Goal: Task Accomplishment & Management: Use online tool/utility

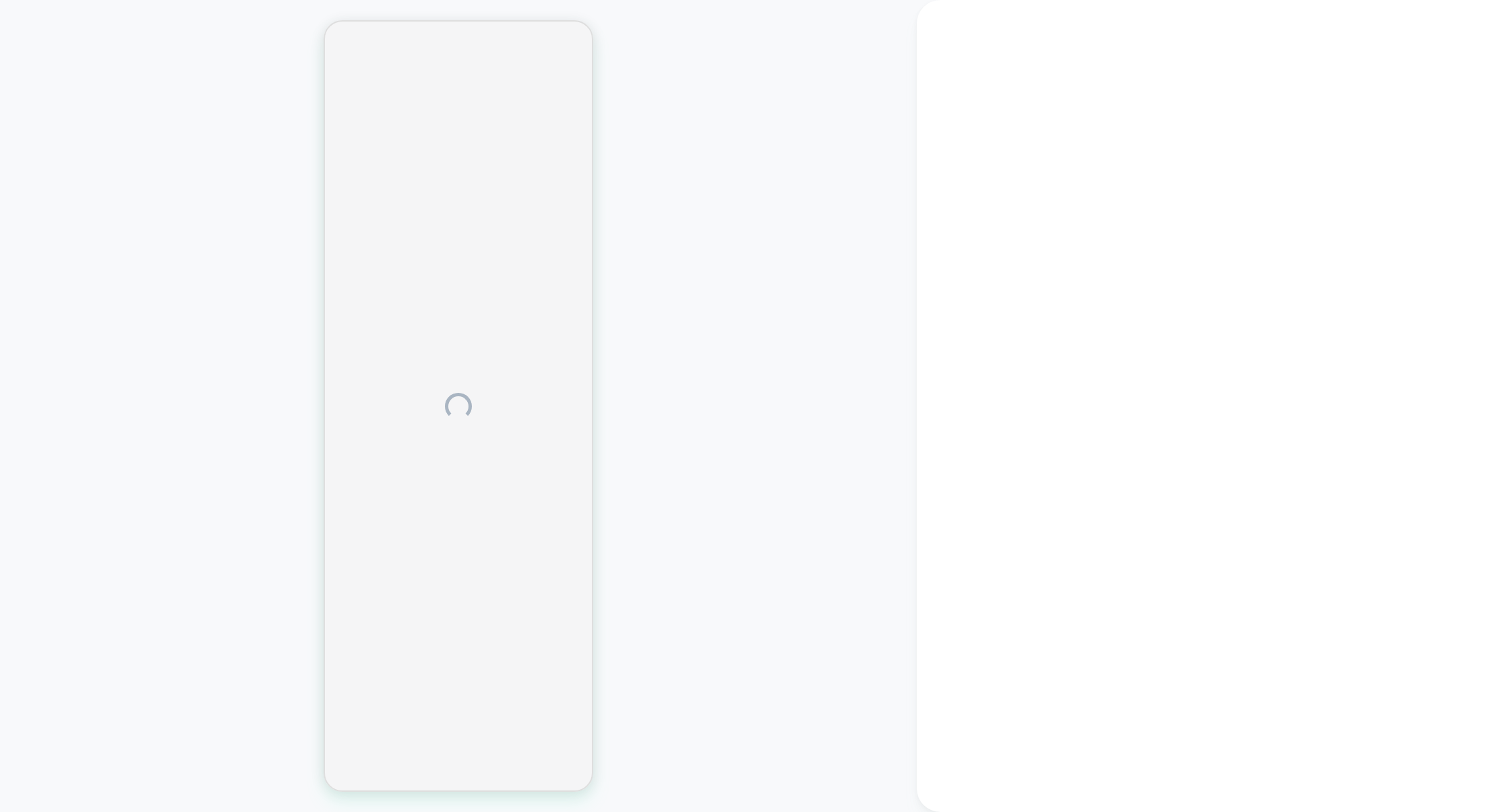
click at [405, 294] on div at bounding box center [458, 406] width 270 height 772
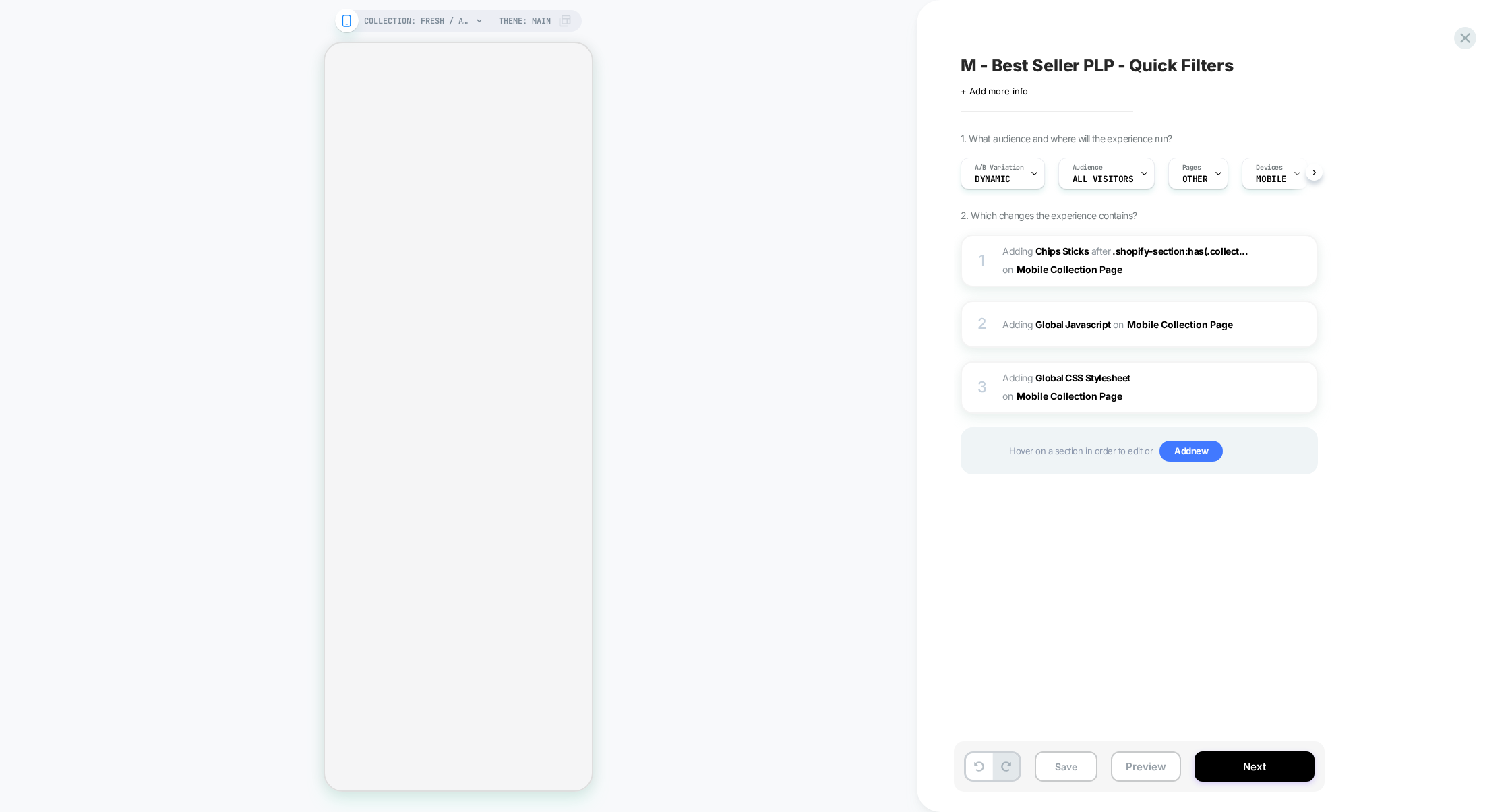
select select "******"
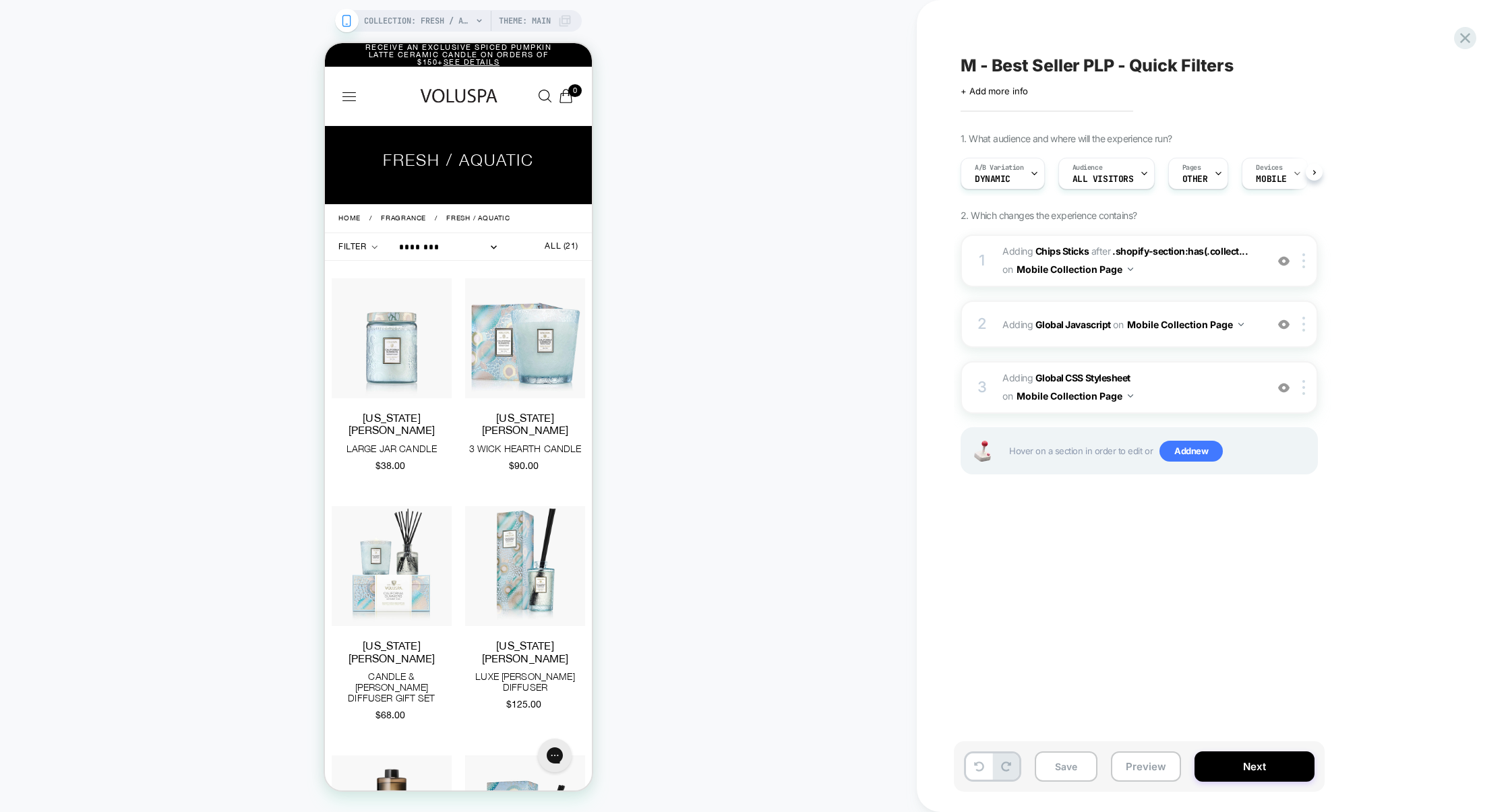
scroll to position [0, 1]
click at [1081, 342] on div "2 Adding Global Javascript on Mobile Collection Page Add Before Add After Copy …" at bounding box center [1139, 324] width 358 height 48
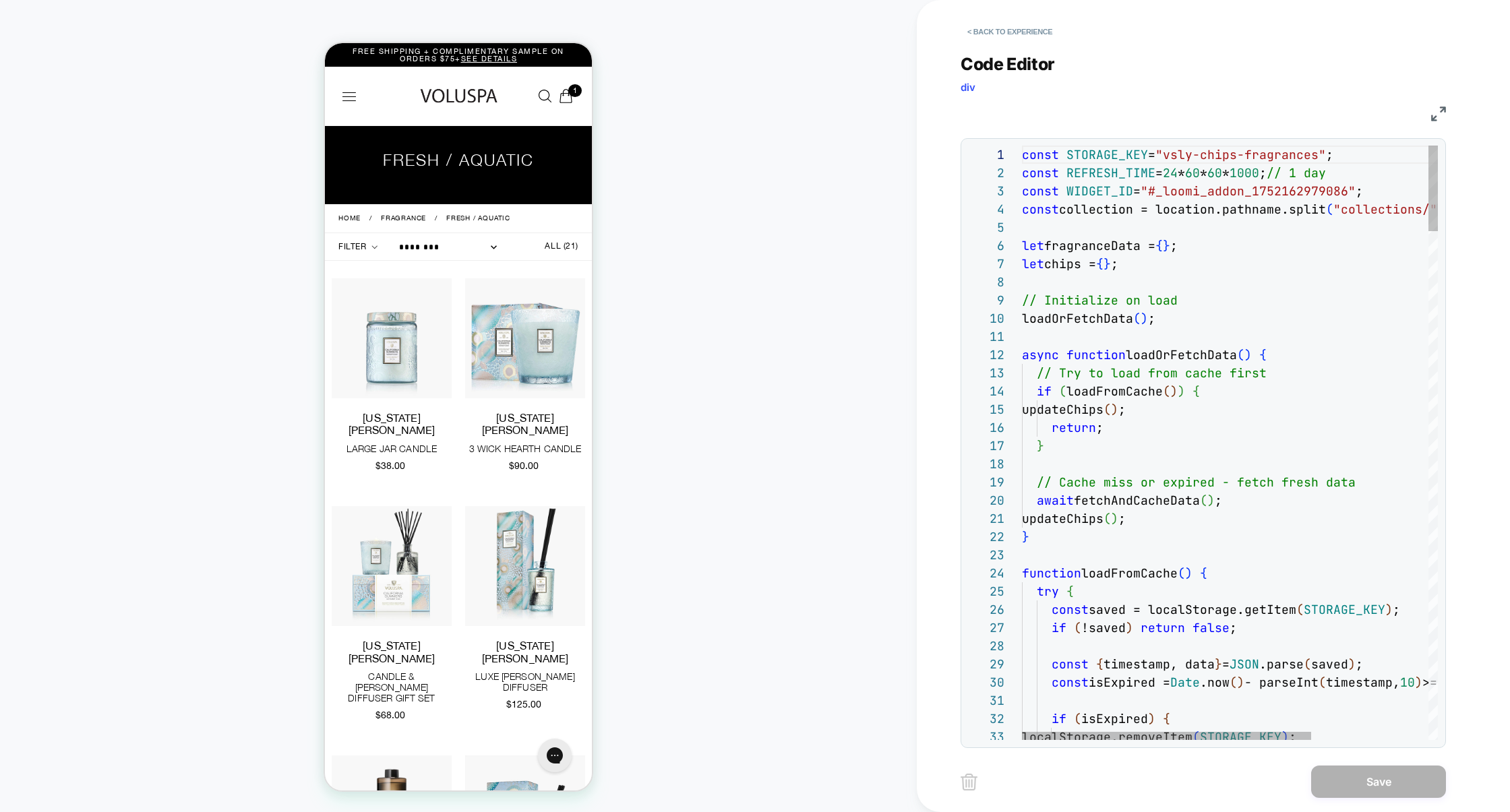
scroll to position [145, 152]
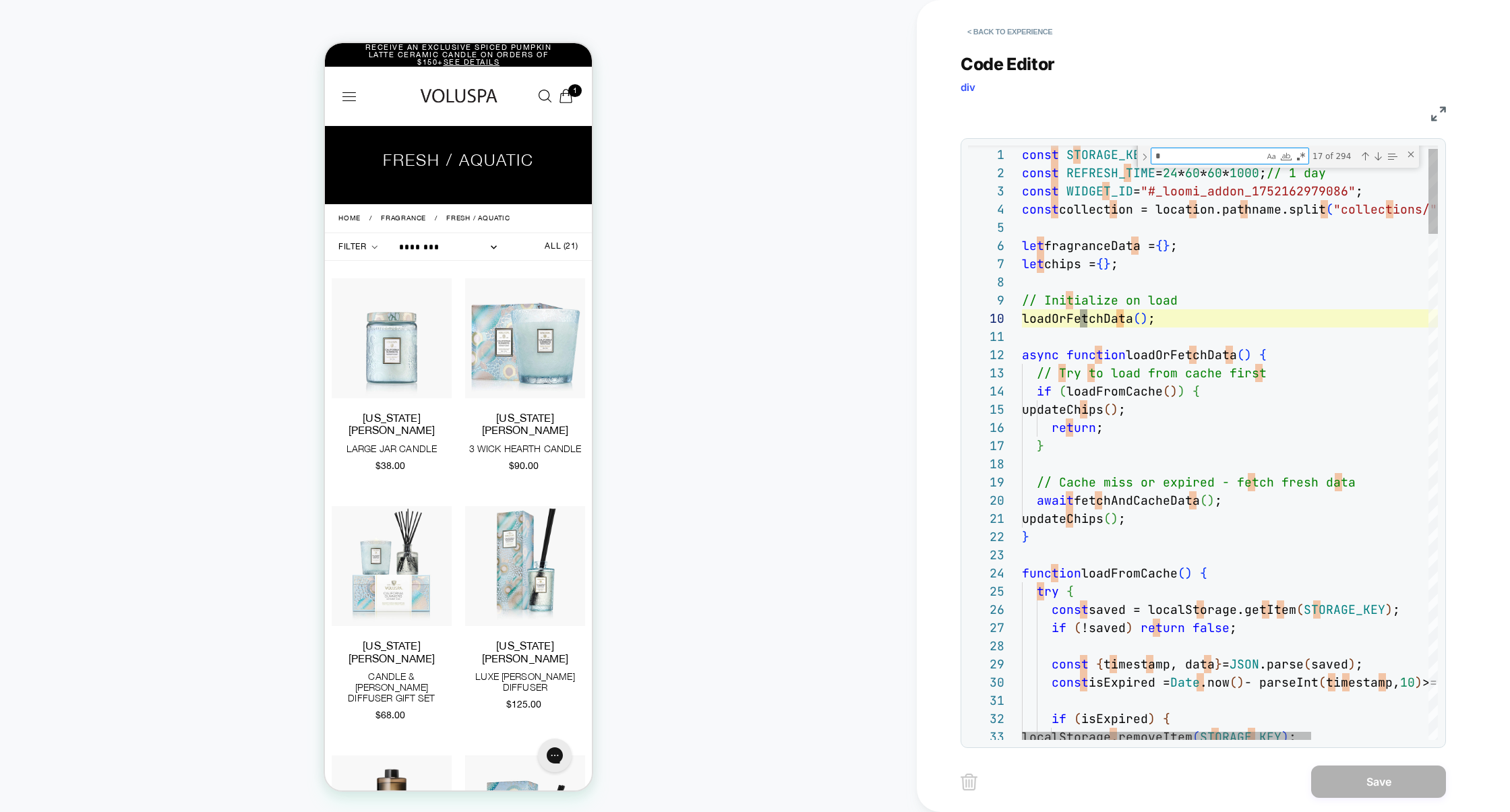
type textarea "**"
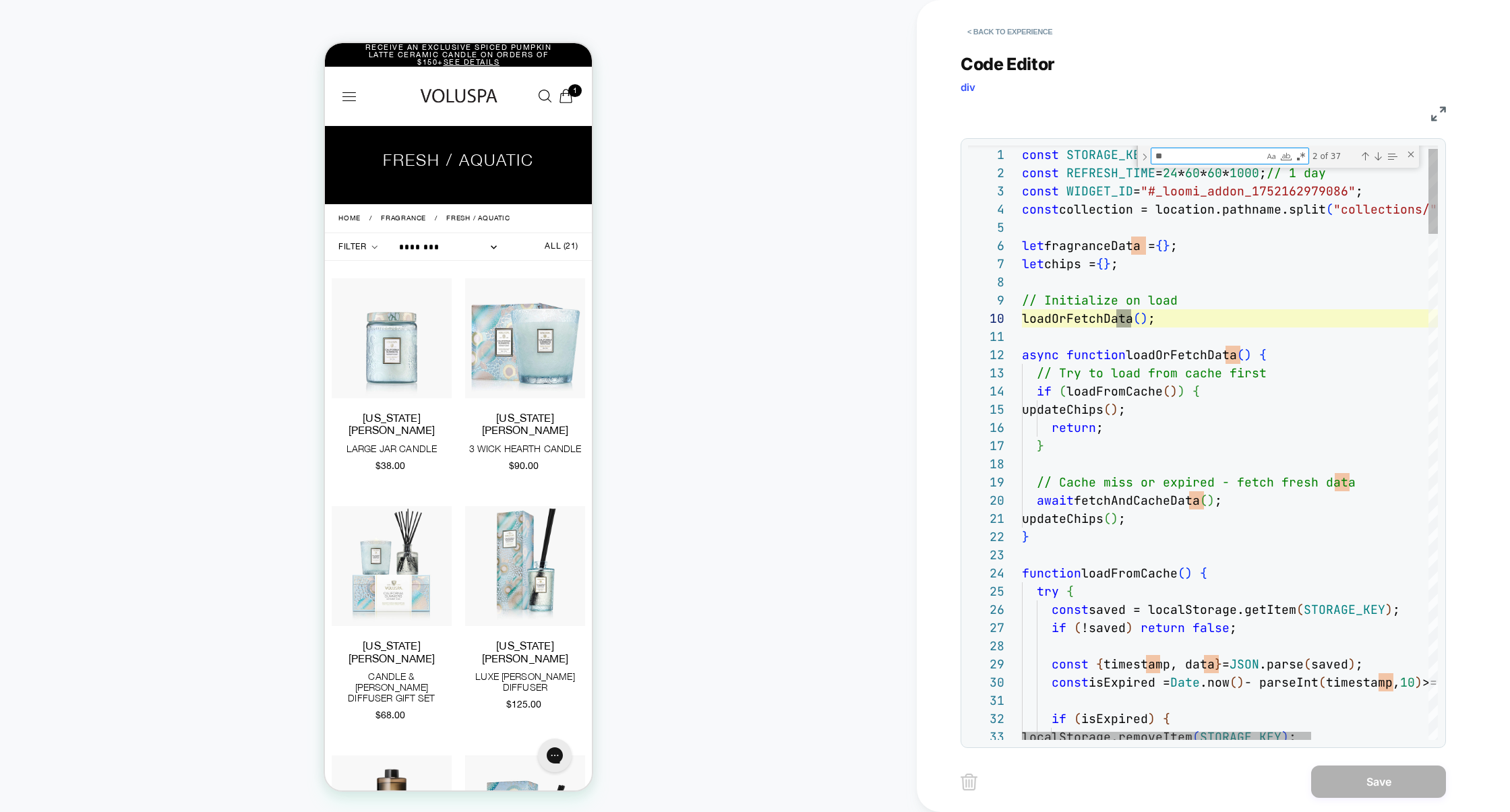
type textarea "**********"
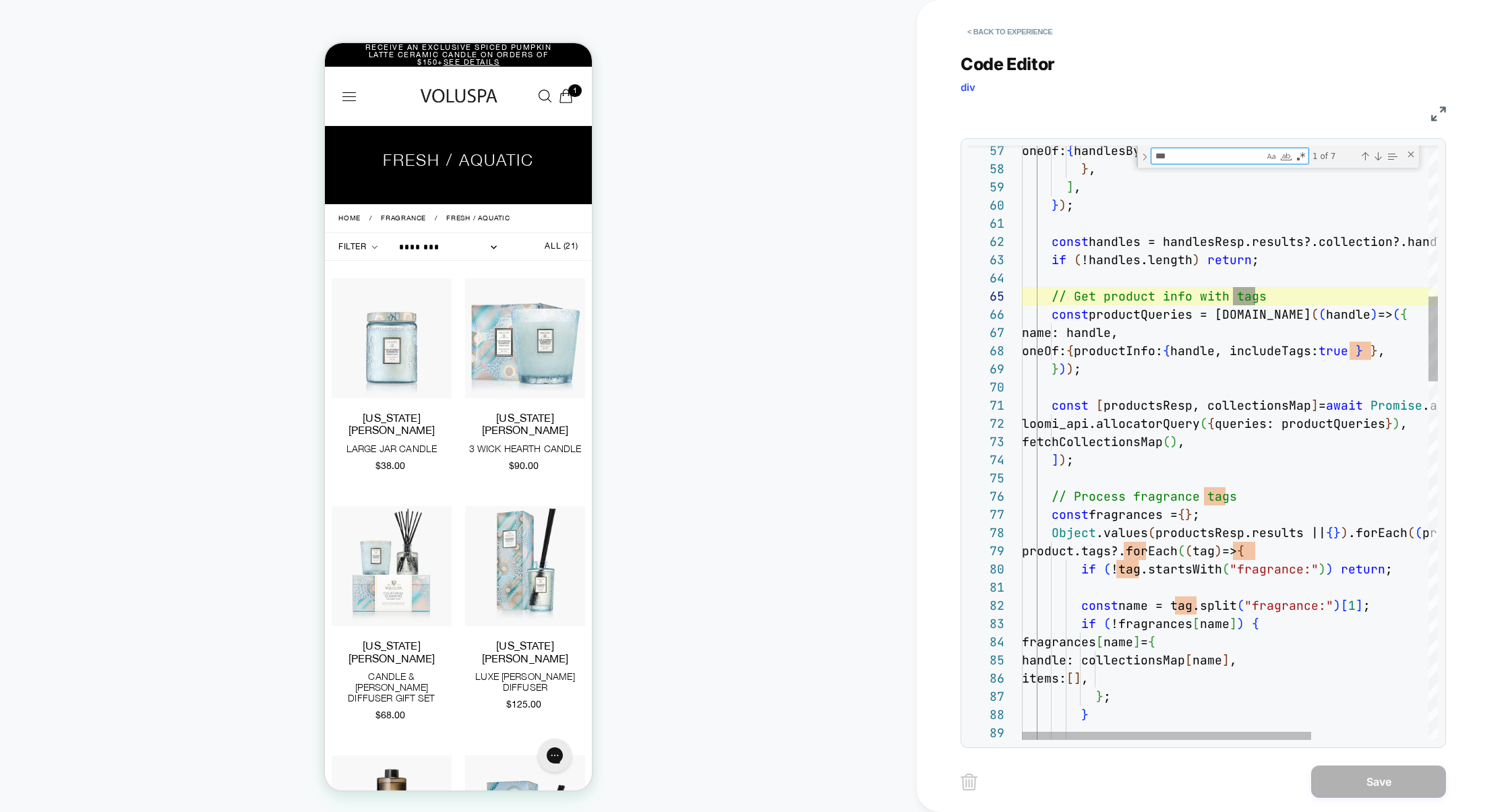
scroll to position [0, 0]
type textarea "***"
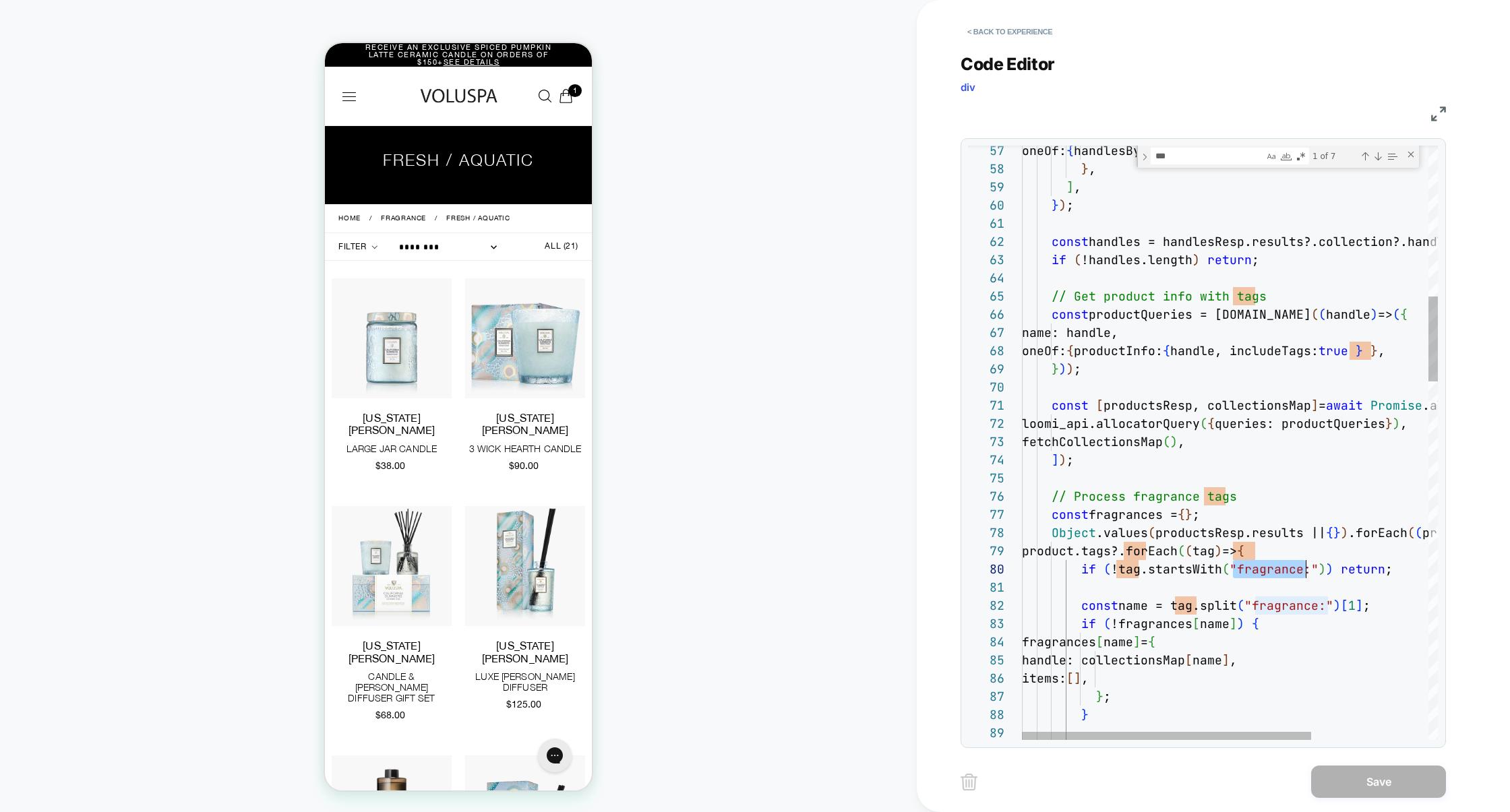
scroll to position [163, 284]
drag, startPoint x: 1234, startPoint y: 572, endPoint x: 1306, endPoint y: 566, distance: 72.2
click at [1436, 115] on img at bounding box center [1438, 114] width 15 height 15
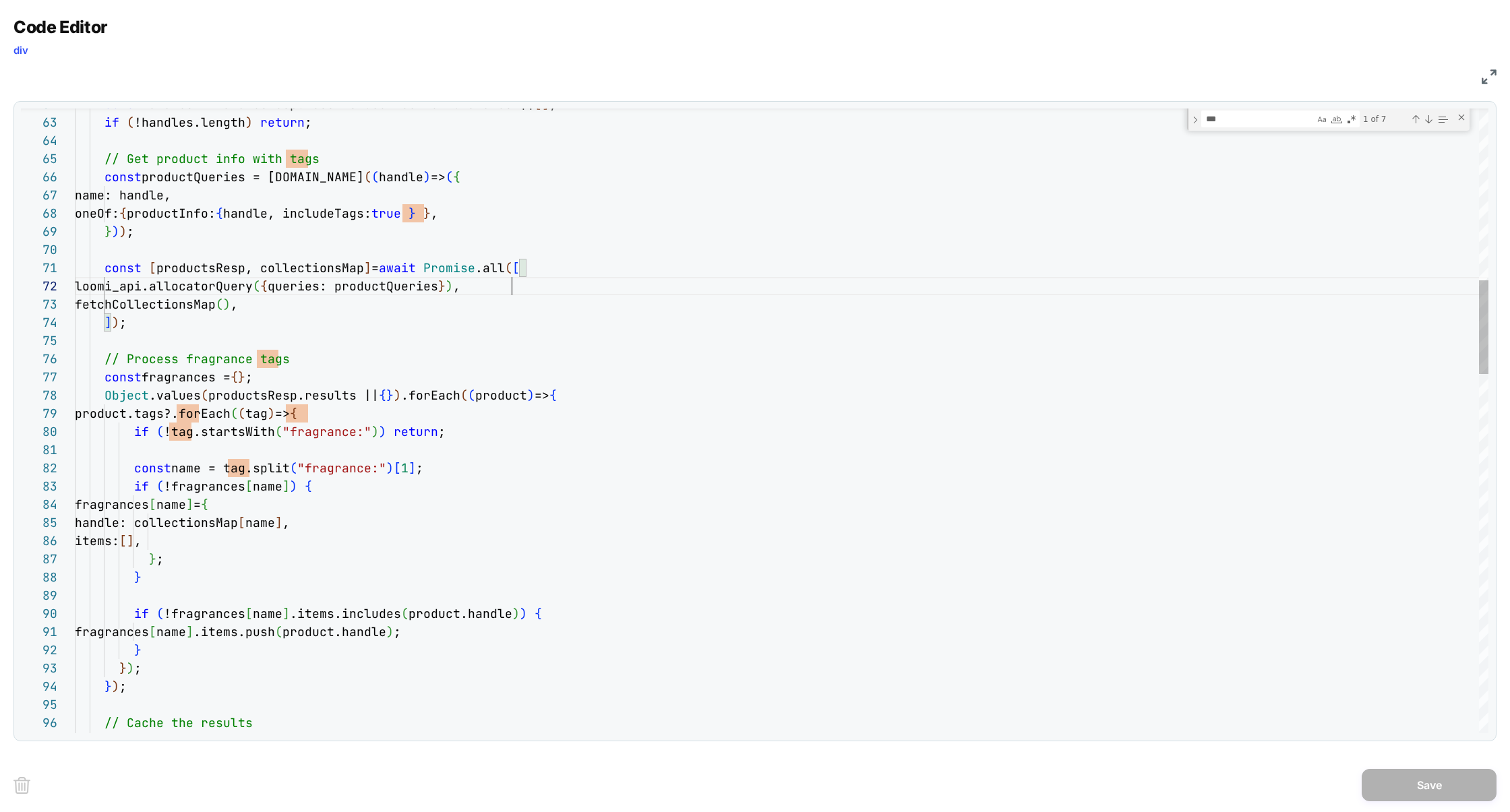
scroll to position [18, 437]
click at [1489, 83] on img at bounding box center [1490, 77] width 15 height 15
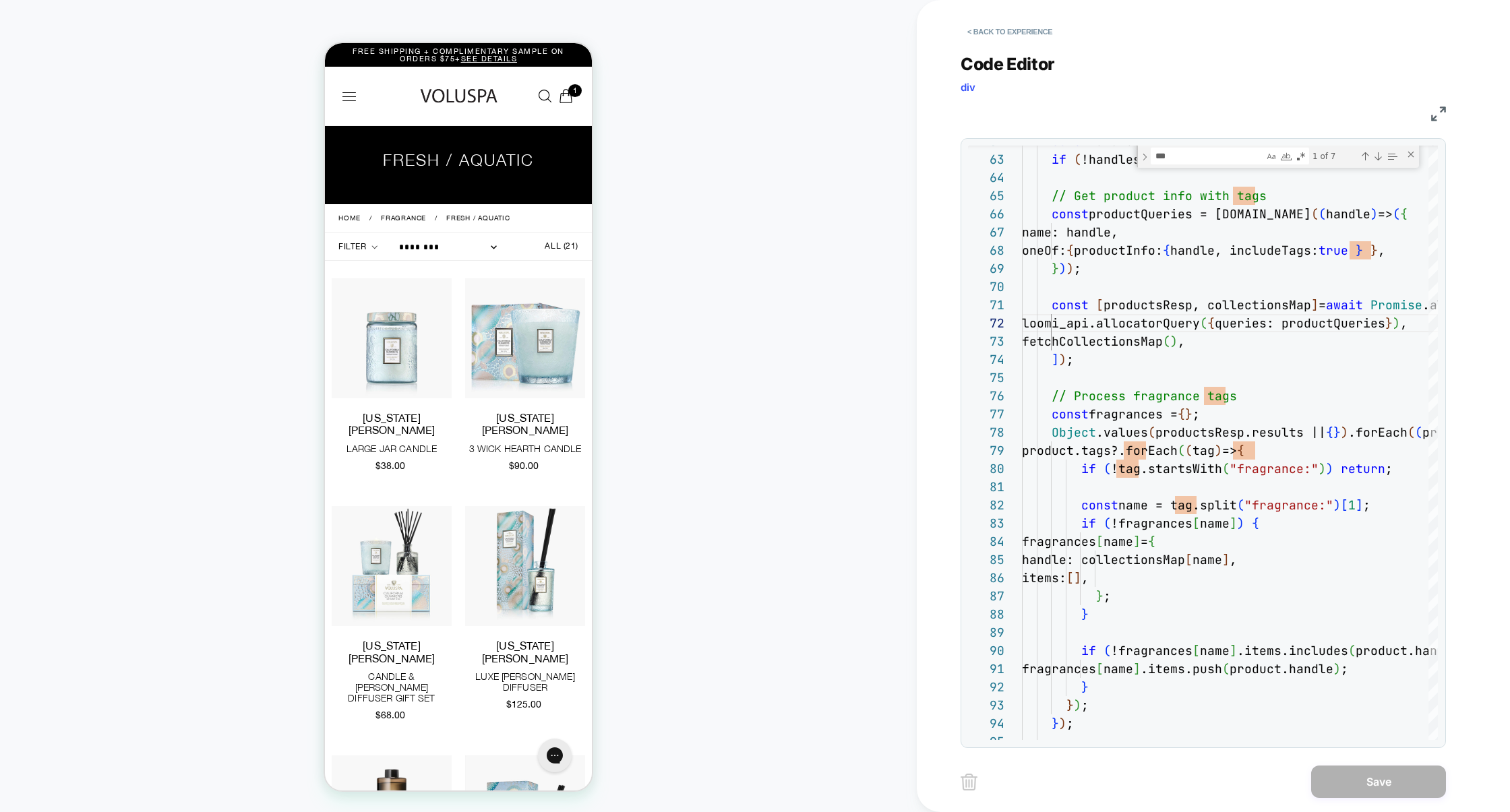
click at [1443, 115] on img at bounding box center [1438, 114] width 15 height 15
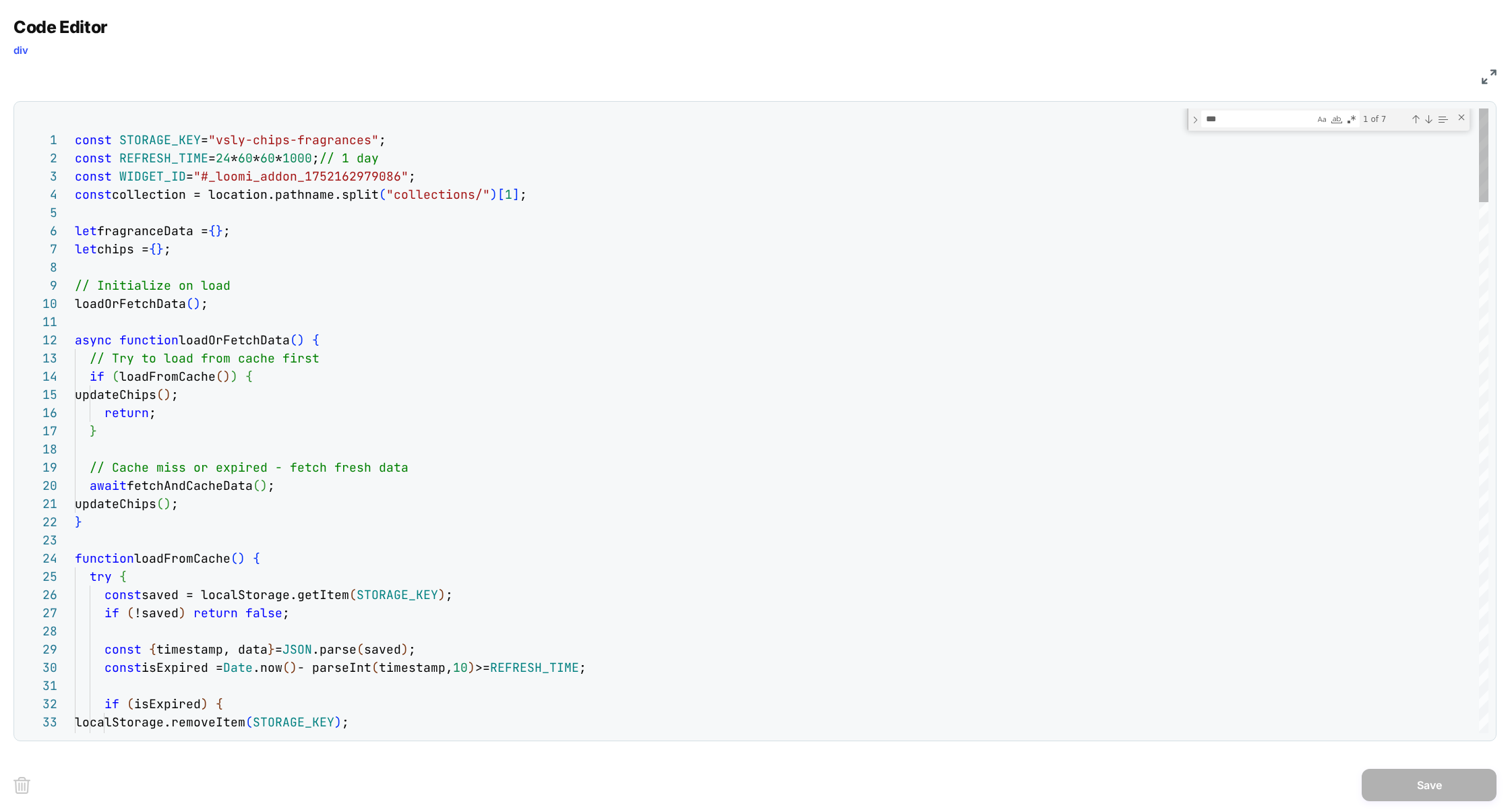
scroll to position [109, 22]
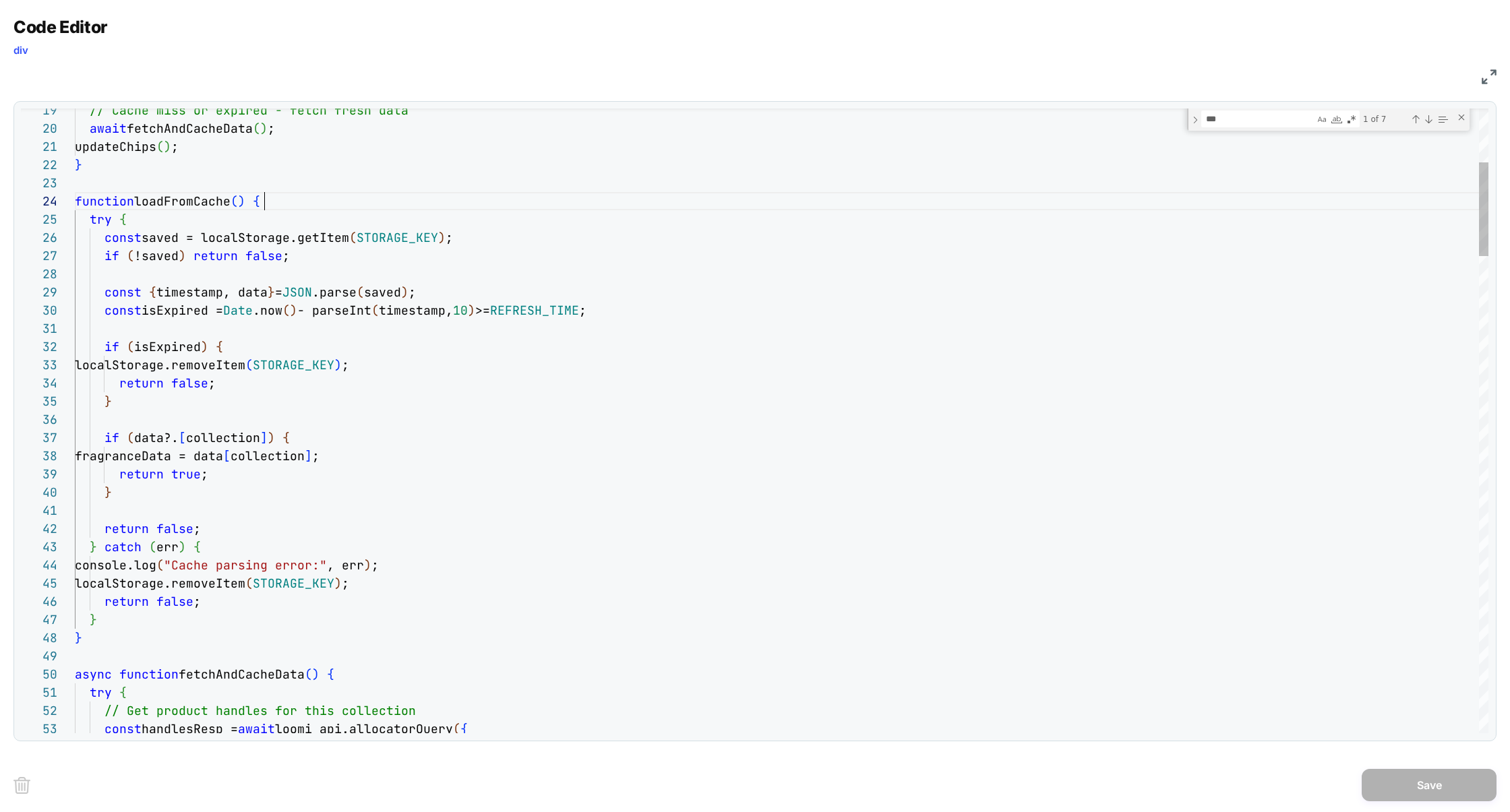
scroll to position [55, 189]
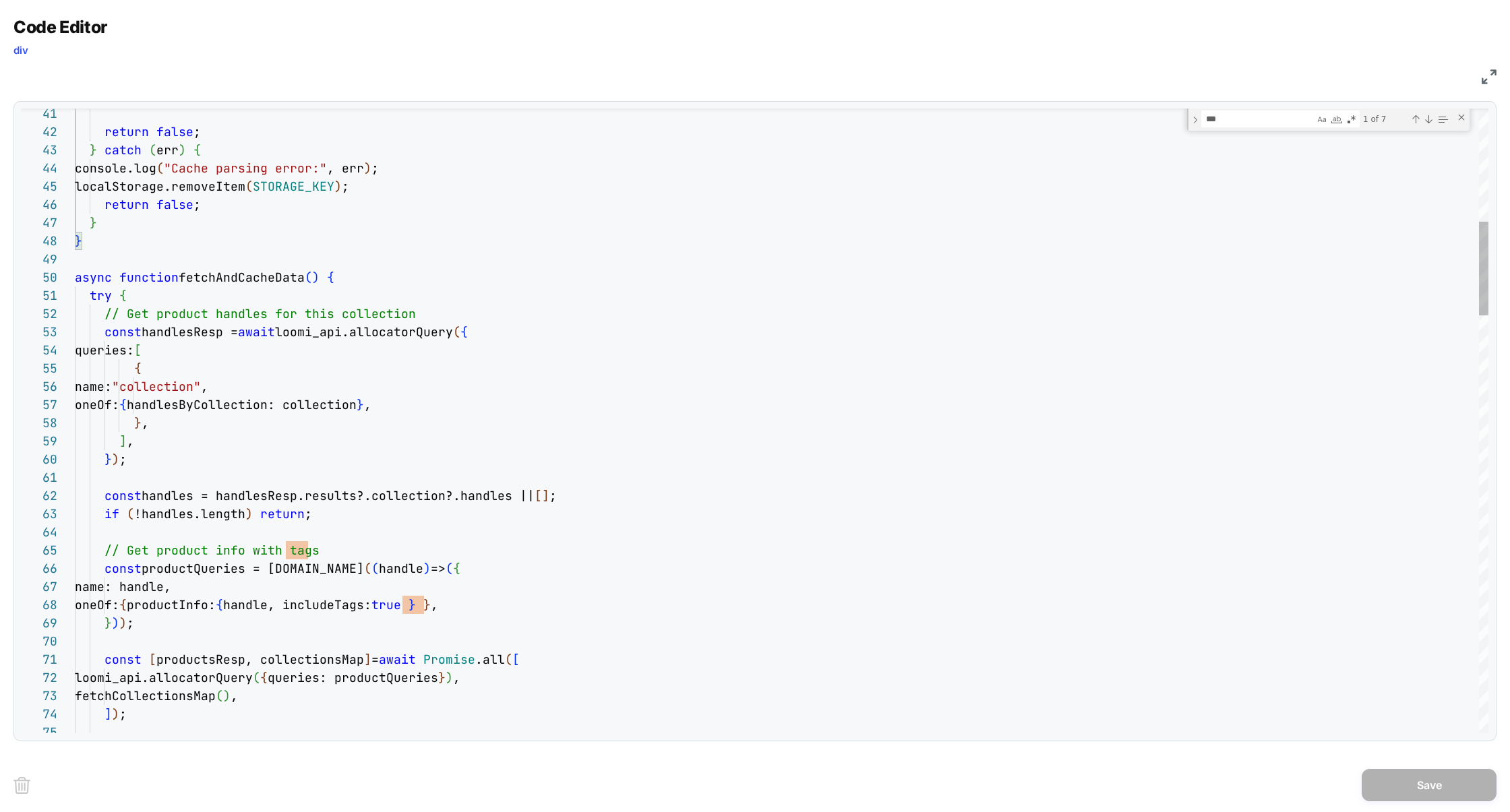
scroll to position [163, 263]
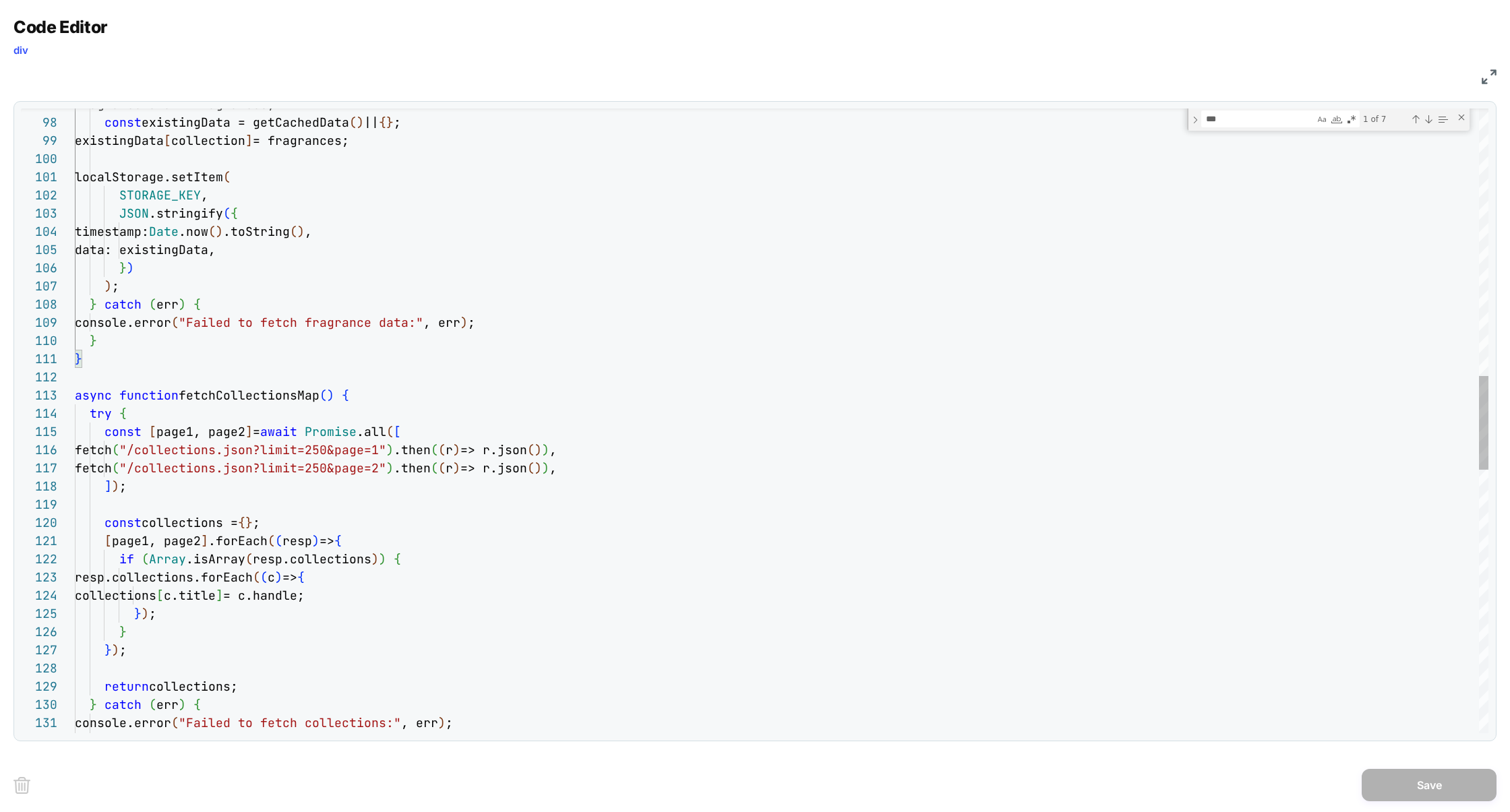
click at [370, 395] on div "fragranceData = fragrances; const existingData = getCachedData ( ) || { } ; exi…" at bounding box center [781, 406] width 1413 height 4159
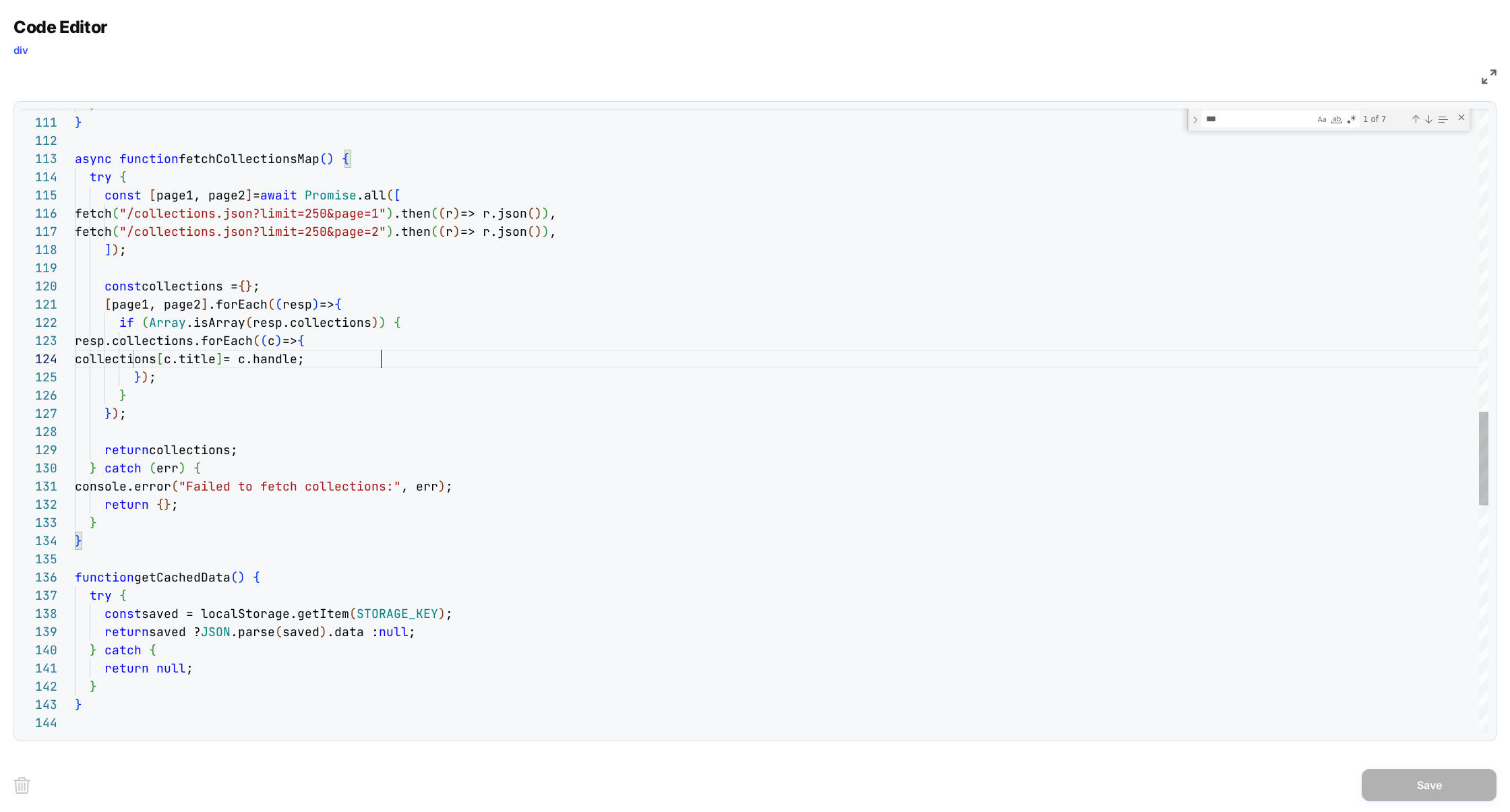
scroll to position [55, 306]
click at [479, 363] on div "async function updateChips ( ) { return null ; } } return saved ? JSON .parse (…" at bounding box center [781, 169] width 1413 height 4159
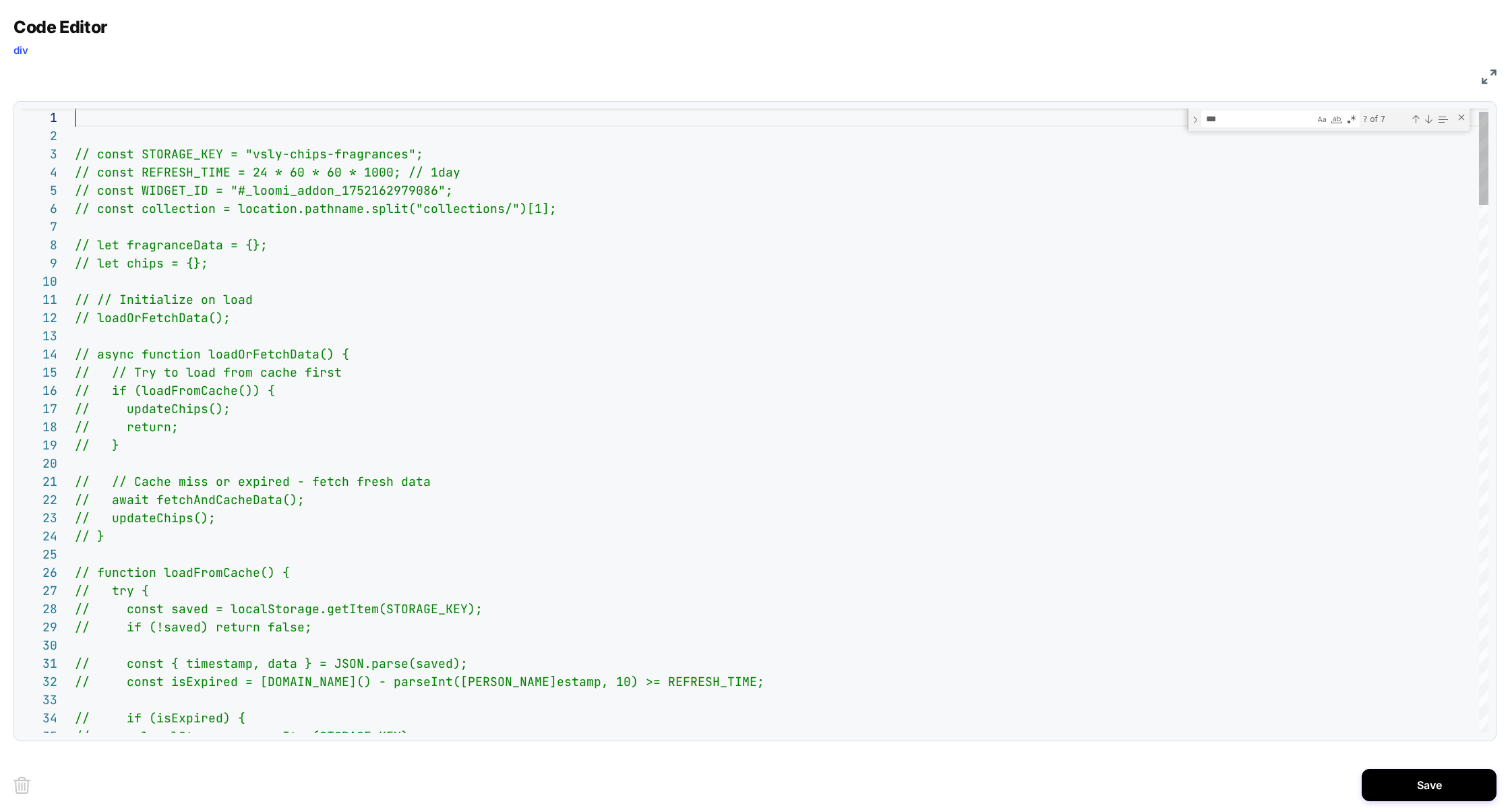
scroll to position [163, 7]
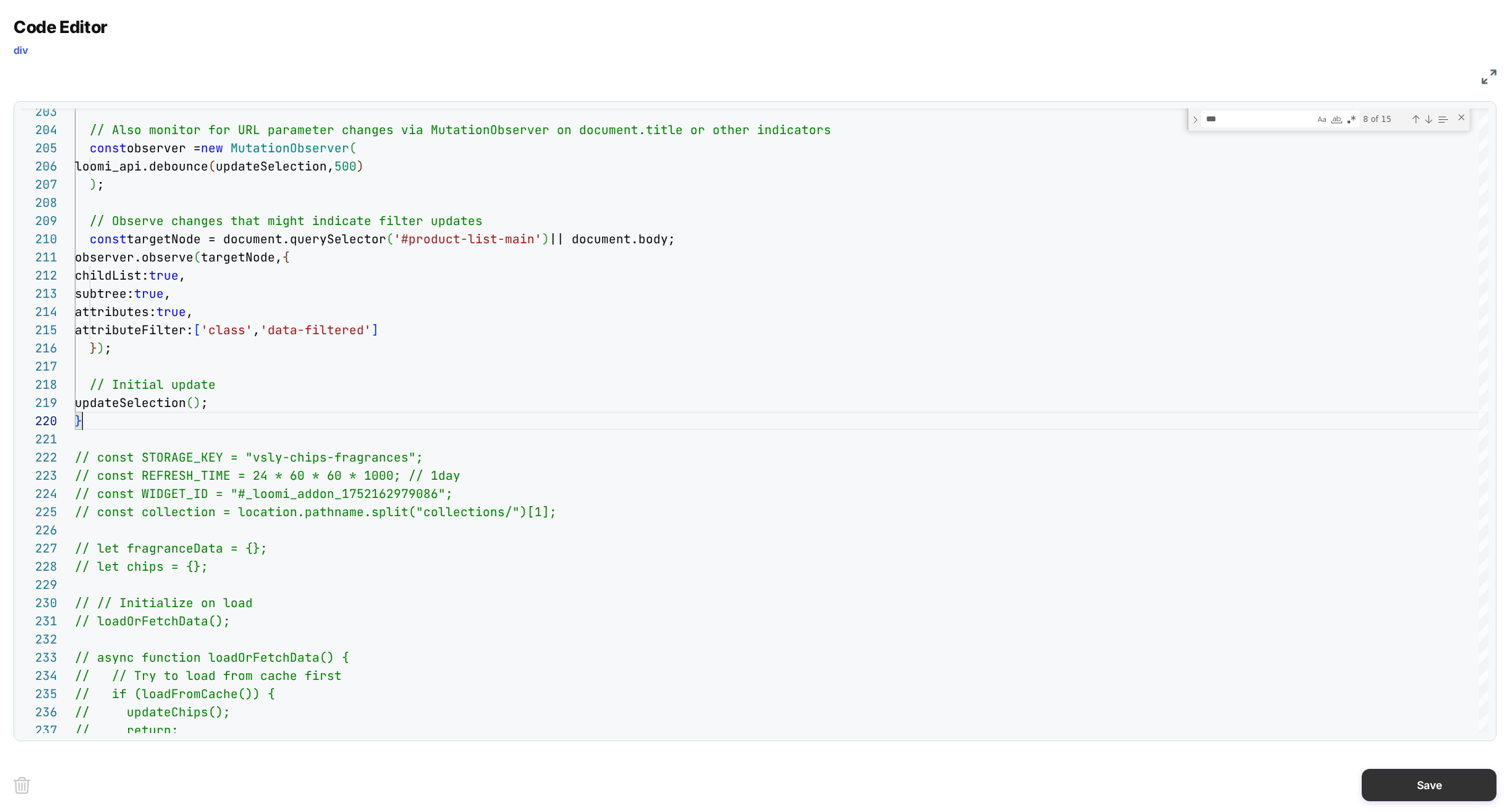
type textarea "**********"
click at [1391, 781] on button "Save" at bounding box center [1429, 785] width 135 height 32
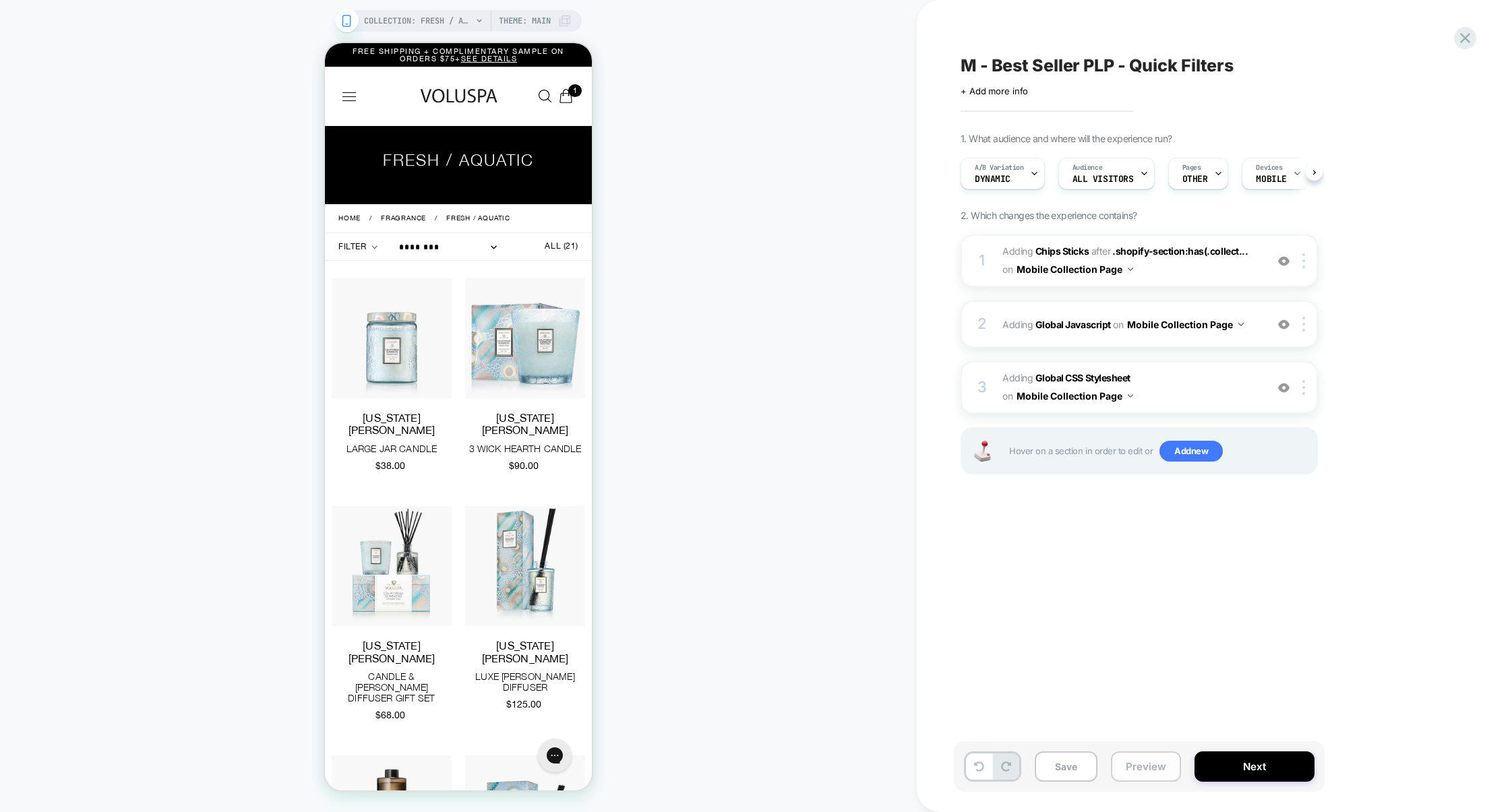
scroll to position [0, 1]
click at [1141, 767] on button "Preview" at bounding box center [1146, 766] width 70 height 30
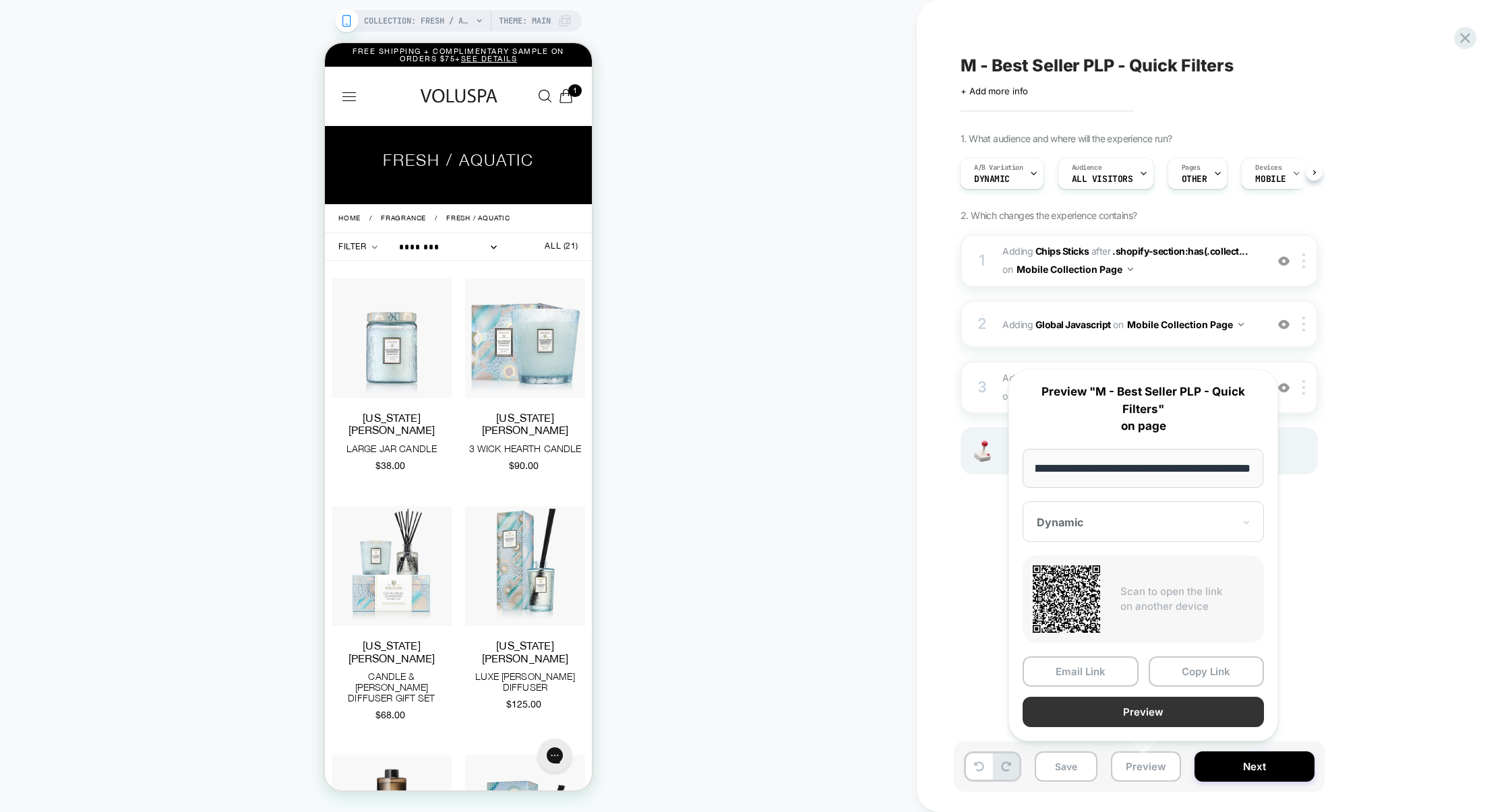
scroll to position [0, 0]
click at [1146, 721] on button "Preview" at bounding box center [1144, 711] width 241 height 30
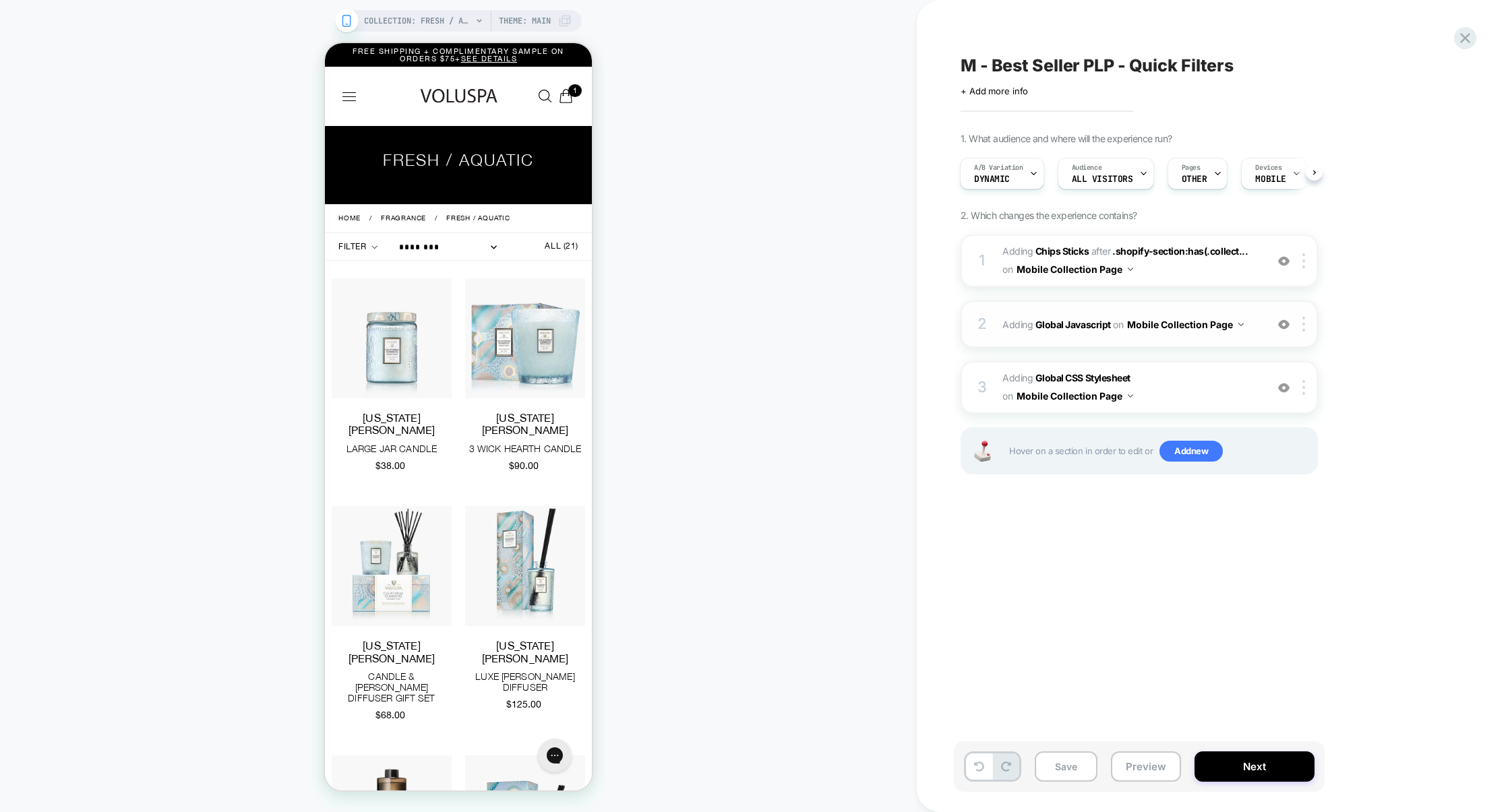
click at [1283, 323] on img at bounding box center [1284, 325] width 12 height 12
click at [1284, 383] on img at bounding box center [1284, 388] width 12 height 12
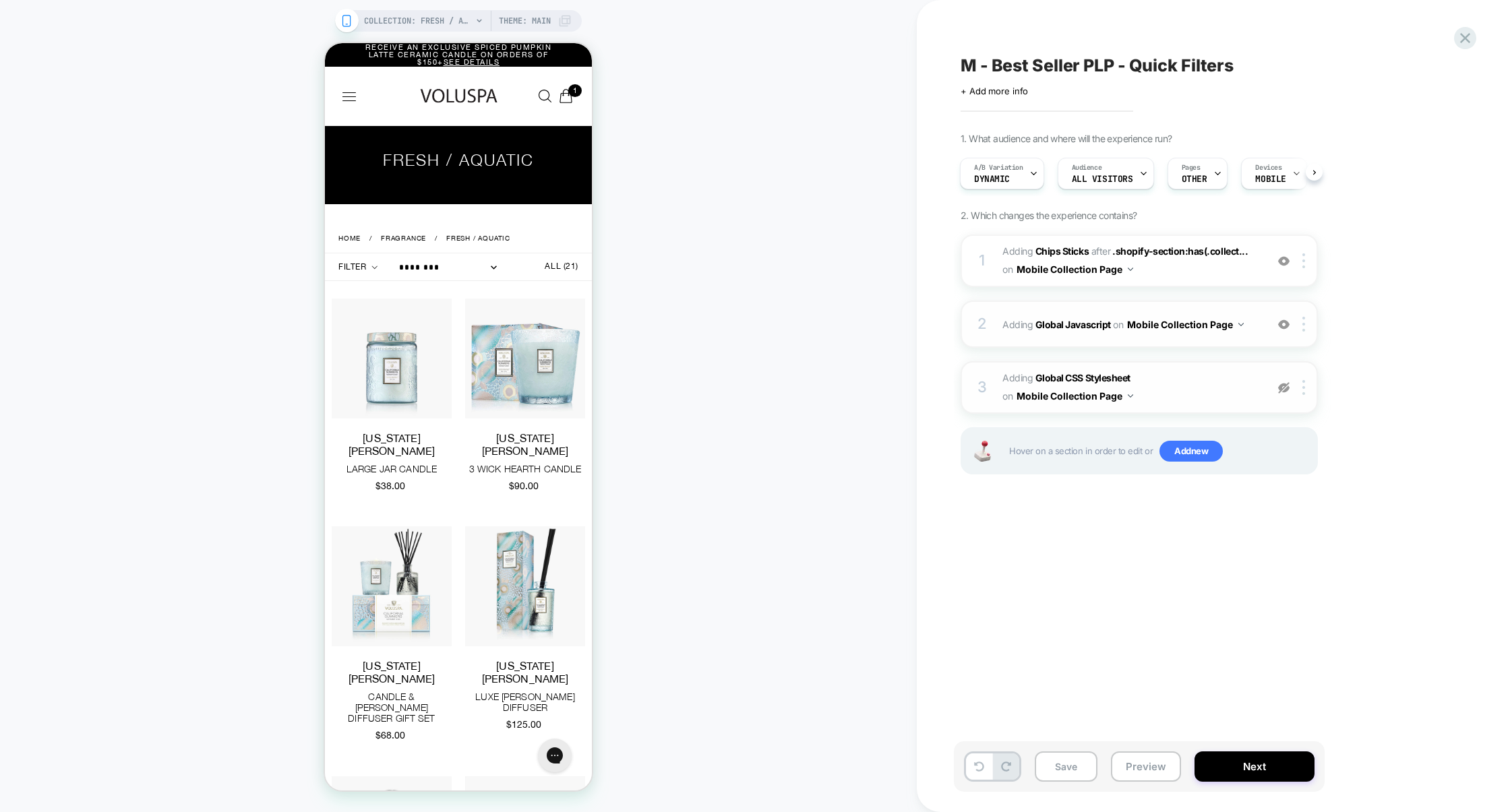
click at [1286, 386] on img at bounding box center [1284, 388] width 12 height 12
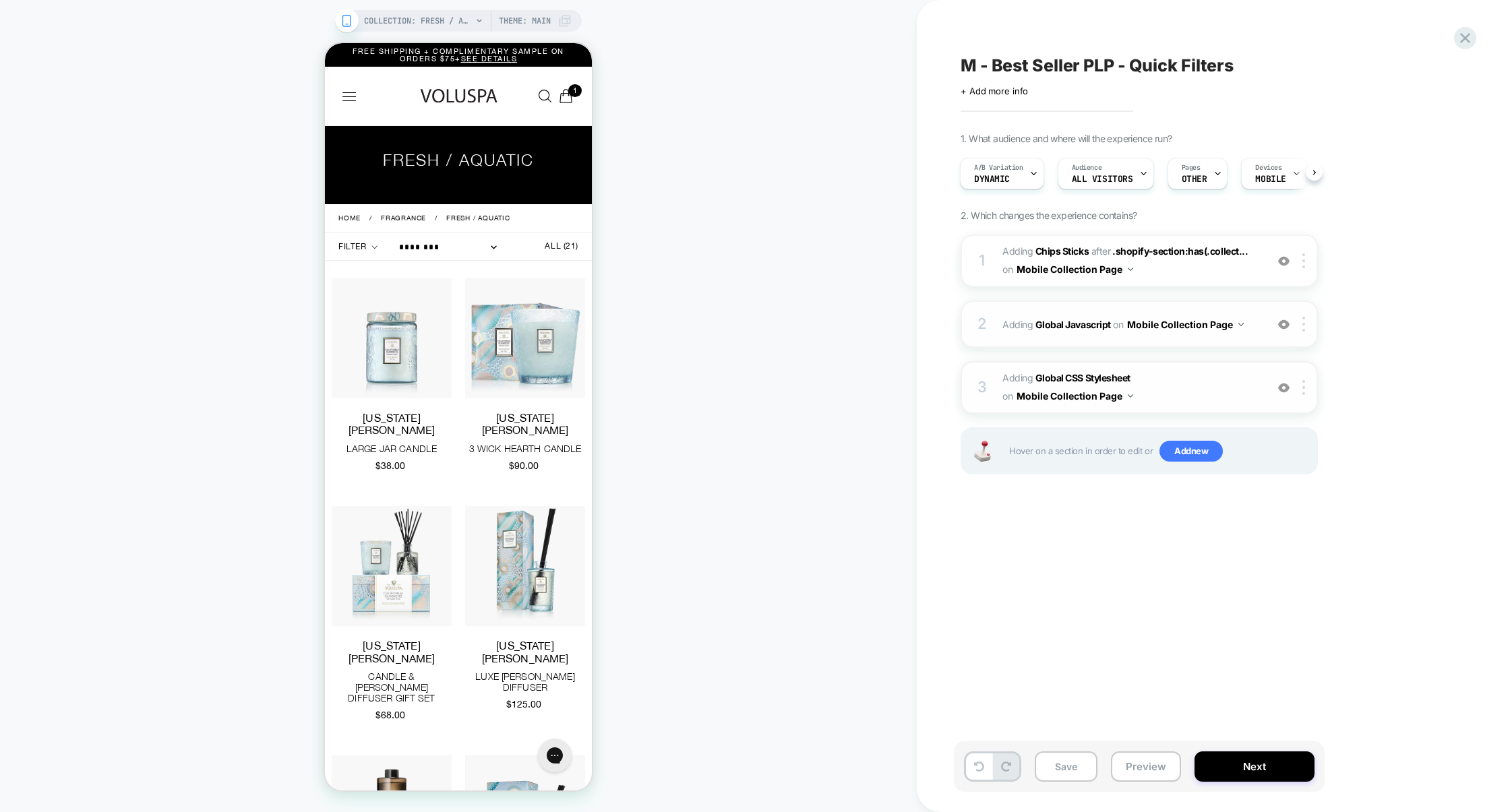
click at [1212, 389] on span "Adding Global CSS Stylesheet on Mobile Collection Page" at bounding box center [1130, 387] width 257 height 37
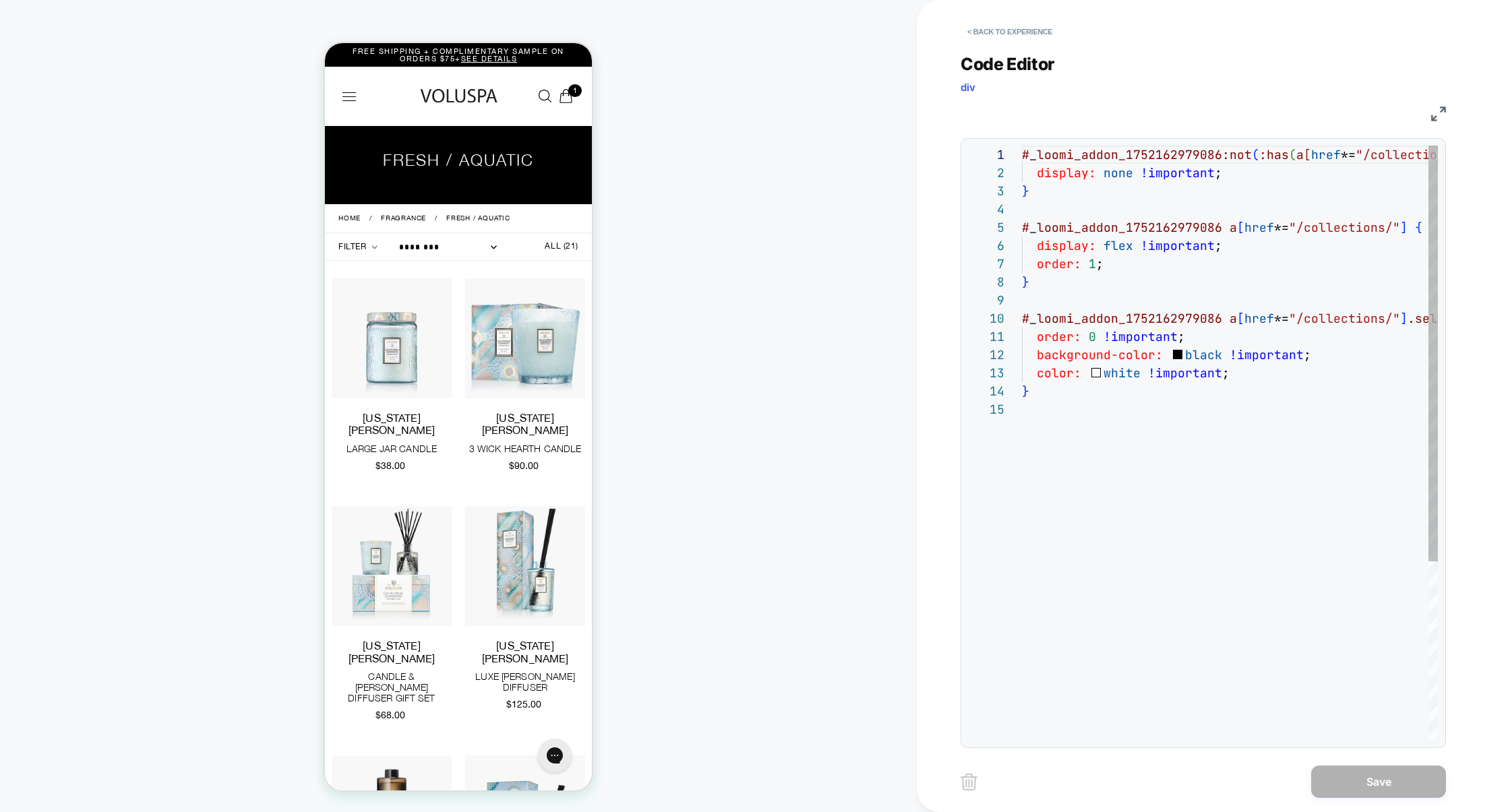
scroll to position [182, 0]
click at [1029, 32] on button "< Back to experience" at bounding box center [1010, 32] width 99 height 22
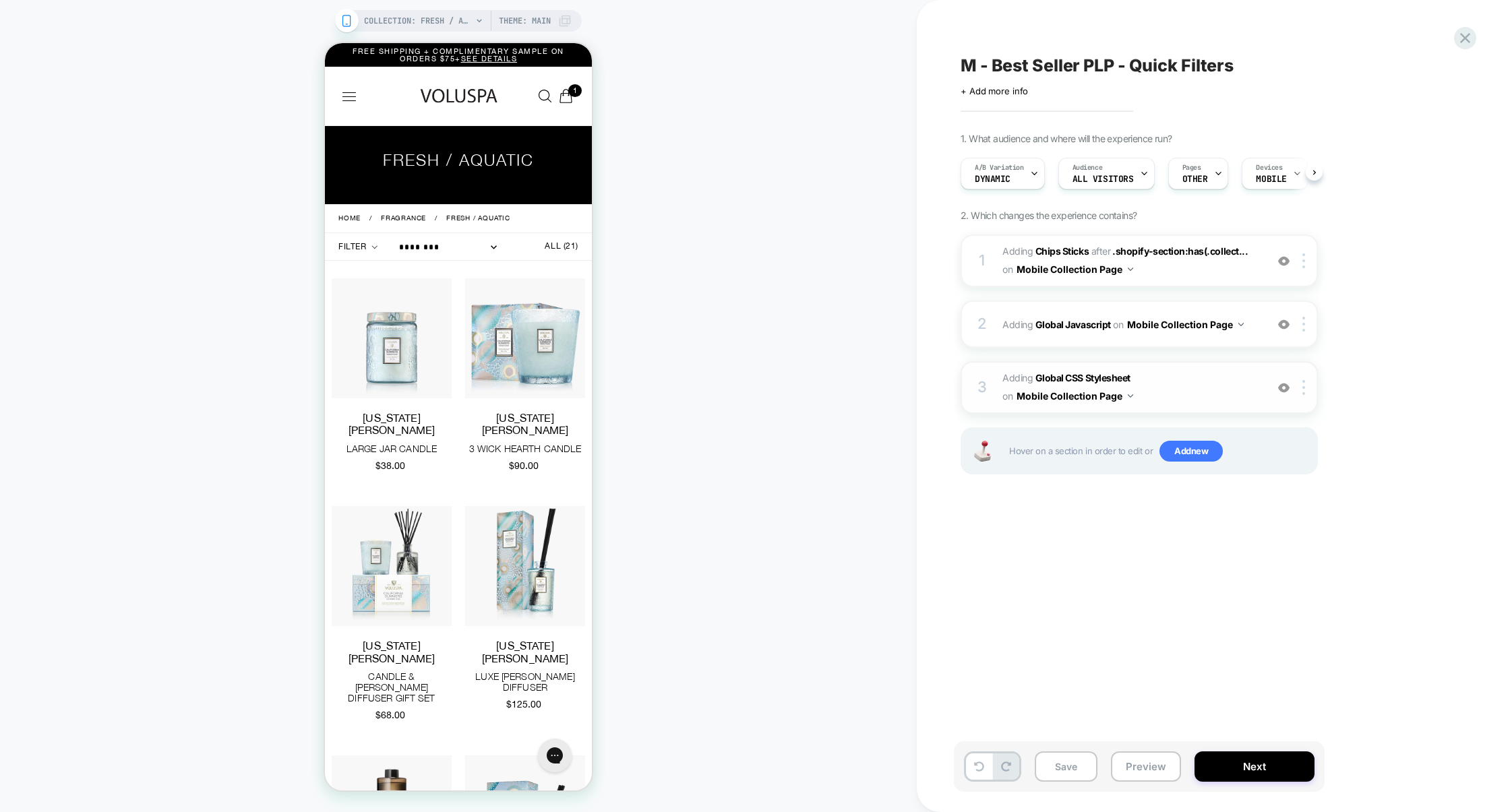
scroll to position [0, 1]
click at [1232, 406] on div "3 Adding Global CSS Stylesheet on Mobile Collection Page Add Before Add After C…" at bounding box center [1139, 387] width 358 height 53
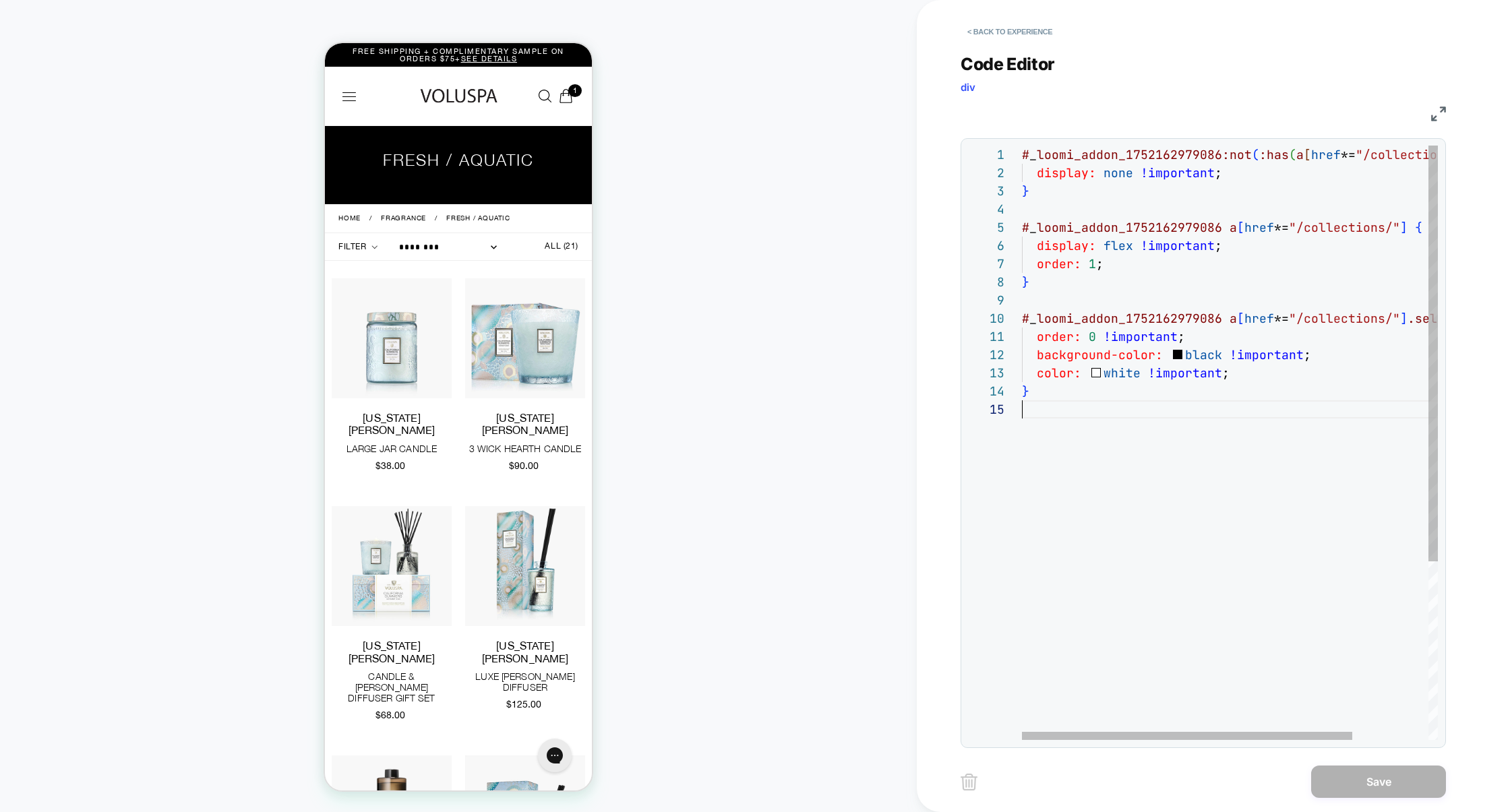
scroll to position [0, 0]
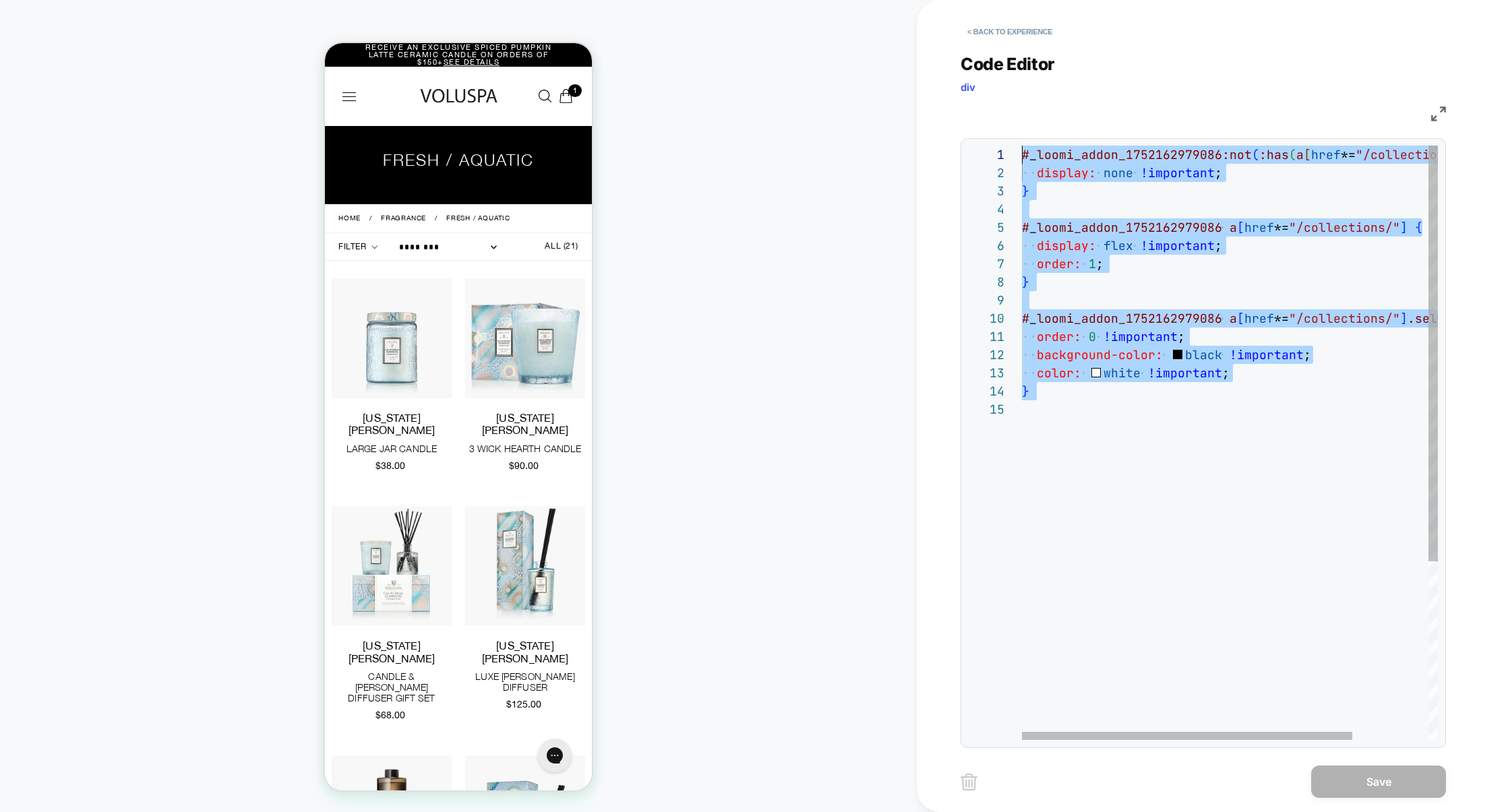
drag, startPoint x: 1085, startPoint y: 421, endPoint x: 709, endPoint y: -42, distance: 596.4
click at [1022, 145] on div "# _ loomi_addon_1752162979086:not ( :has ( a [ href *= "/collections/" ] ) ) { …" at bounding box center [1278, 570] width 512 height 849
click at [1179, 160] on div "# _ loomi_addon_1752162979086:not ( :has ( a [ href *= "/collections/" ] ) ) { …" at bounding box center [1278, 570] width 512 height 849
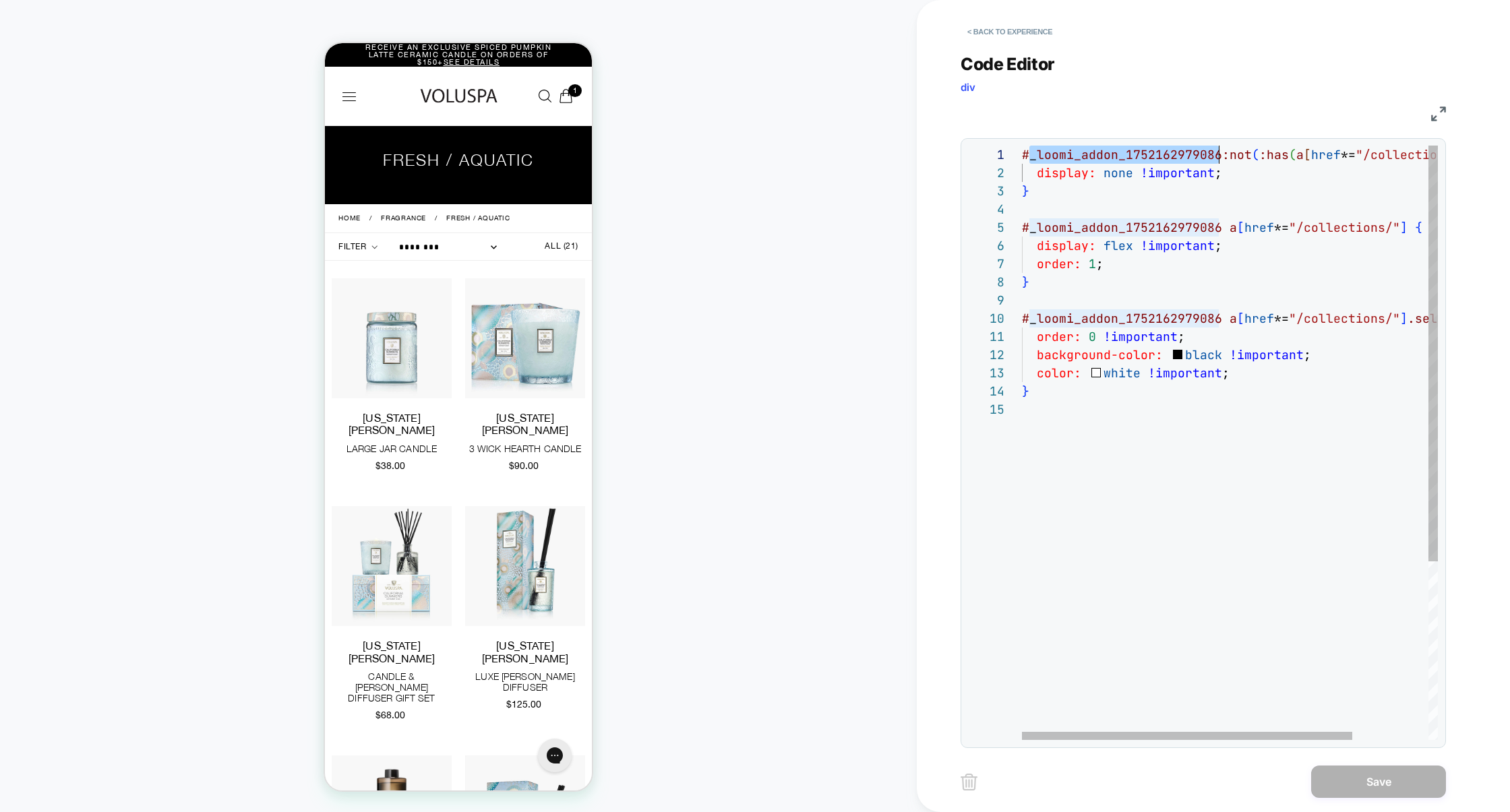
click at [1179, 160] on div "# _ loomi_addon_1752162979086:not ( :has ( a [ href *= "/collections/" ] ) ) { …" at bounding box center [1278, 570] width 512 height 849
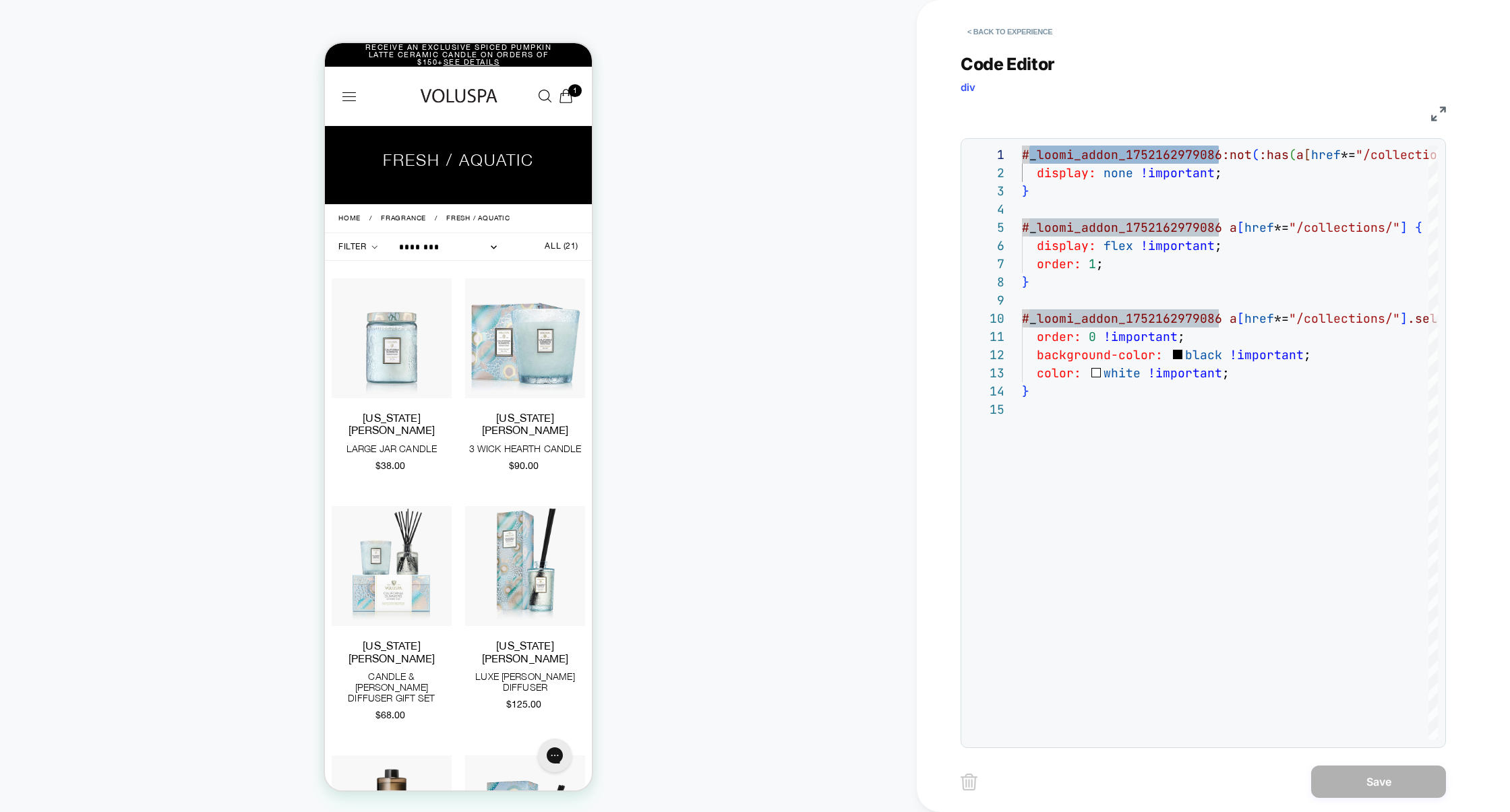
click at [1438, 113] on img at bounding box center [1438, 114] width 15 height 15
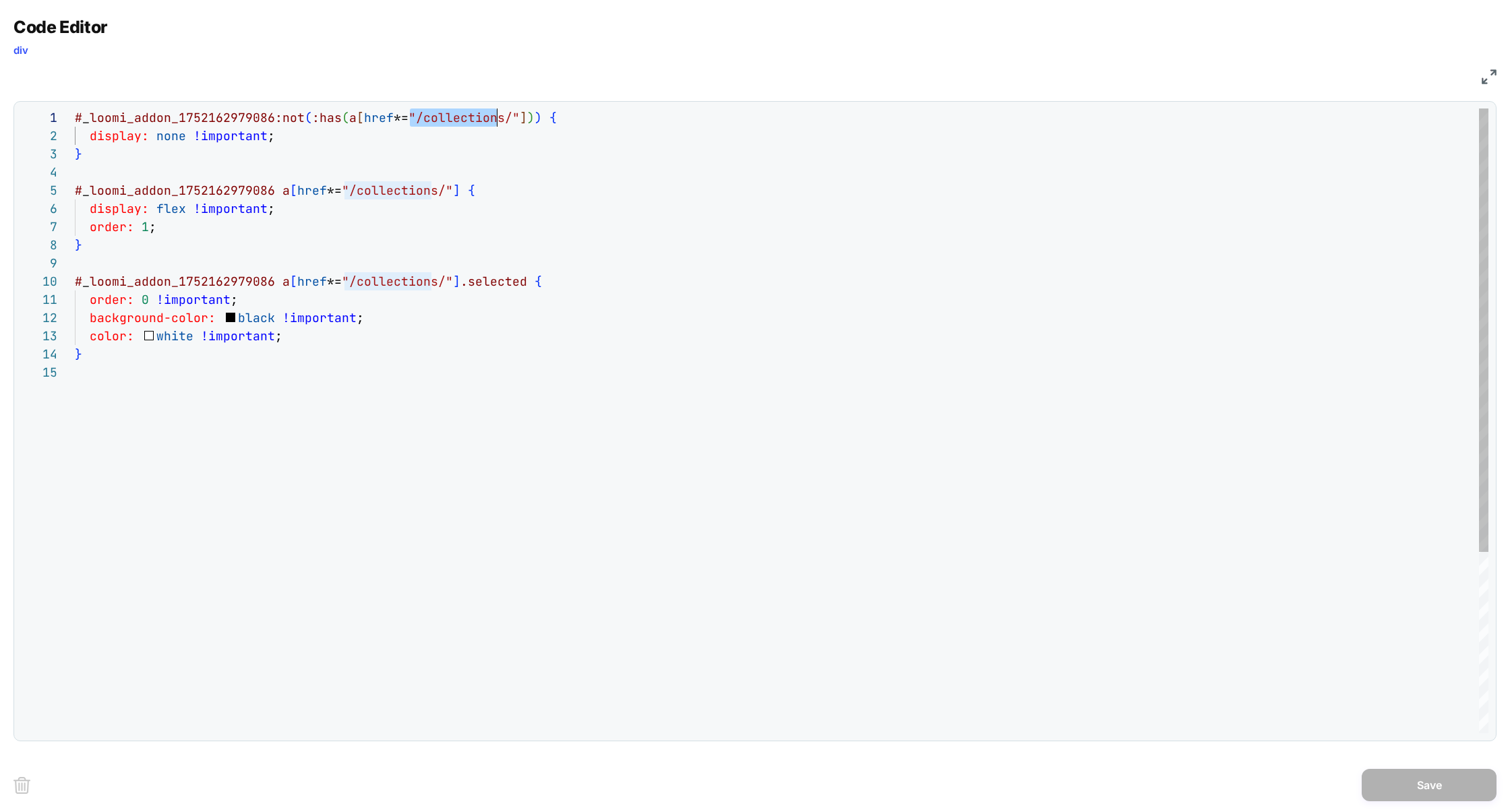
scroll to position [0, 429]
drag, startPoint x: 411, startPoint y: 119, endPoint x: 504, endPoint y: 121, distance: 93.0
click at [504, 121] on div "# _ loomi_addon_1752162979086:not ( :has ( a [ href *= "/collections/" ] ) ) { …" at bounding box center [781, 547] width 1413 height 879
type textarea "**********"
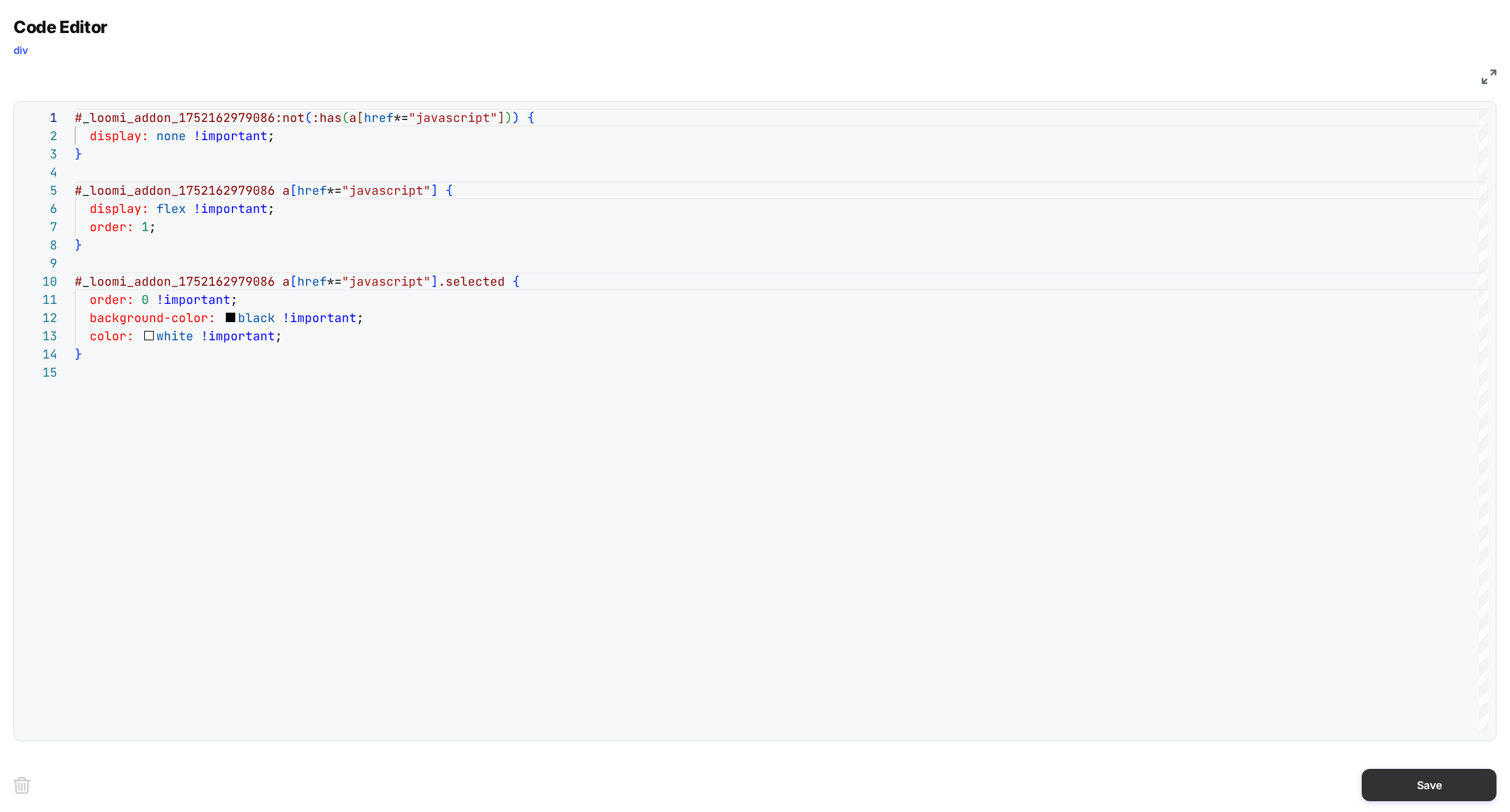
click at [1422, 781] on button "Save" at bounding box center [1429, 785] width 135 height 32
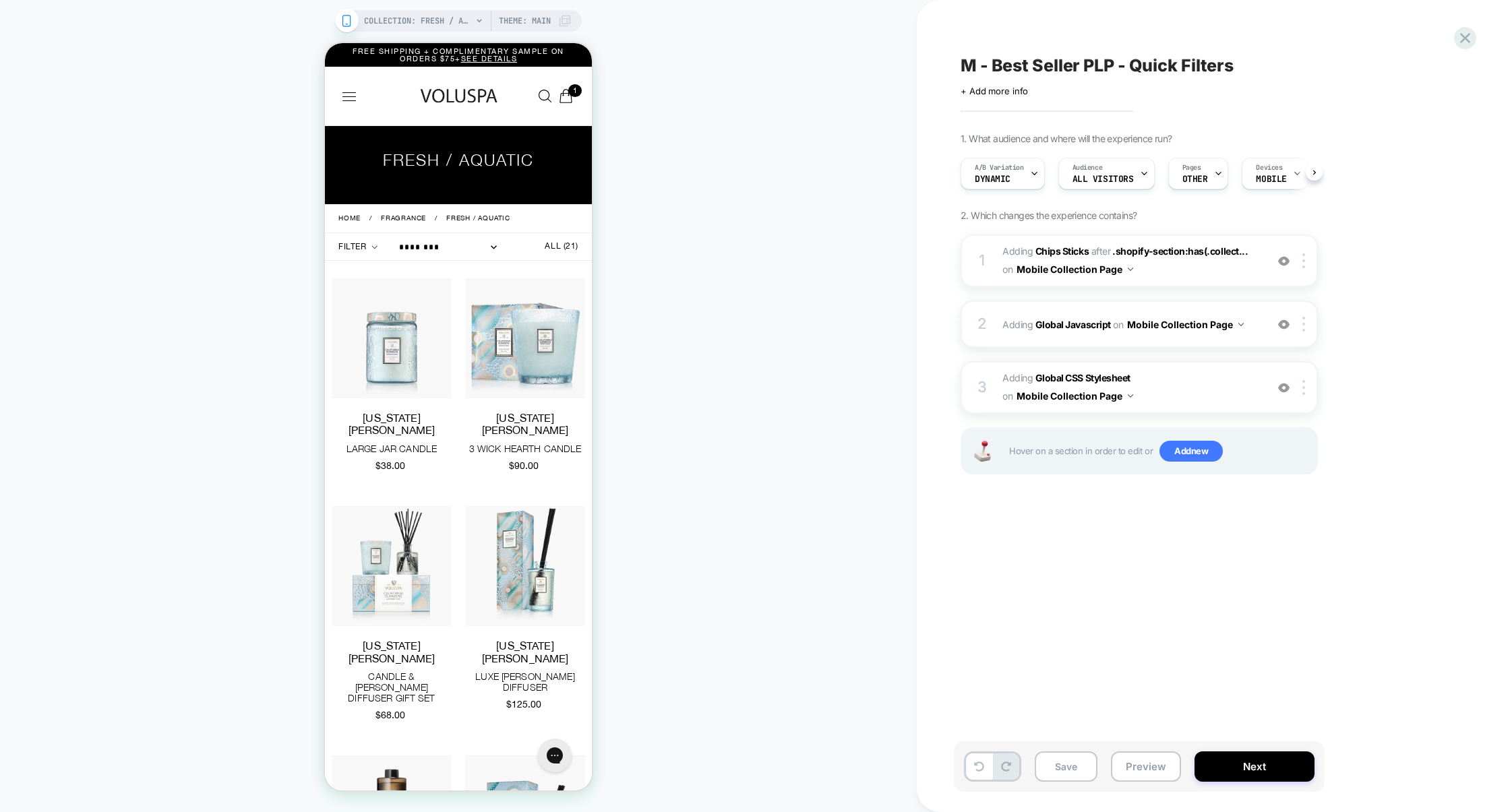
scroll to position [0, 1]
click at [1158, 789] on div "Save Preview Next" at bounding box center [1139, 766] width 371 height 50
click at [1156, 747] on div "Save Preview Next" at bounding box center [1139, 766] width 371 height 50
click at [1156, 760] on button "Preview" at bounding box center [1146, 766] width 70 height 30
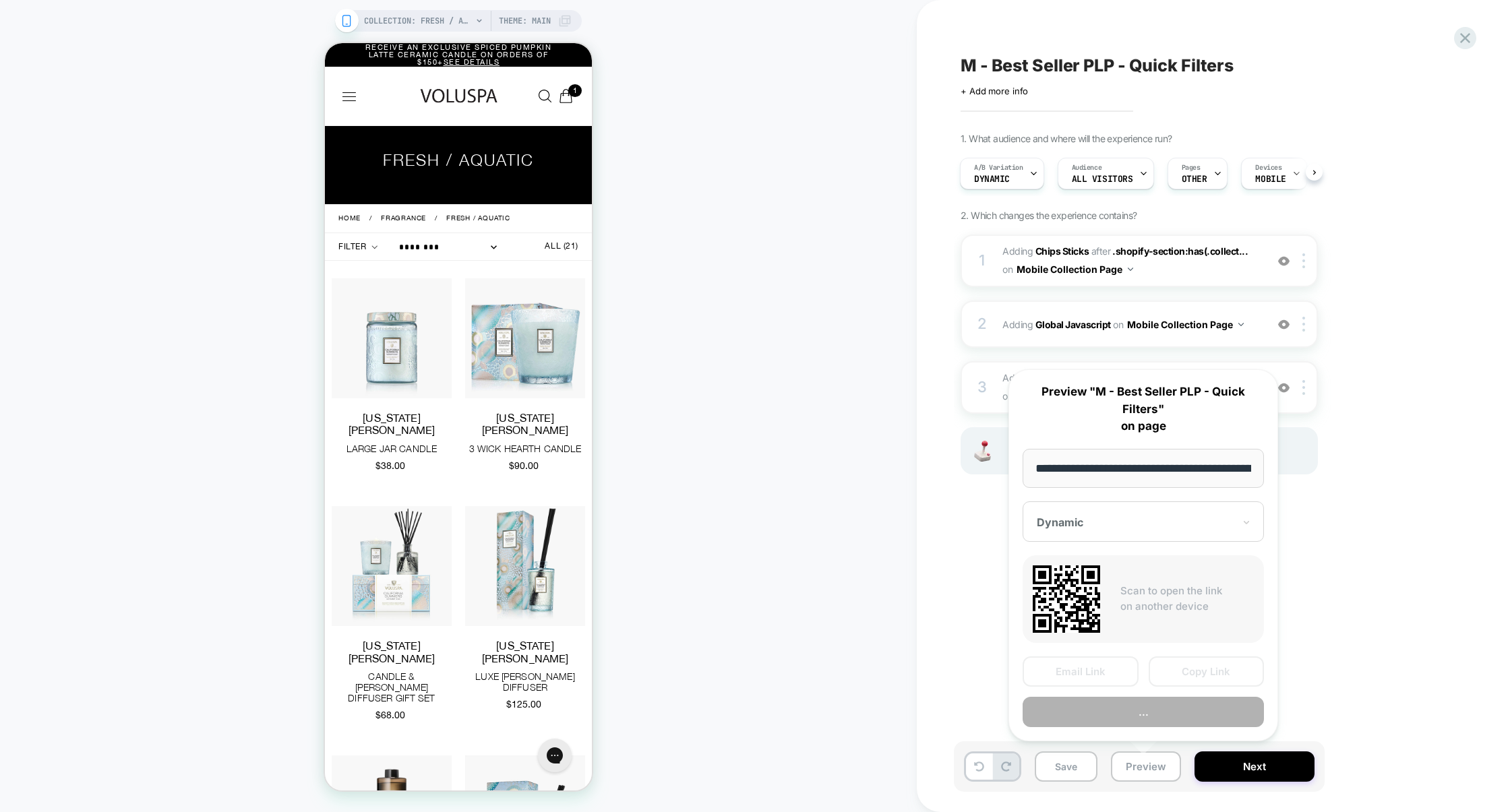
scroll to position [0, 135]
click at [1189, 667] on button "Copy Link" at bounding box center [1207, 671] width 116 height 30
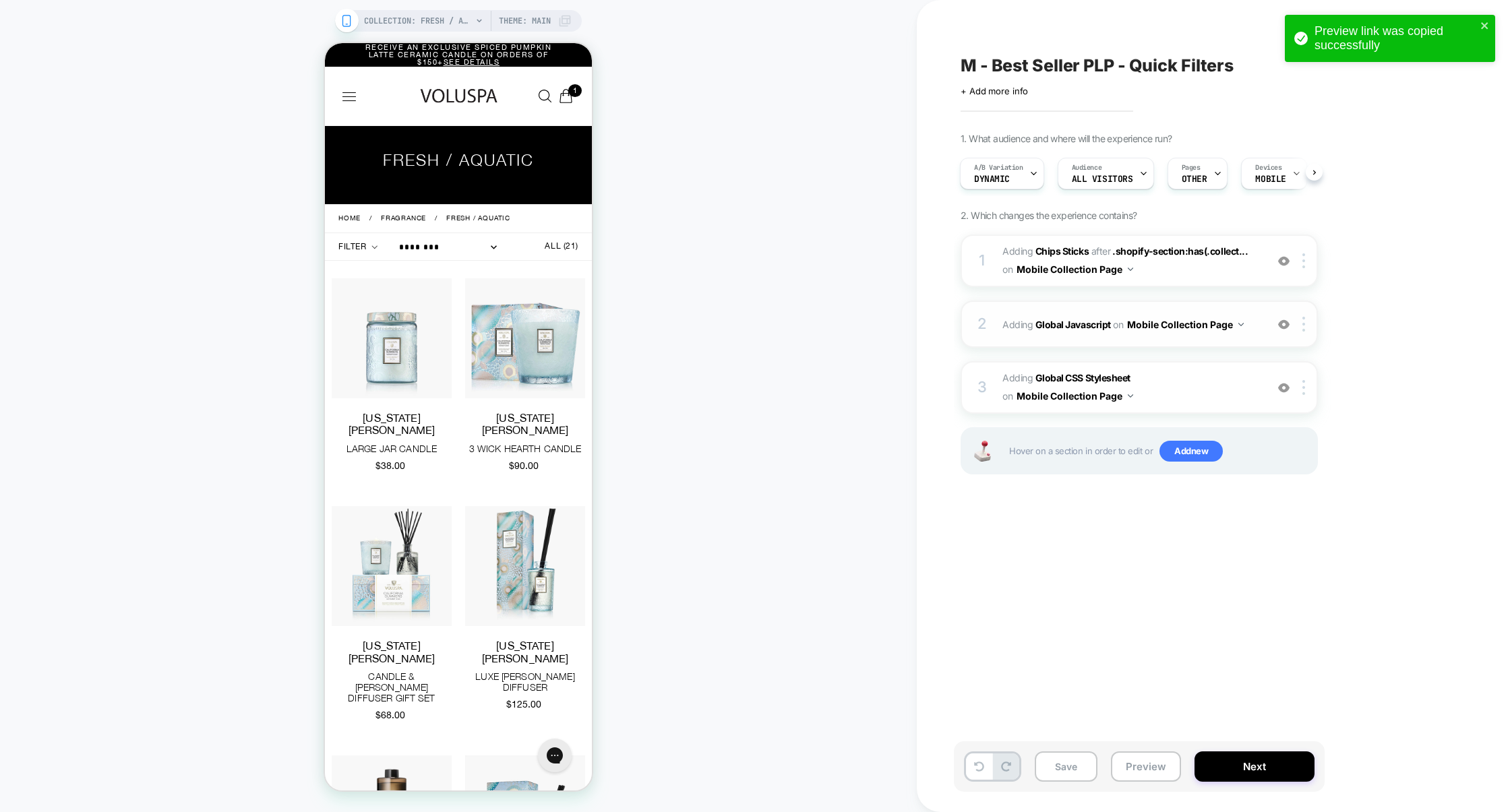
click at [1080, 342] on div "2 Adding Global Javascript on Mobile Collection Page Add Before Add After Copy …" at bounding box center [1139, 324] width 358 height 48
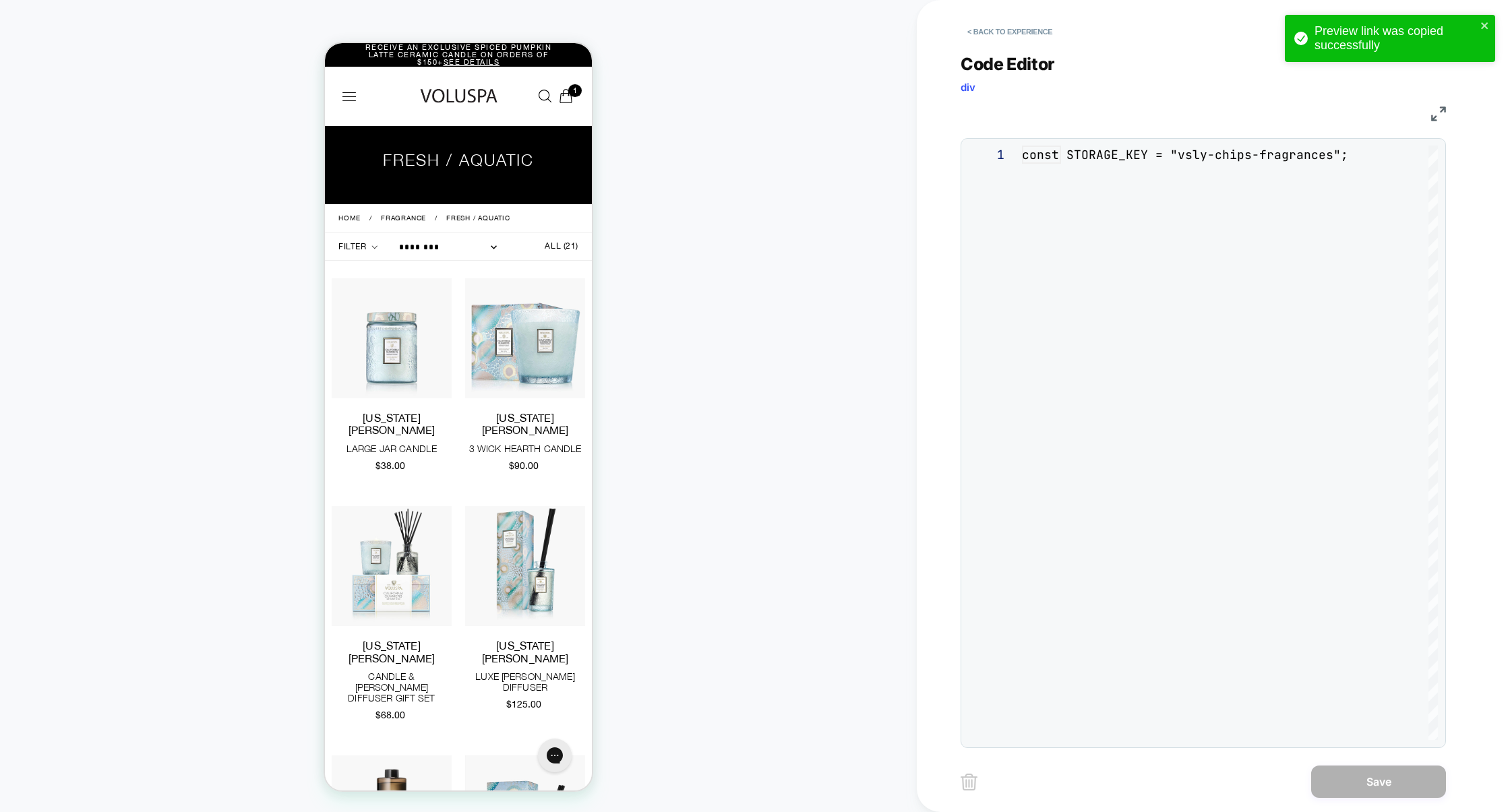
scroll to position [182, 0]
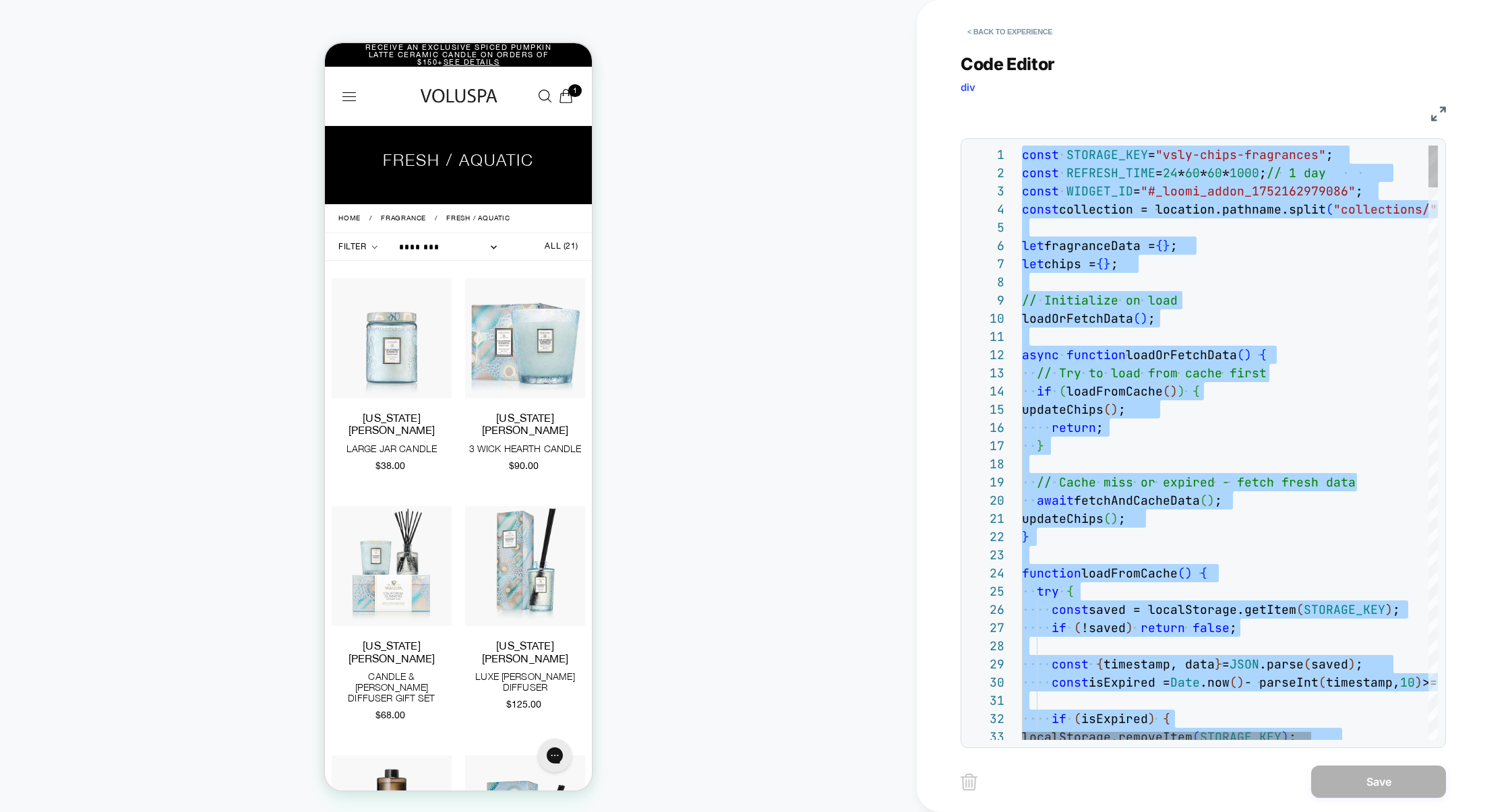
type textarea "**********"
drag, startPoint x: 1139, startPoint y: 463, endPoint x: 1124, endPoint y: 466, distance: 15.3
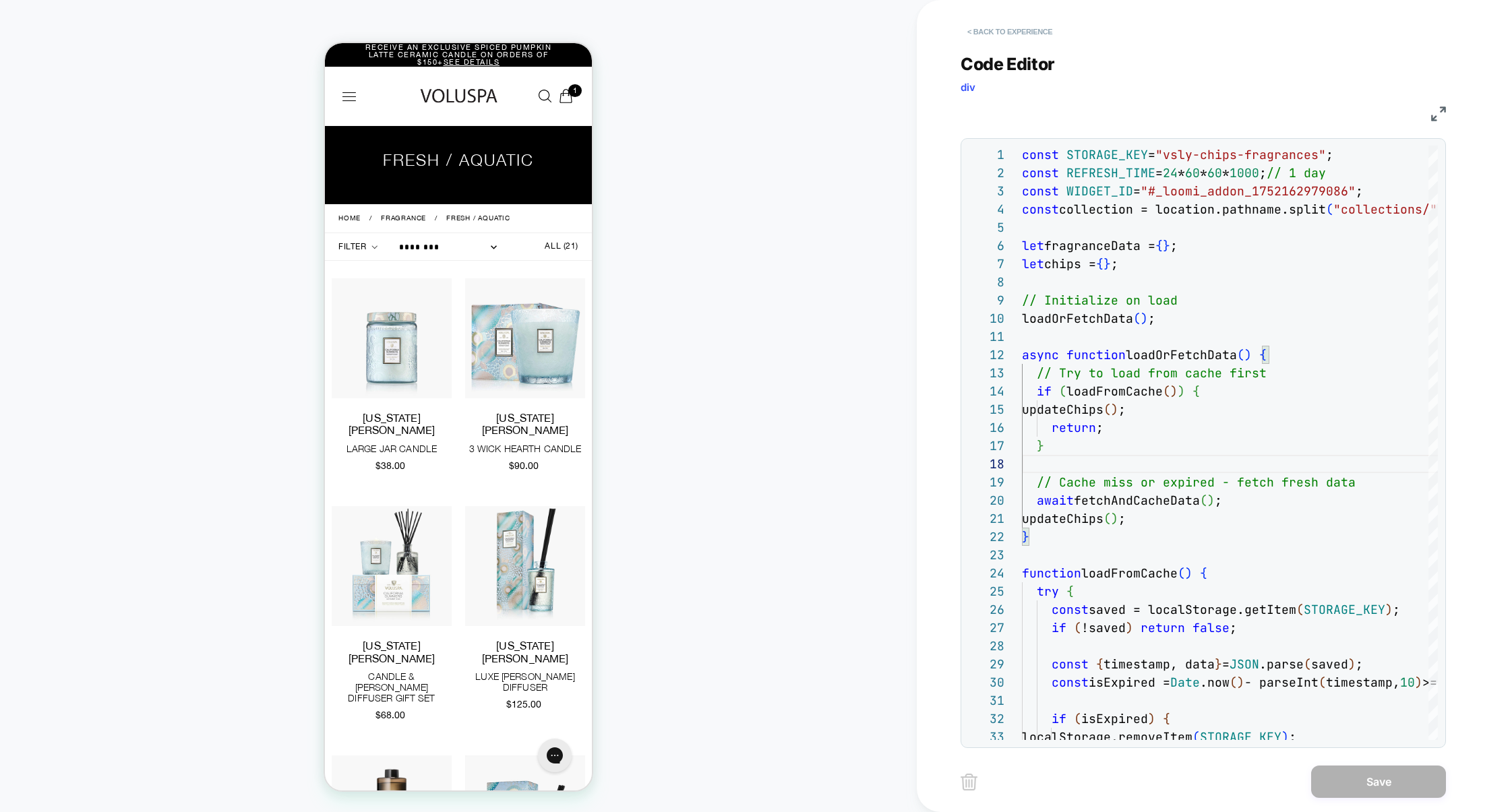
click at [1014, 38] on button "< Back to experience" at bounding box center [1010, 32] width 99 height 22
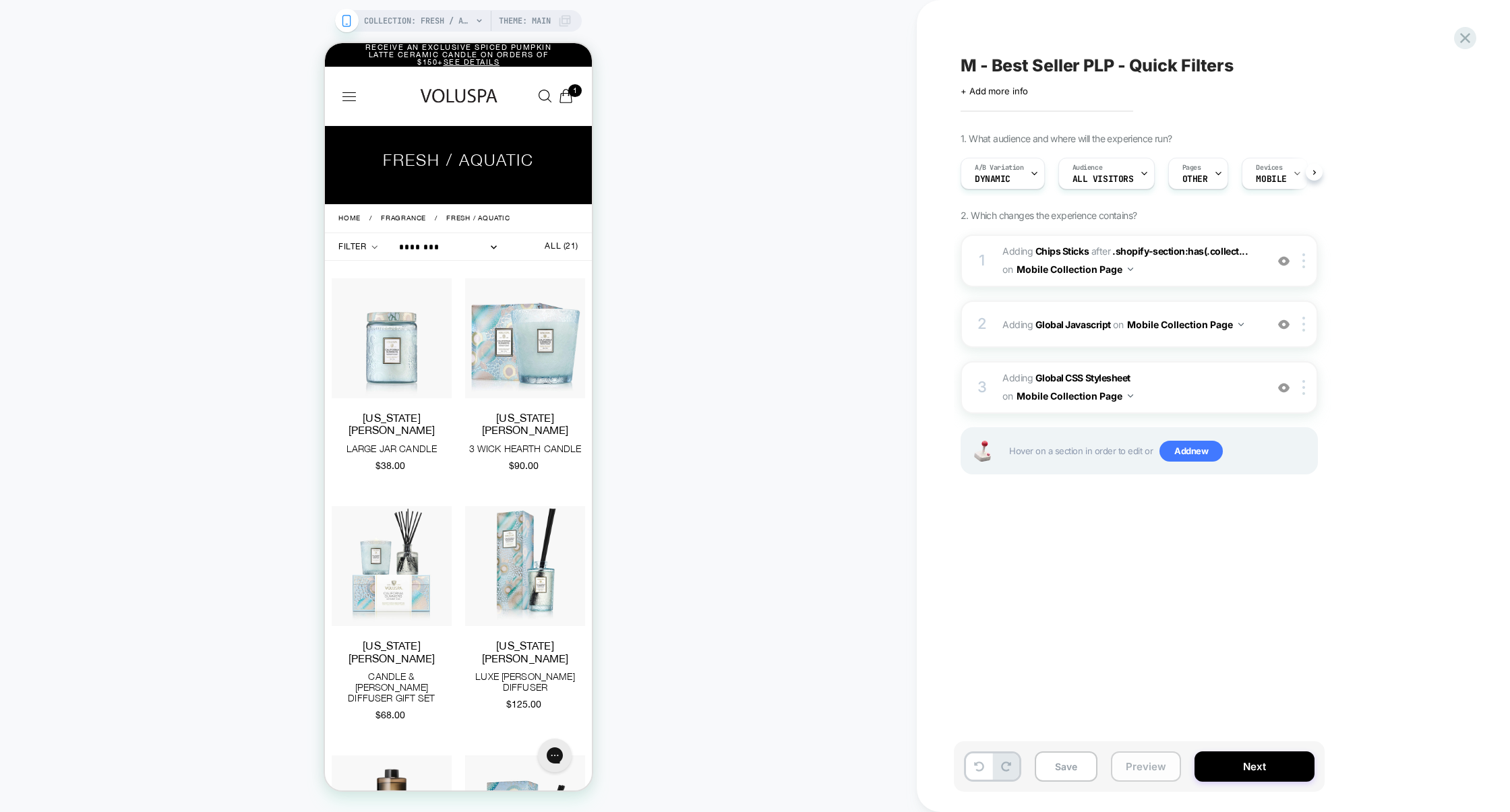
scroll to position [0, 1]
click at [1145, 762] on button "Preview" at bounding box center [1146, 766] width 70 height 30
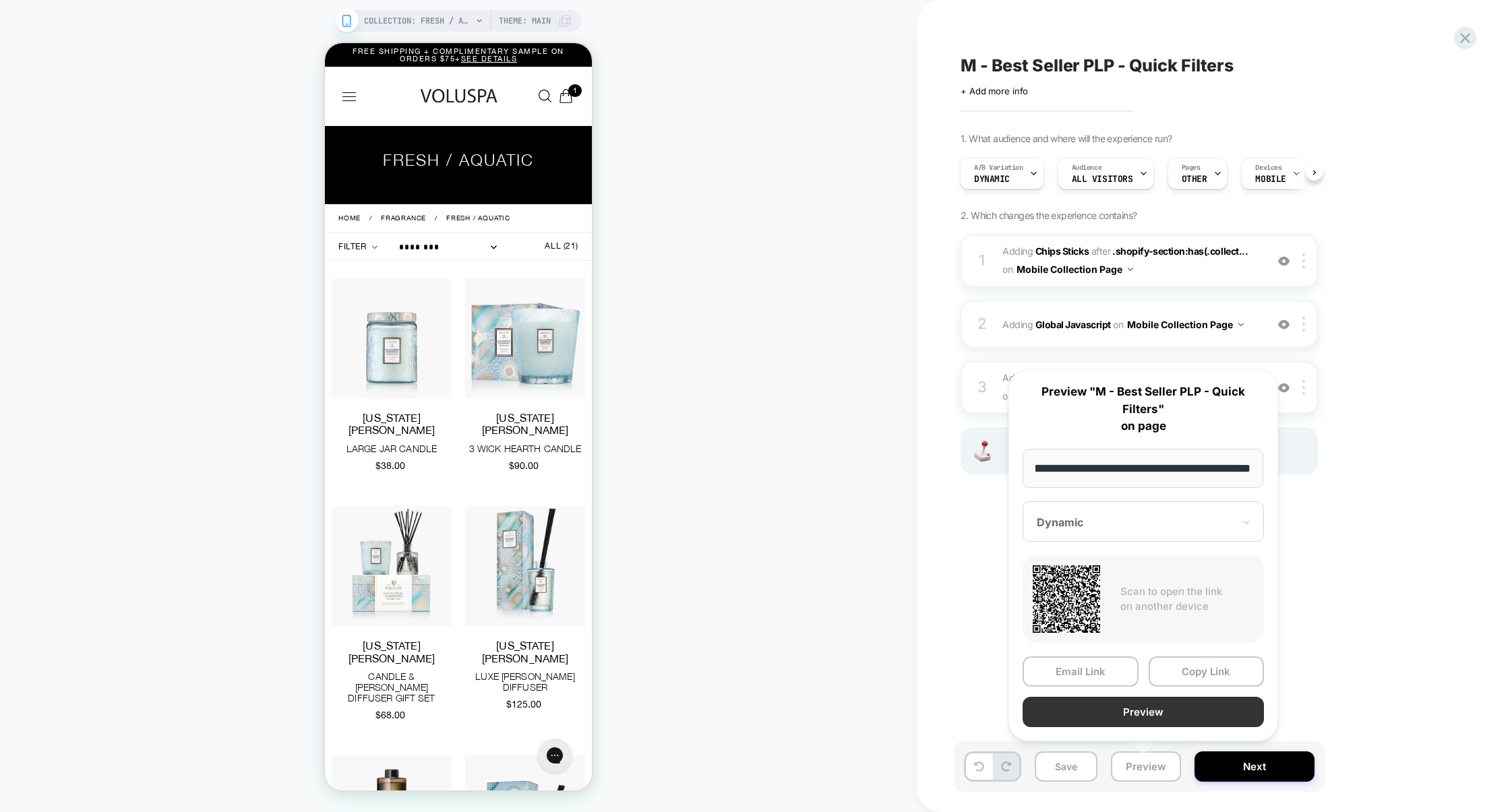
scroll to position [0, 0]
click at [1141, 718] on button "Preview" at bounding box center [1144, 711] width 241 height 30
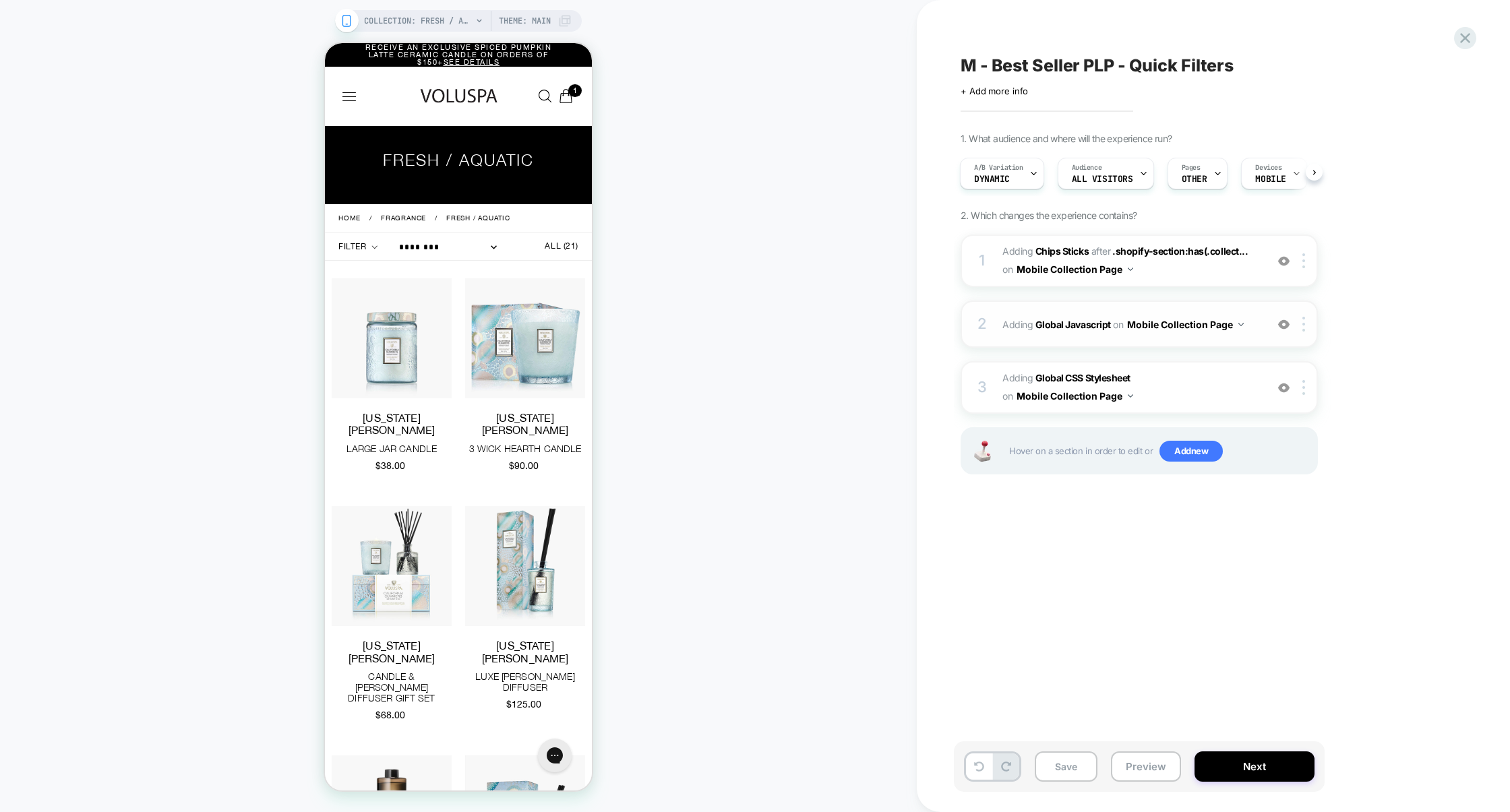
click at [1115, 337] on div "2 Adding Global Javascript on Mobile Collection Page Add Before Add After Copy …" at bounding box center [1139, 324] width 358 height 48
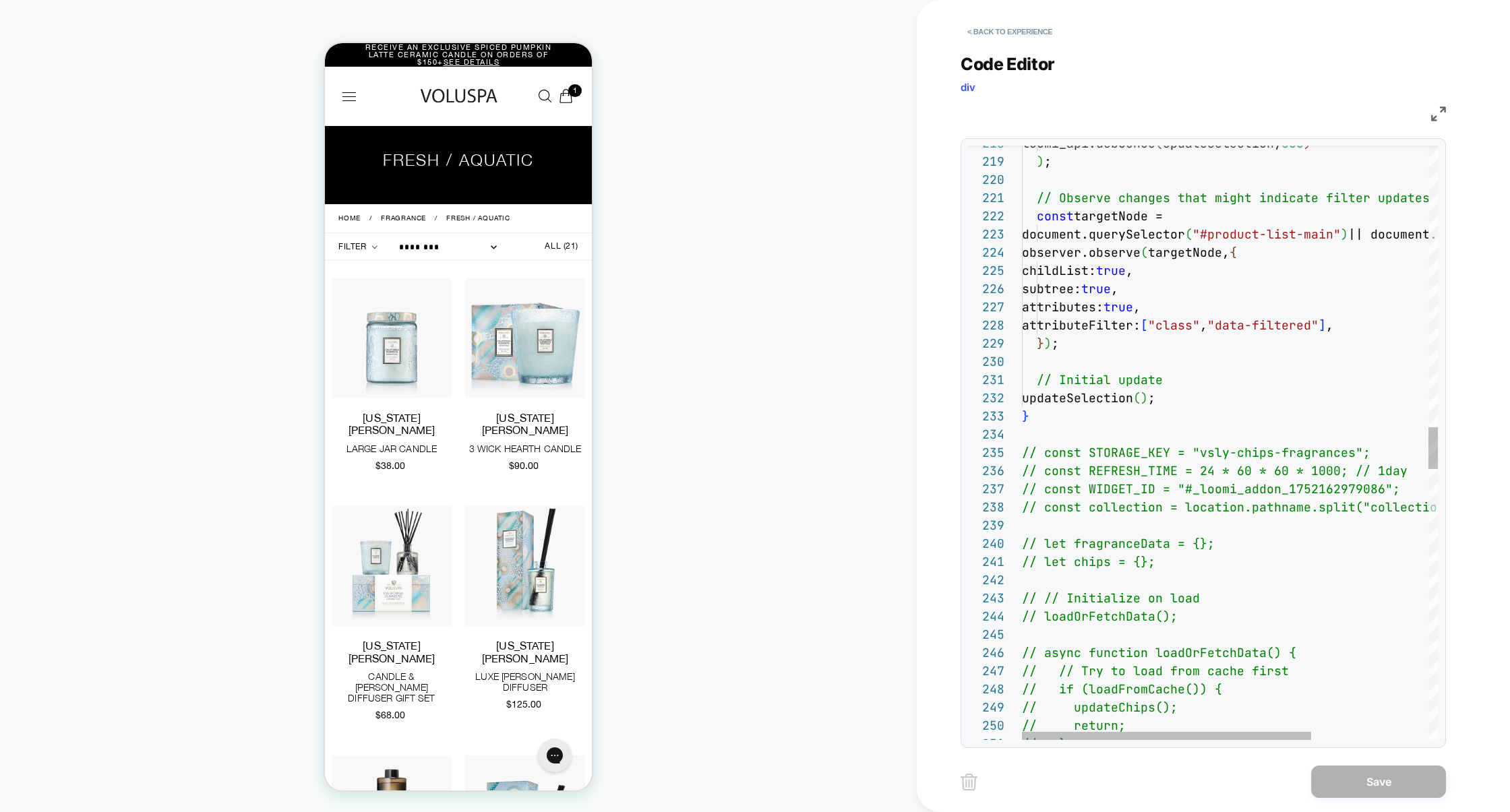
scroll to position [55, 0]
drag, startPoint x: 1041, startPoint y: 429, endPoint x: 1134, endPoint y: 489, distance: 110.7
click at [1124, 481] on div "loomi_api.debounce ( updateSelection, 500 ) ) ; // Observe changes that might i…" at bounding box center [1314, 367] width 584 height 8363
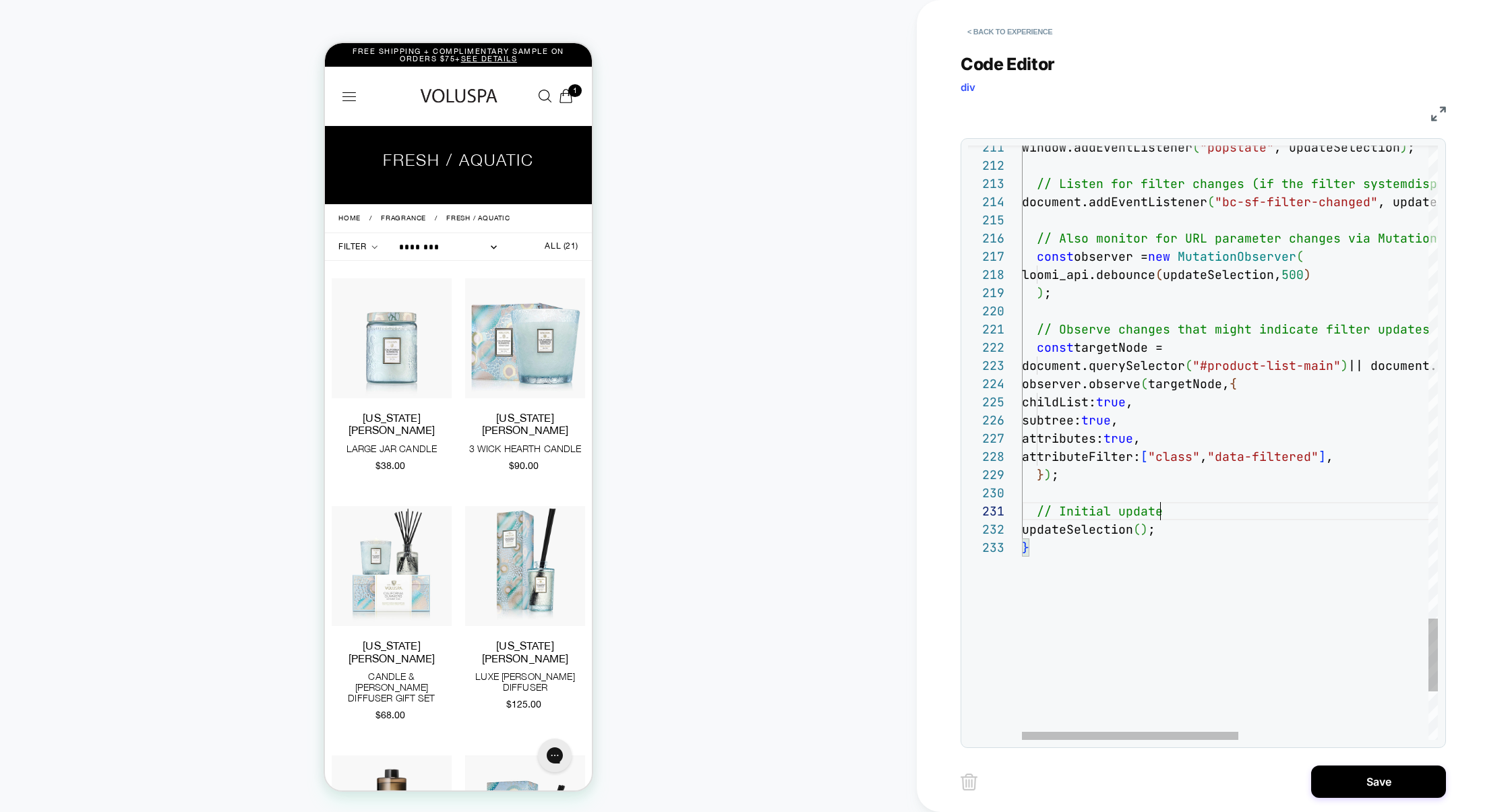
scroll to position [0, 138]
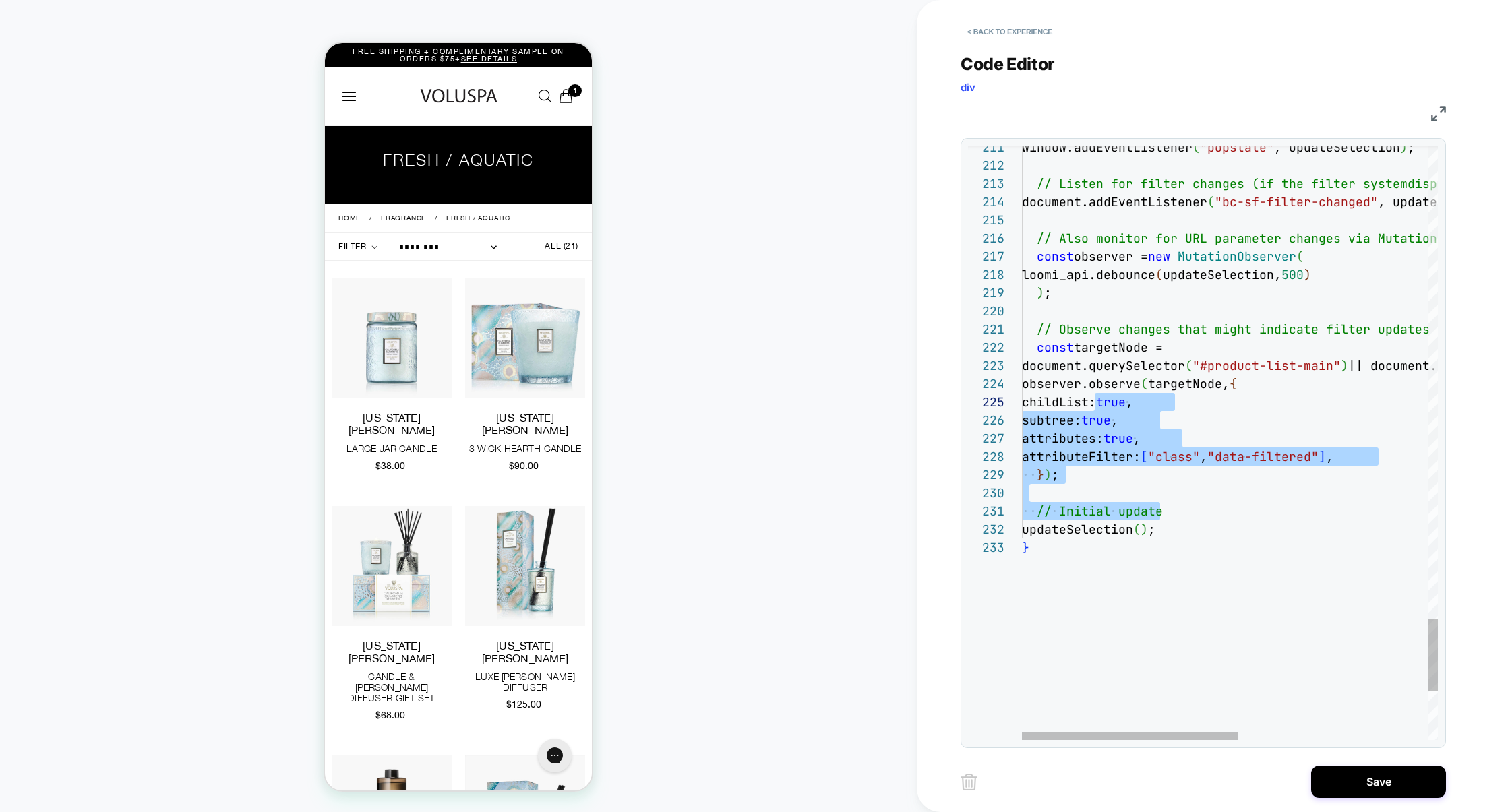
drag, startPoint x: 1167, startPoint y: 515, endPoint x: 1089, endPoint y: 391, distance: 146.5
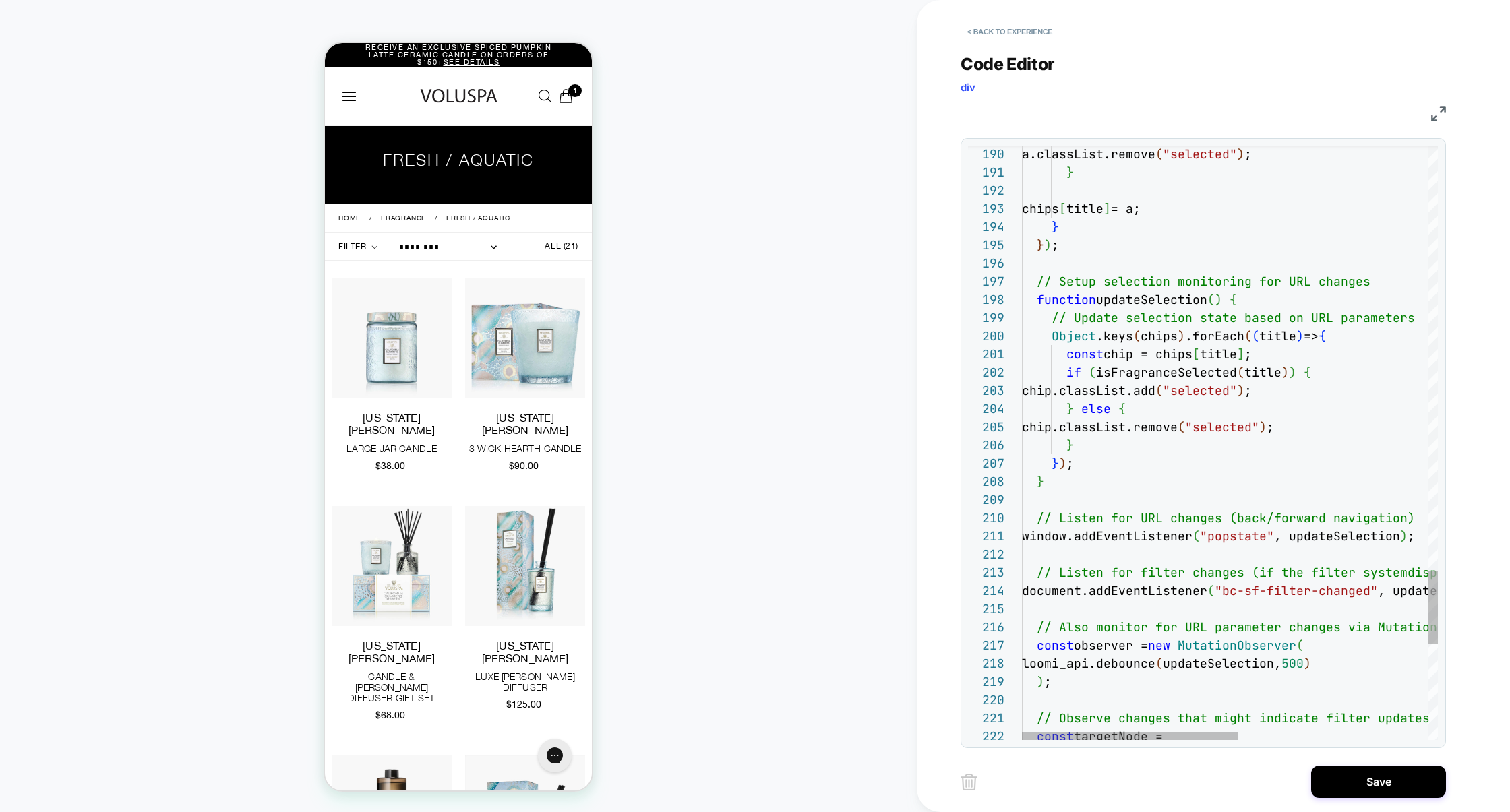
scroll to position [145, 0]
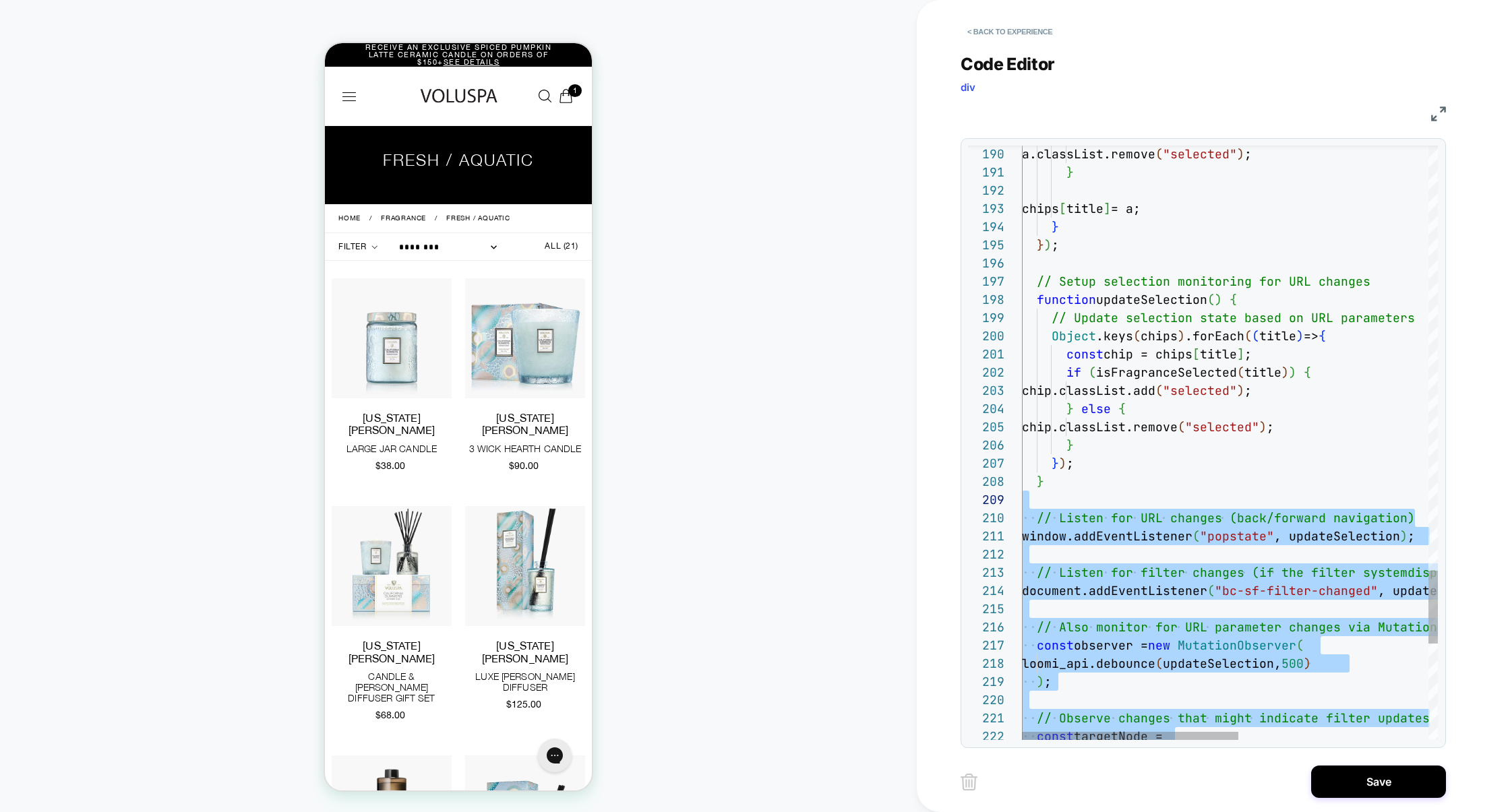
type textarea "**********"
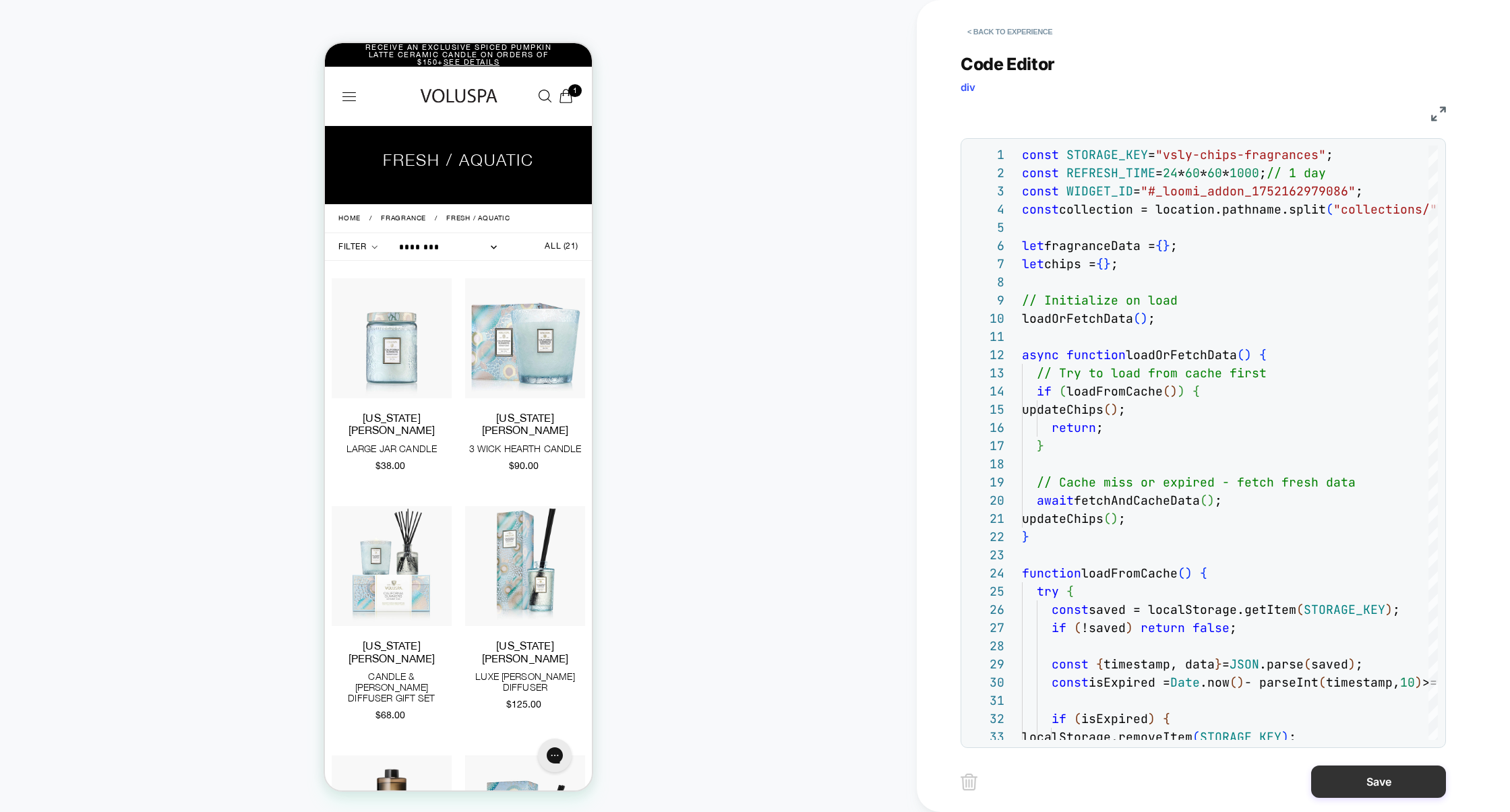
click at [1357, 777] on button "Save" at bounding box center [1378, 781] width 135 height 32
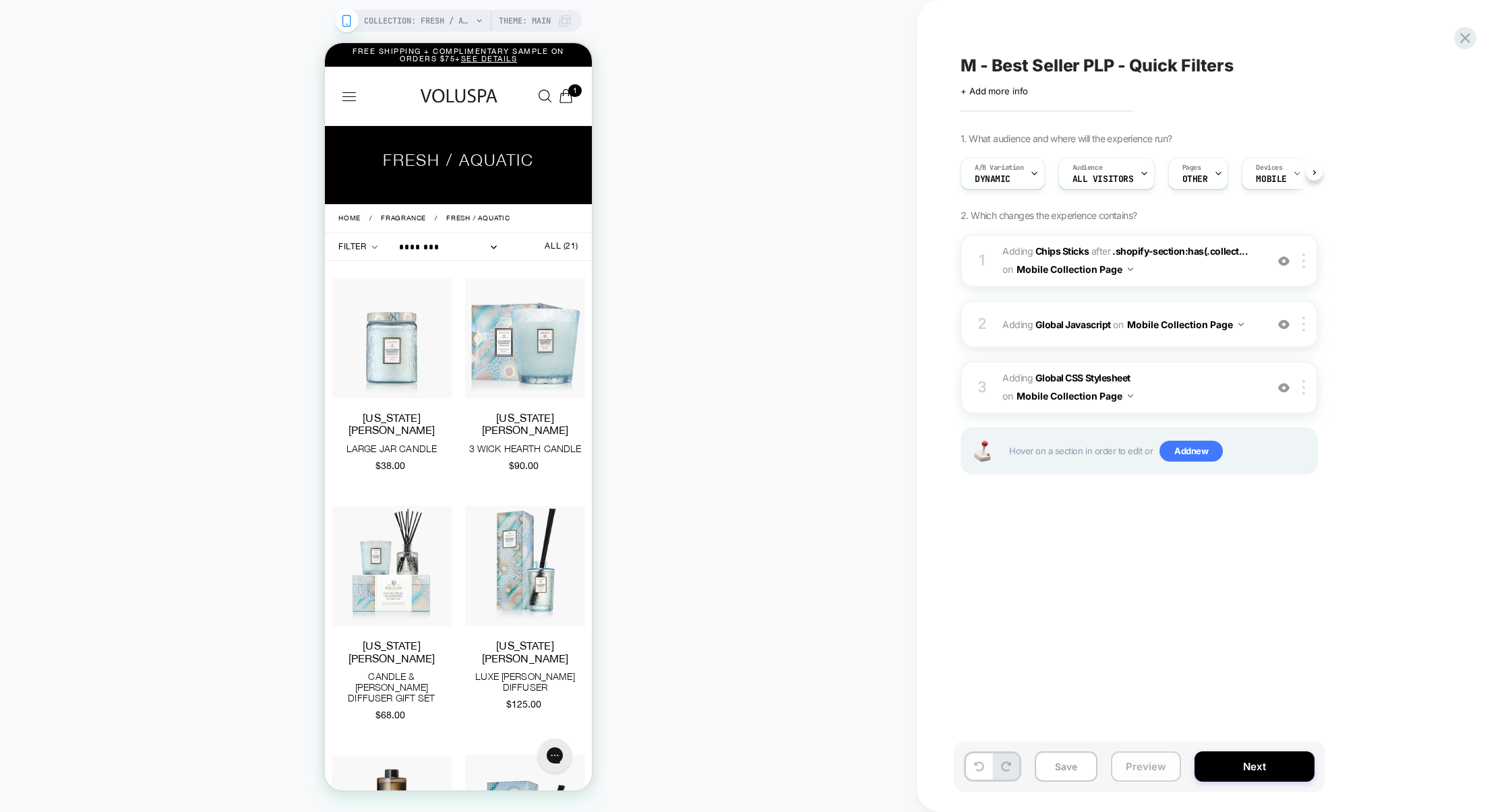
scroll to position [0, 1]
click at [1140, 762] on button "Preview" at bounding box center [1146, 766] width 70 height 30
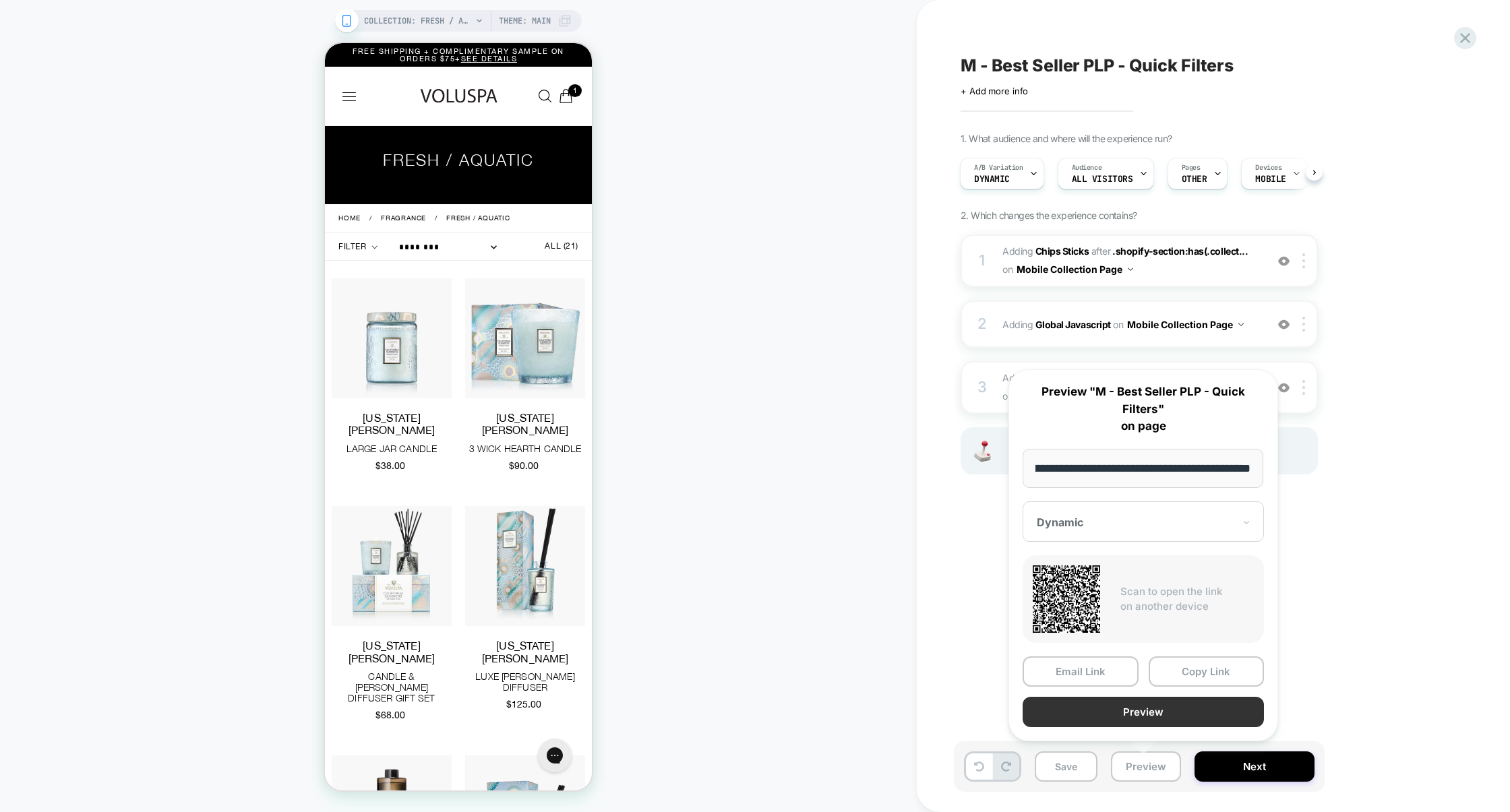
scroll to position [0, 0]
click at [1167, 717] on button "Preview" at bounding box center [1144, 711] width 241 height 30
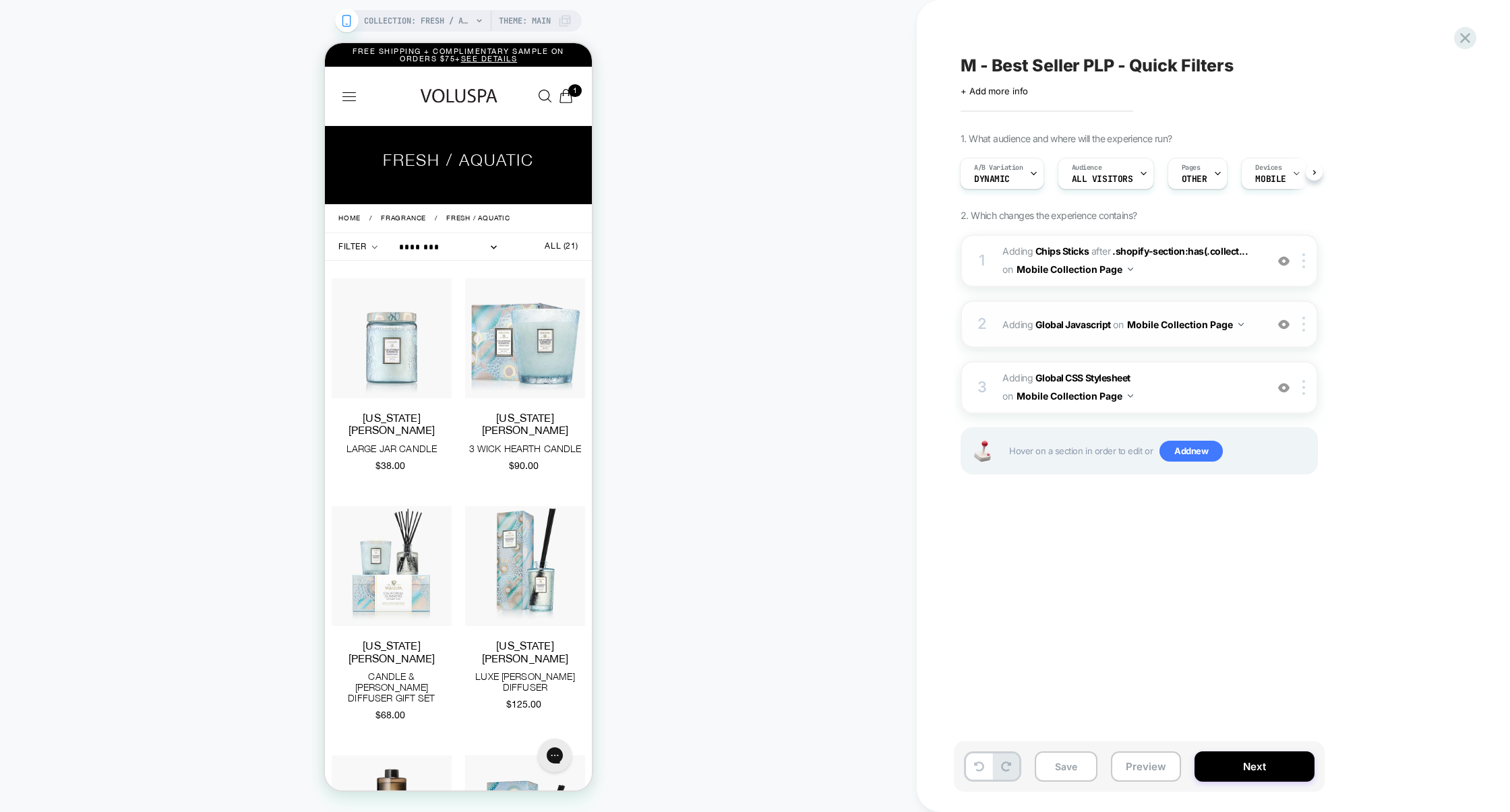
click at [1182, 340] on div "2 Adding Global Javascript on Mobile Collection Page Add Before Add After Copy …" at bounding box center [1139, 324] width 358 height 48
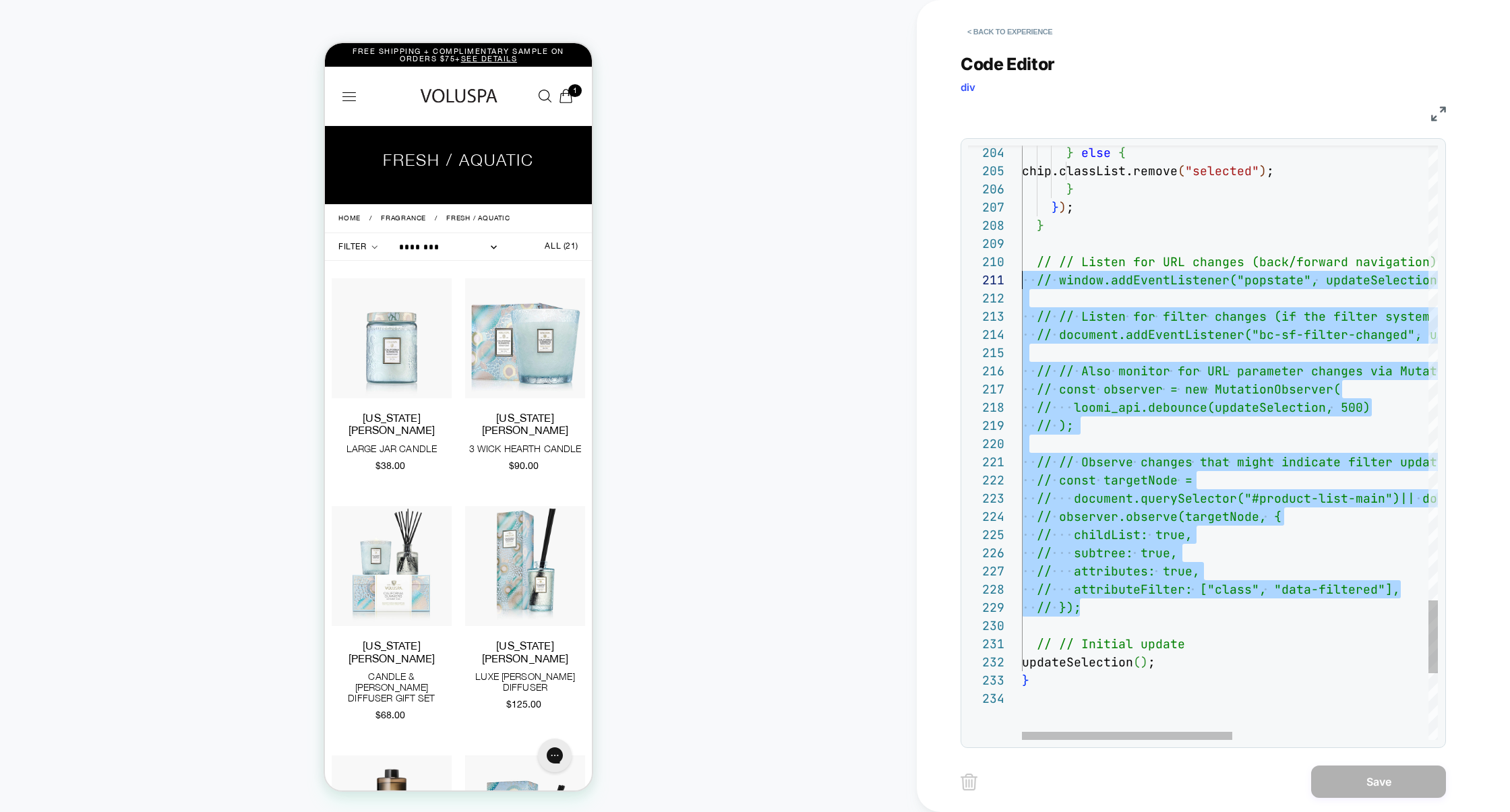
scroll to position [163, 0]
drag, startPoint x: 1087, startPoint y: 608, endPoint x: 995, endPoint y: 267, distance: 353.2
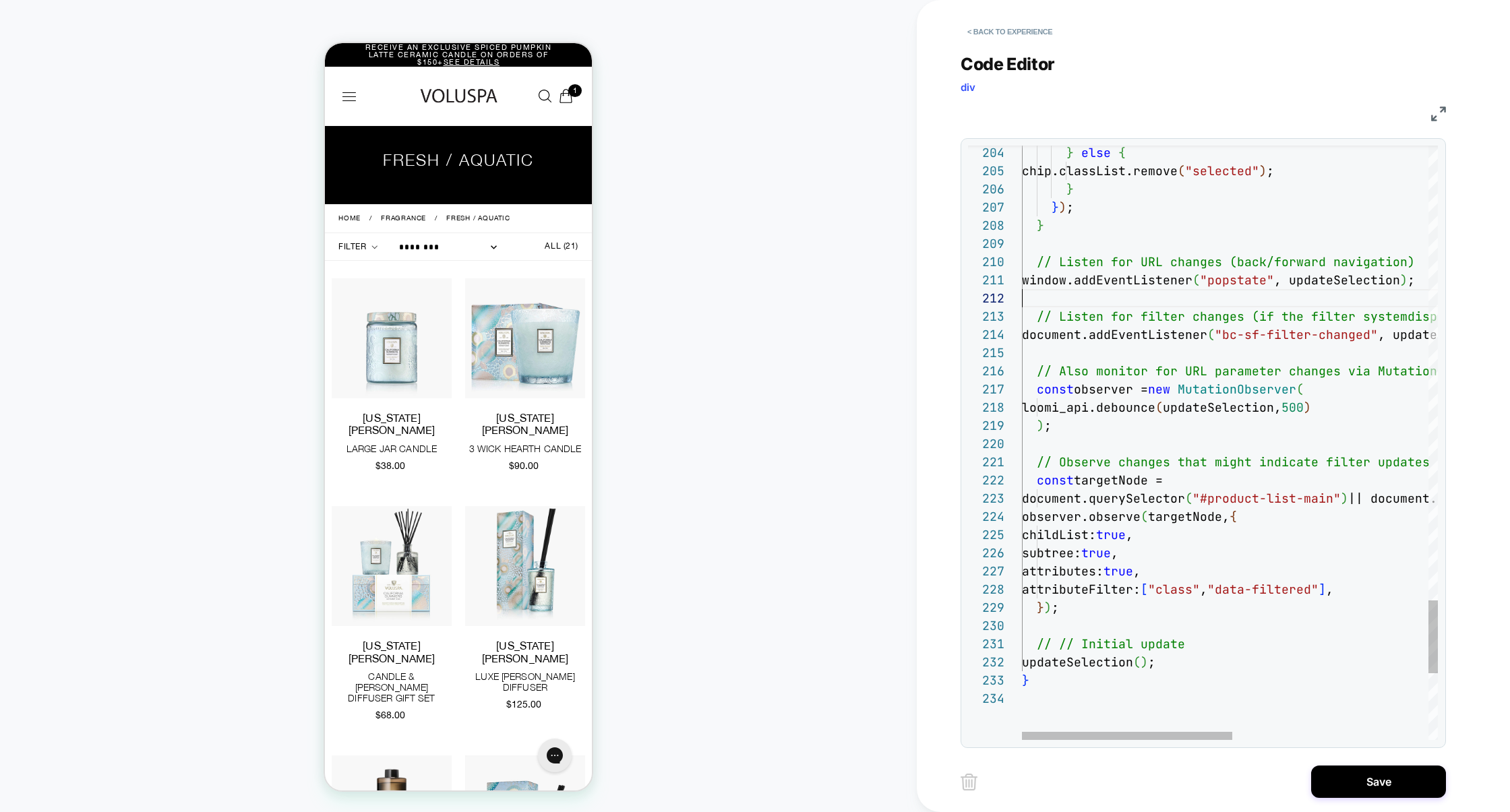
scroll to position [18, 0]
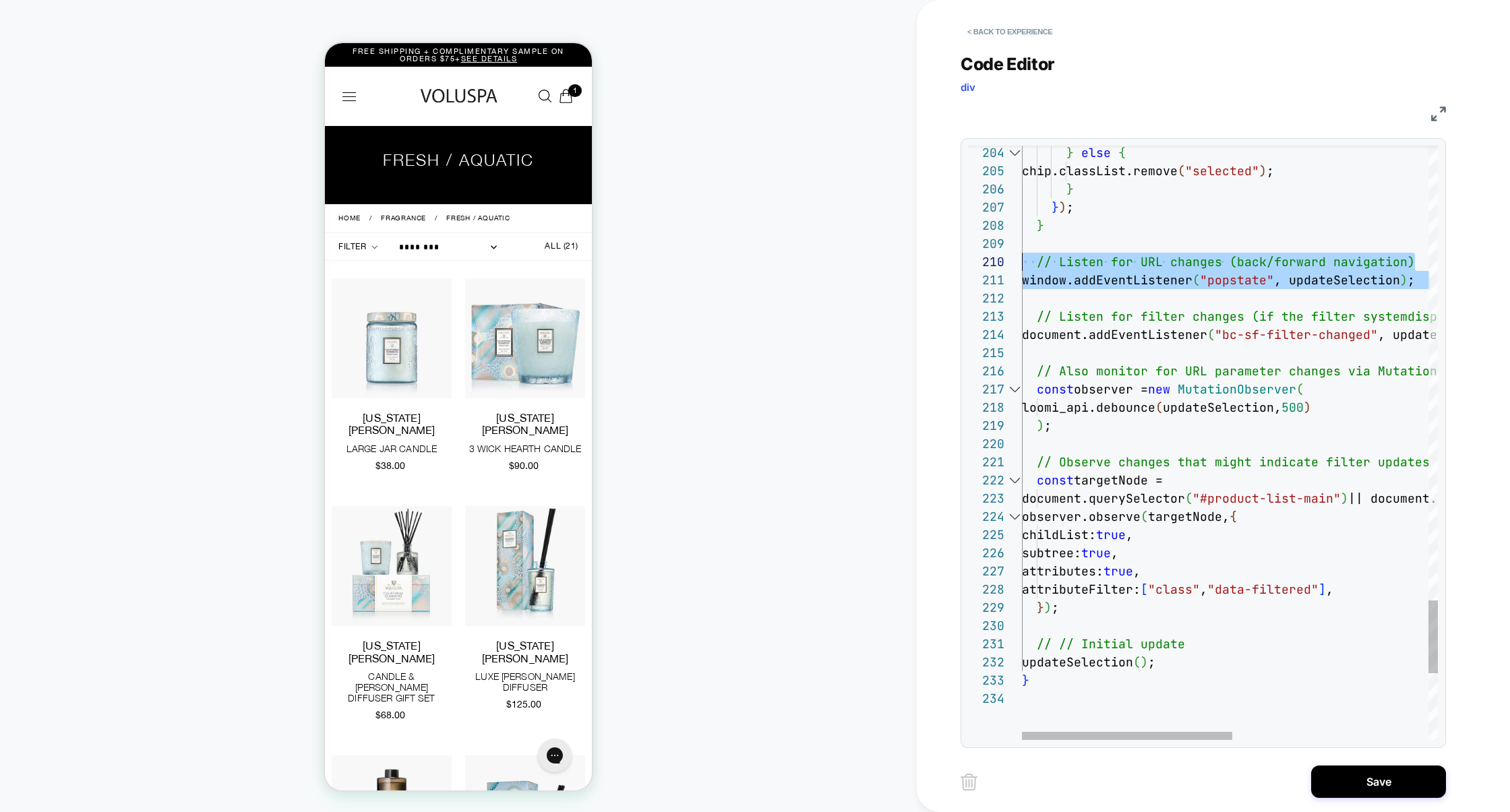
drag, startPoint x: 1107, startPoint y: 298, endPoint x: 1004, endPoint y: 267, distance: 107.6
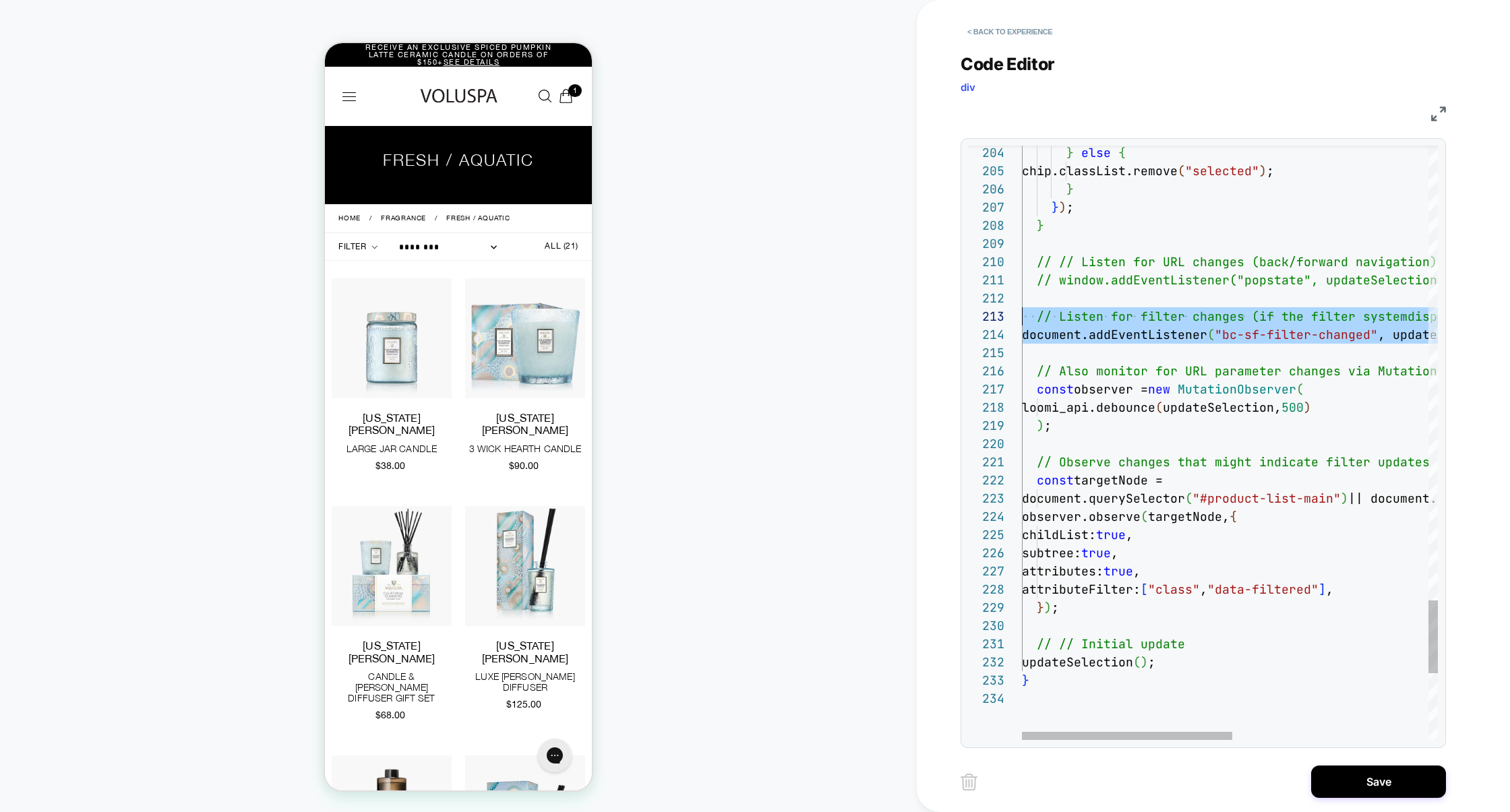
scroll to position [37, 0]
drag, startPoint x: 1094, startPoint y: 354, endPoint x: 1006, endPoint y: 324, distance: 93.0
type textarea "**********"
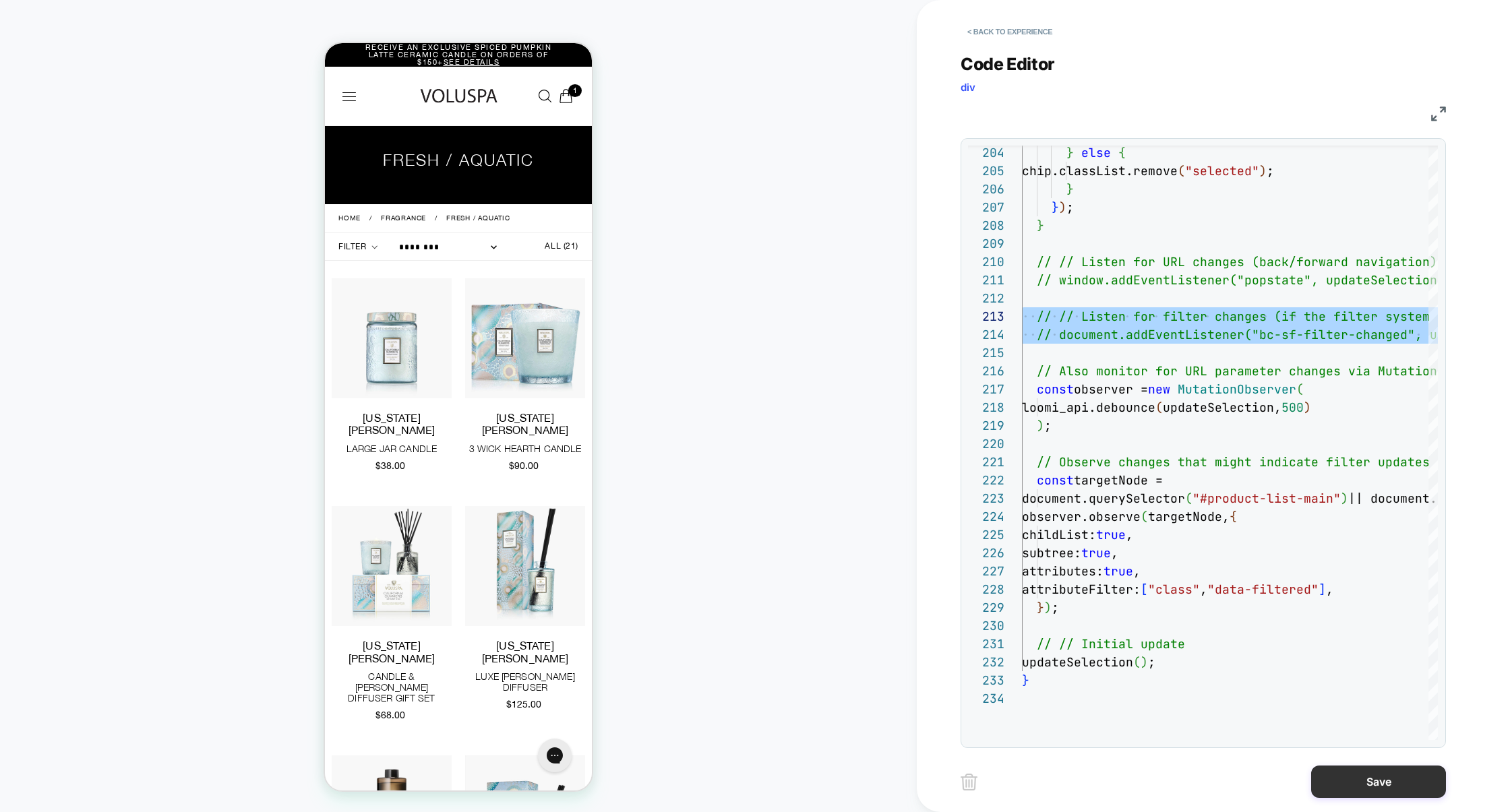
click at [1390, 774] on button "Save" at bounding box center [1378, 781] width 135 height 32
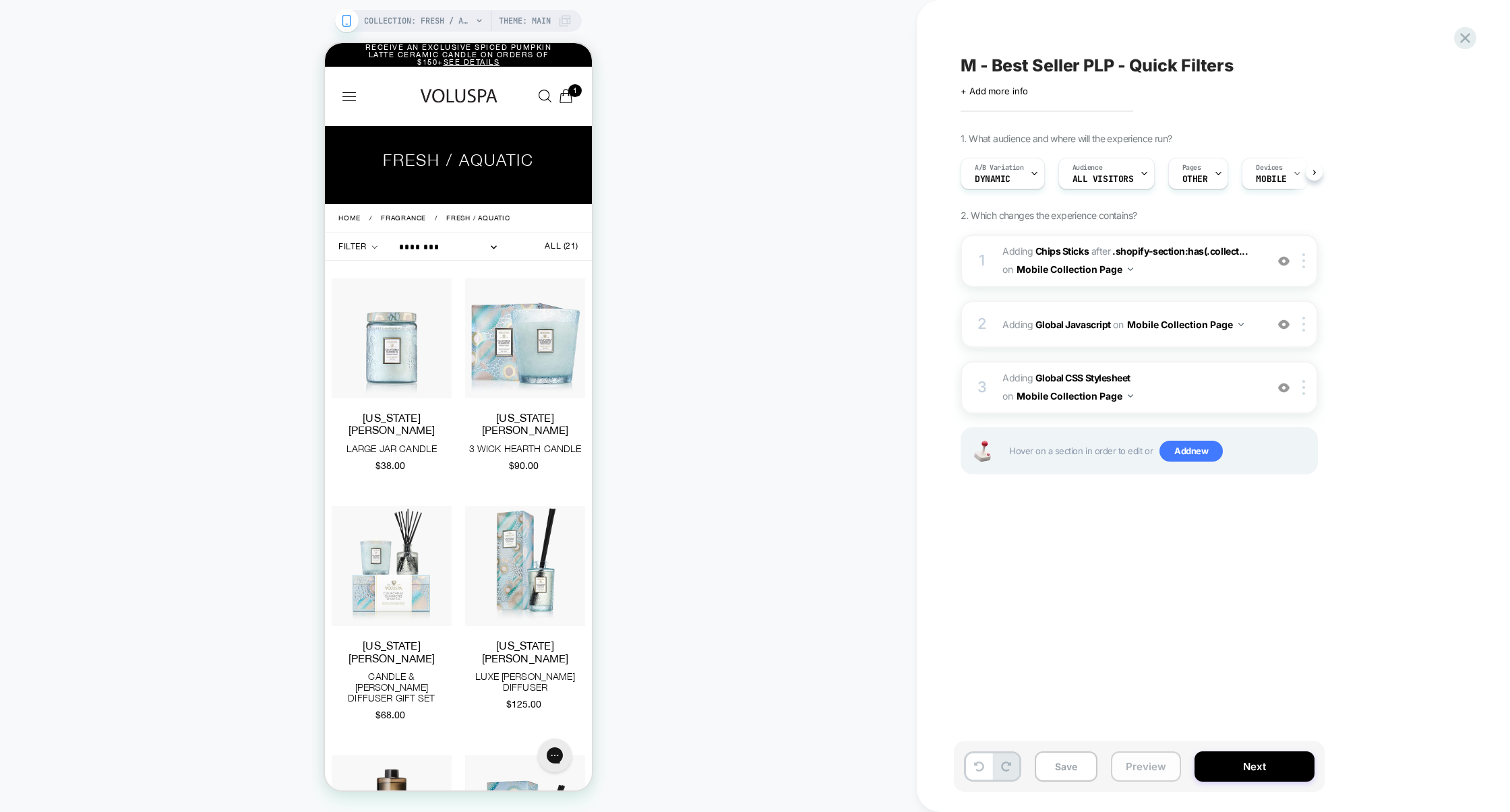
scroll to position [0, 1]
click at [1150, 764] on button "Preview" at bounding box center [1146, 766] width 70 height 30
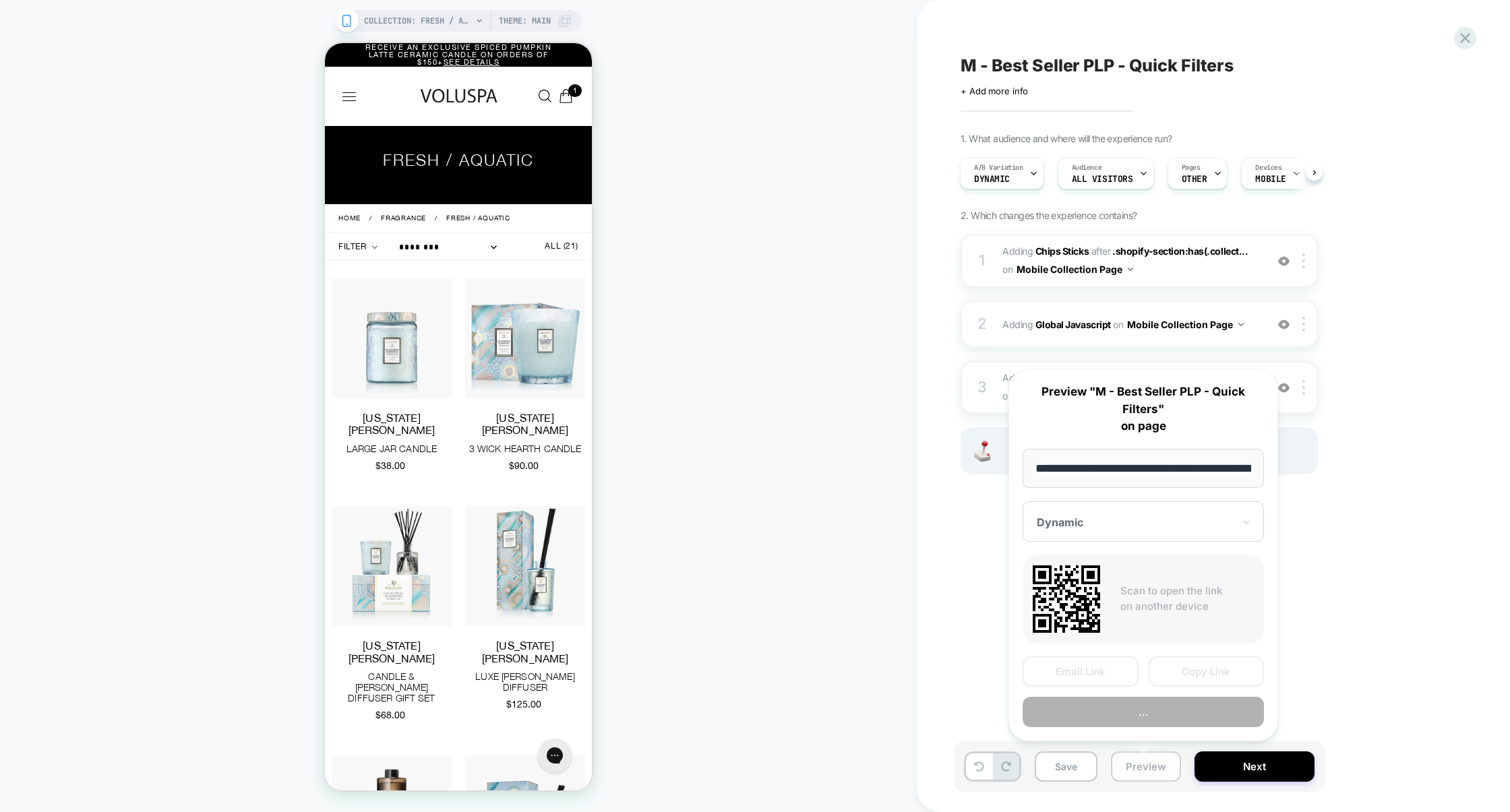
scroll to position [0, 135]
click at [1150, 716] on button "Preview" at bounding box center [1144, 711] width 241 height 30
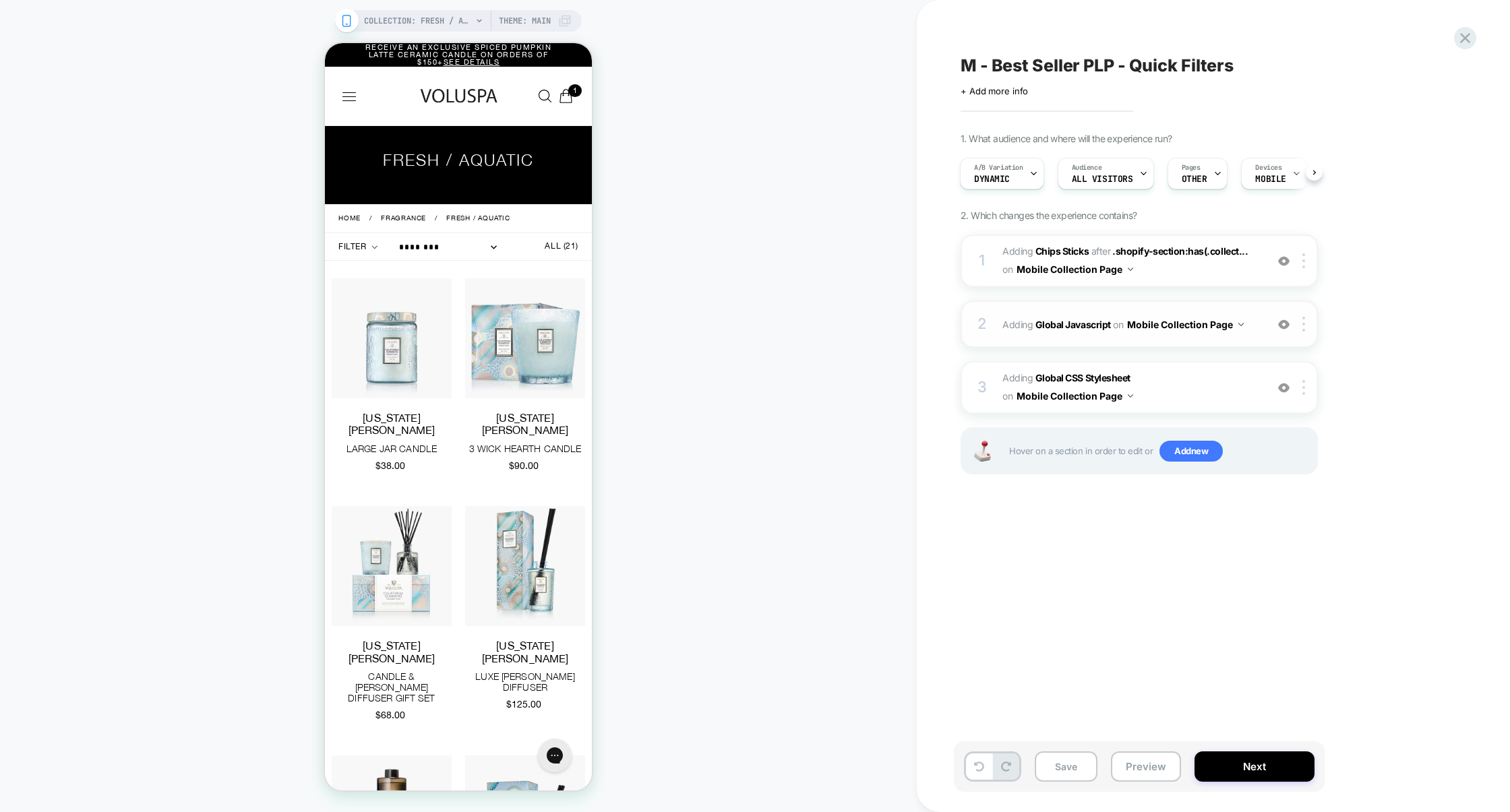
click at [1141, 344] on div "2 Adding Global Javascript on Mobile Collection Page Add Before Add After Copy …" at bounding box center [1139, 324] width 358 height 48
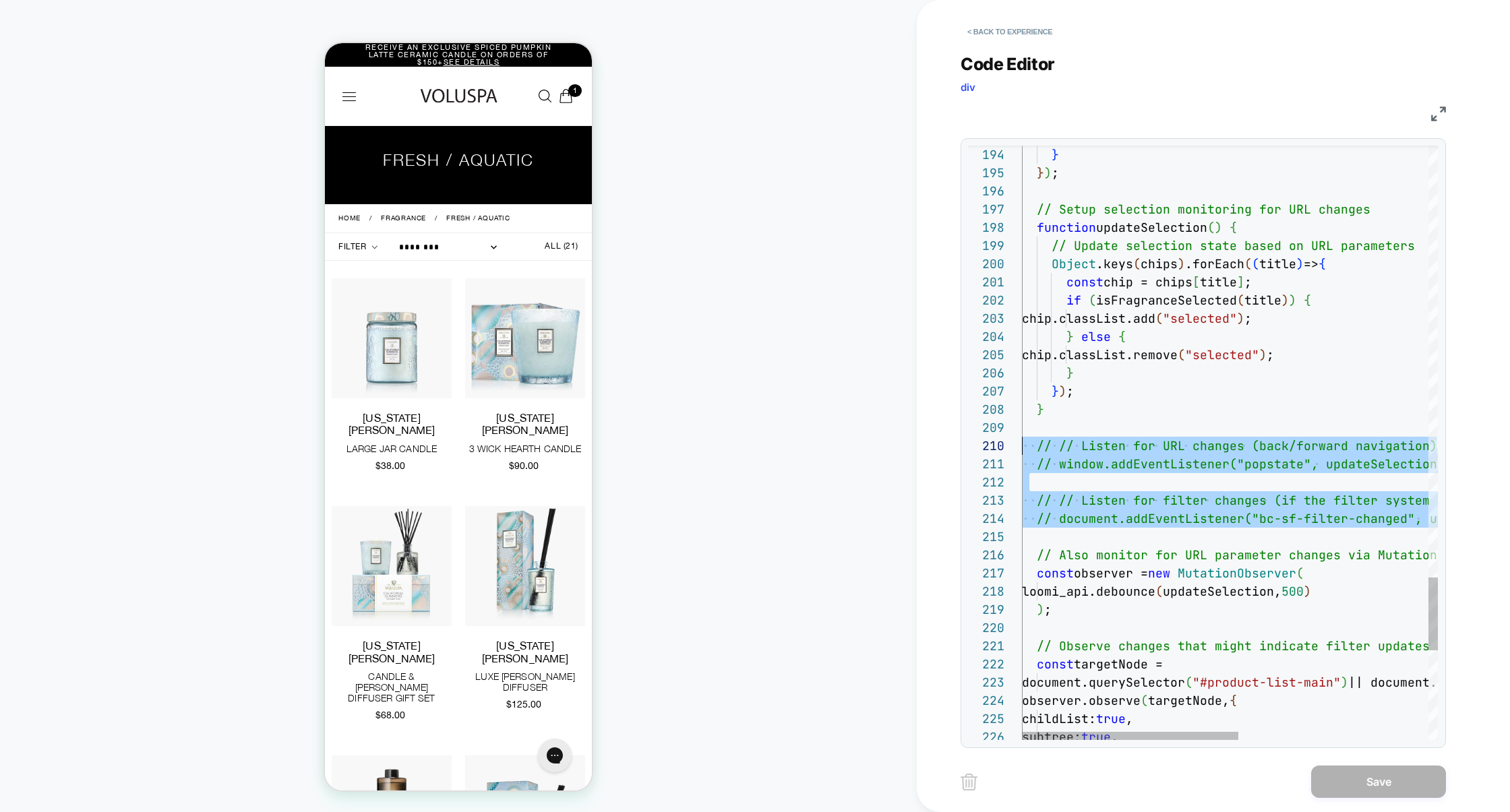
scroll to position [163, 0]
drag, startPoint x: 1076, startPoint y: 534, endPoint x: 917, endPoint y: 444, distance: 182.7
click at [917, 443] on div "< Back to experience Code Editor div JS 210 211 212 213 214 215 216 217 218 219…" at bounding box center [1213, 406] width 593 height 812
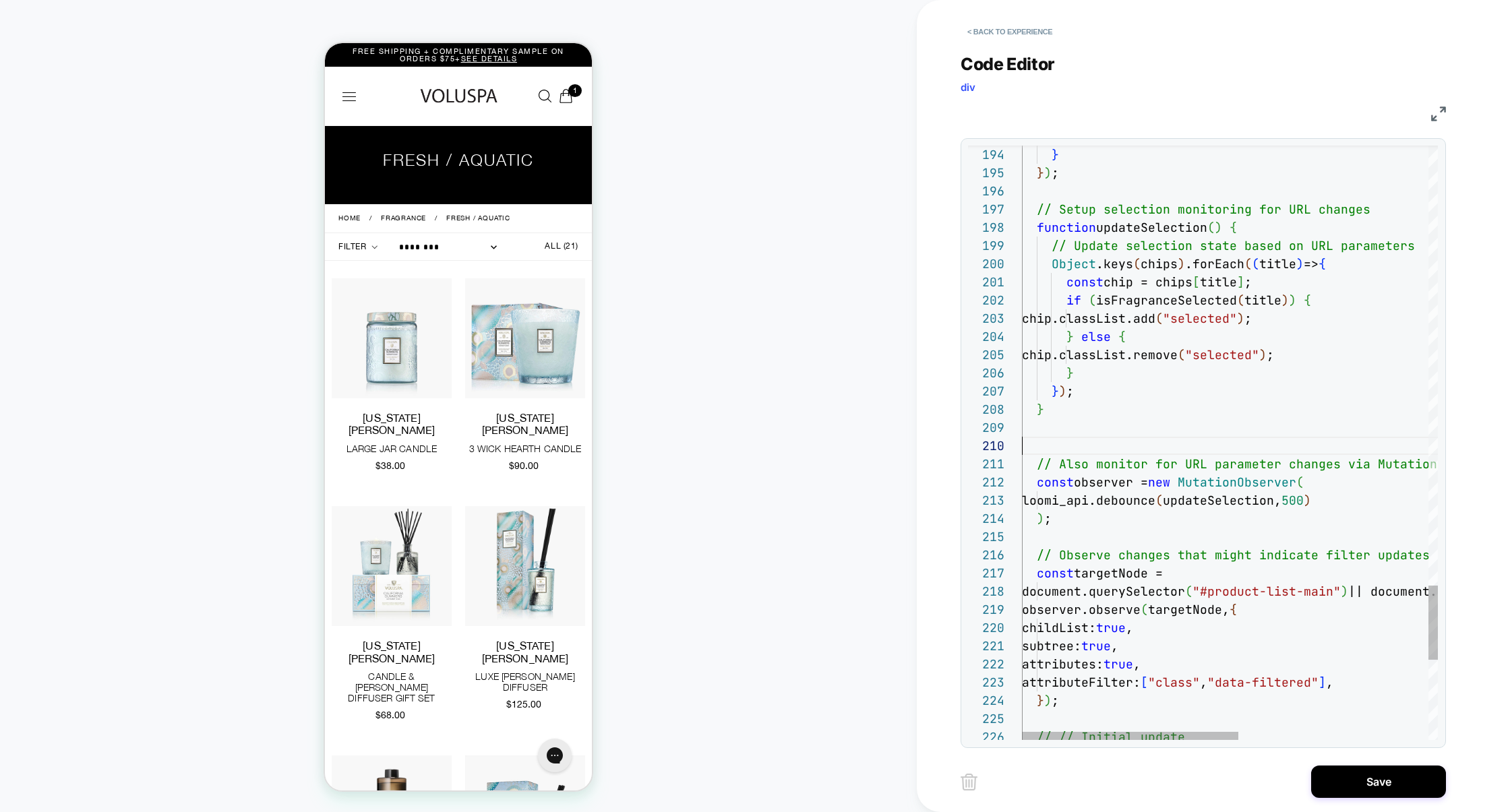
scroll to position [145, 0]
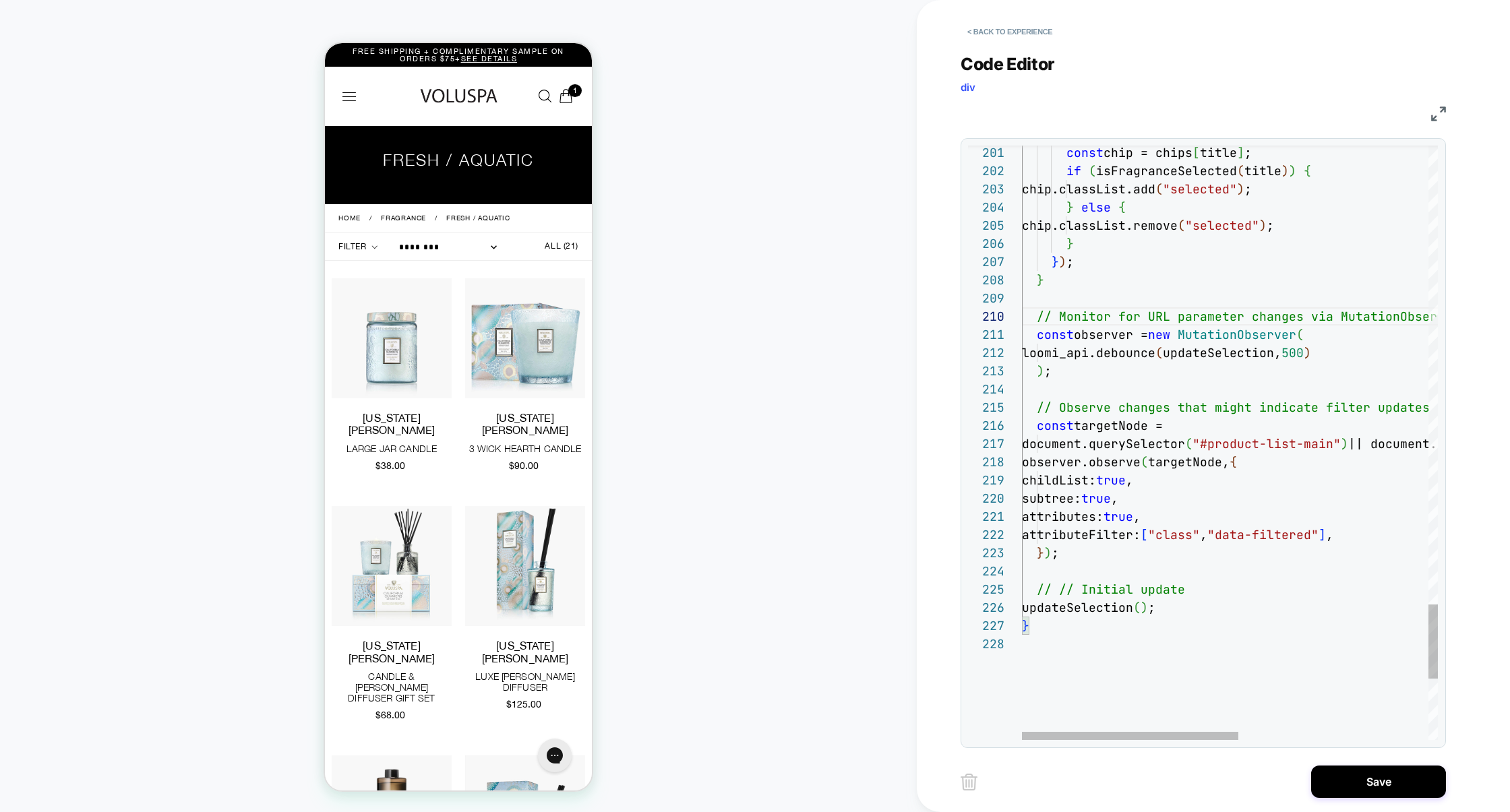
scroll to position [18, 349]
drag, startPoint x: 1387, startPoint y: 538, endPoint x: 921, endPoint y: 484, distance: 469.1
click at [920, 485] on div "< Back to experience Code Editor div JS 210 211 212 213 214 215 216 209 208 207…" at bounding box center [1213, 406] width 593 height 812
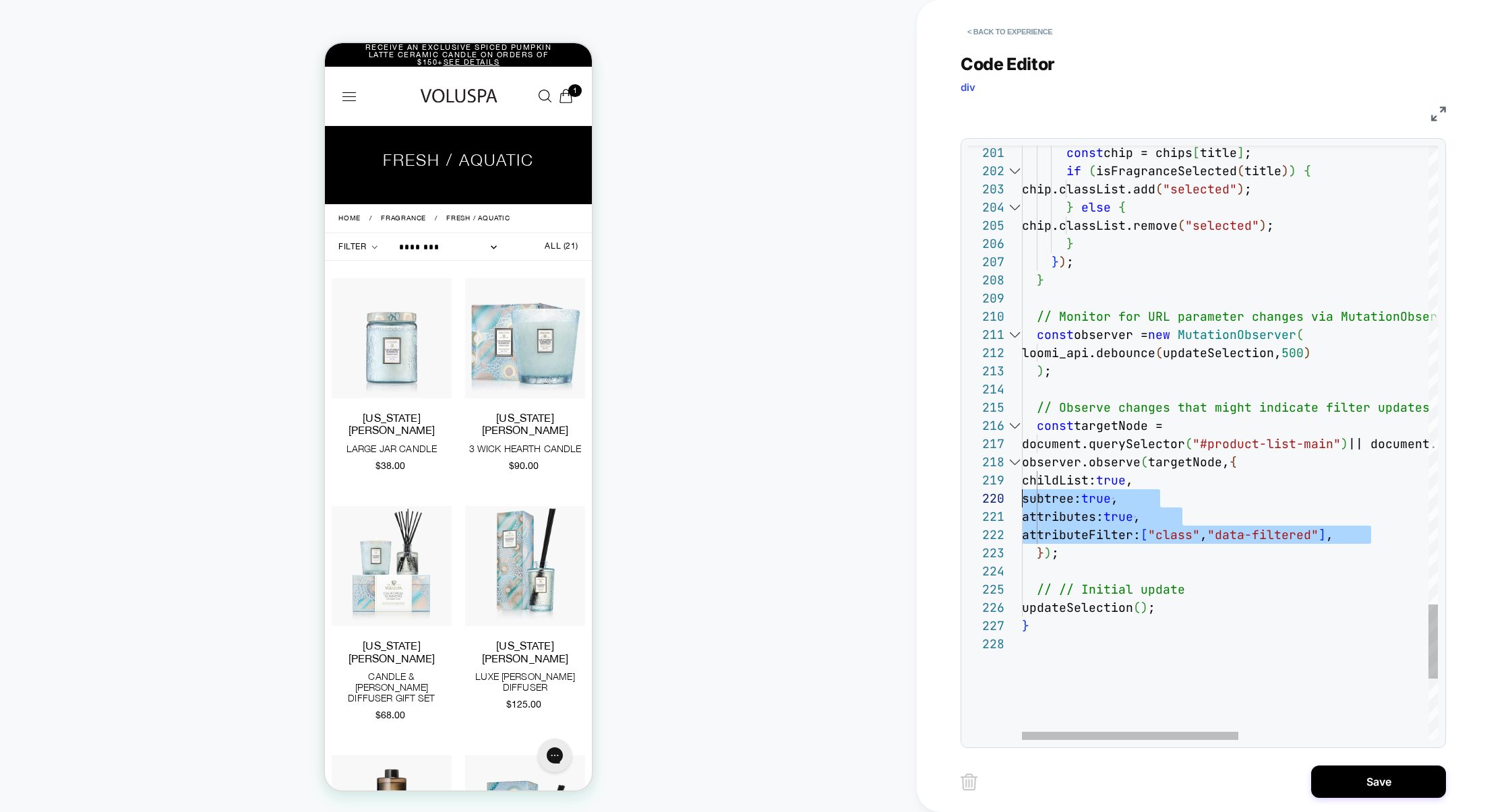
drag, startPoint x: 1384, startPoint y: 535, endPoint x: 975, endPoint y: 504, distance: 410.2
click at [975, 504] on div "210 211 212 213 214 215 216 209 208 207 206 205 204 203 202 201 217 218 219 220…" at bounding box center [1203, 442] width 470 height 594
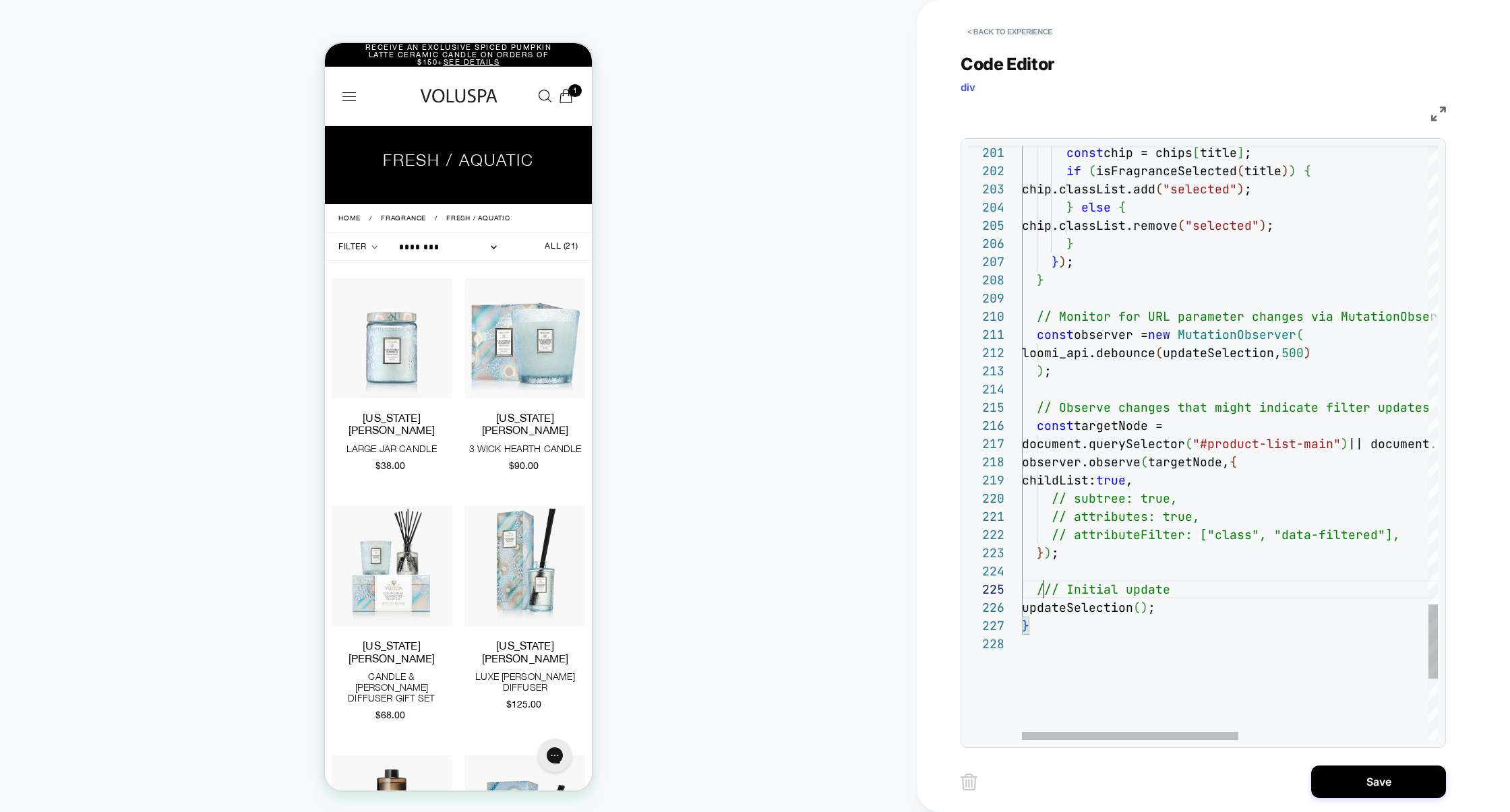
type textarea "**********"
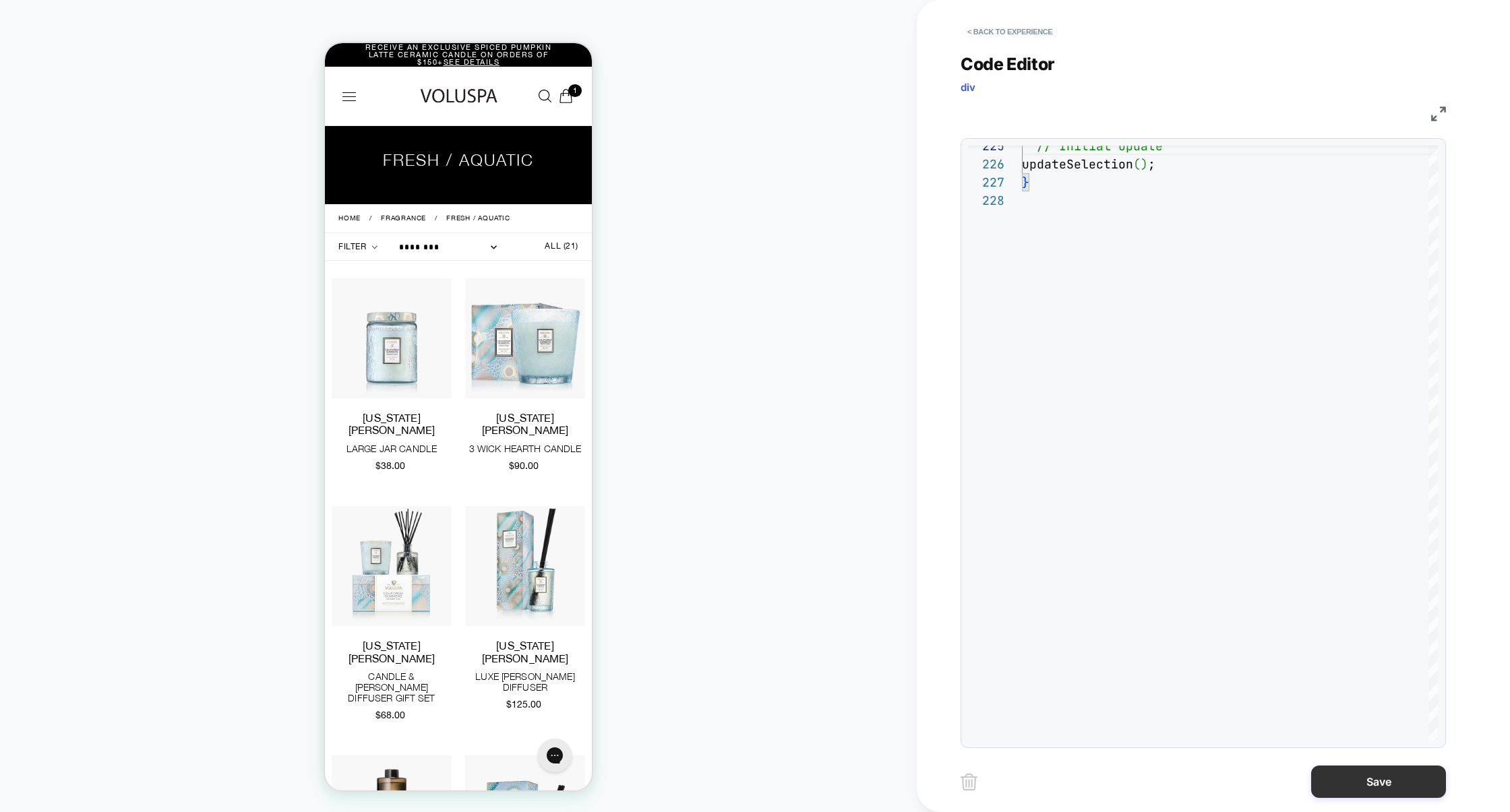
click at [1370, 772] on button "Save" at bounding box center [1378, 781] width 135 height 32
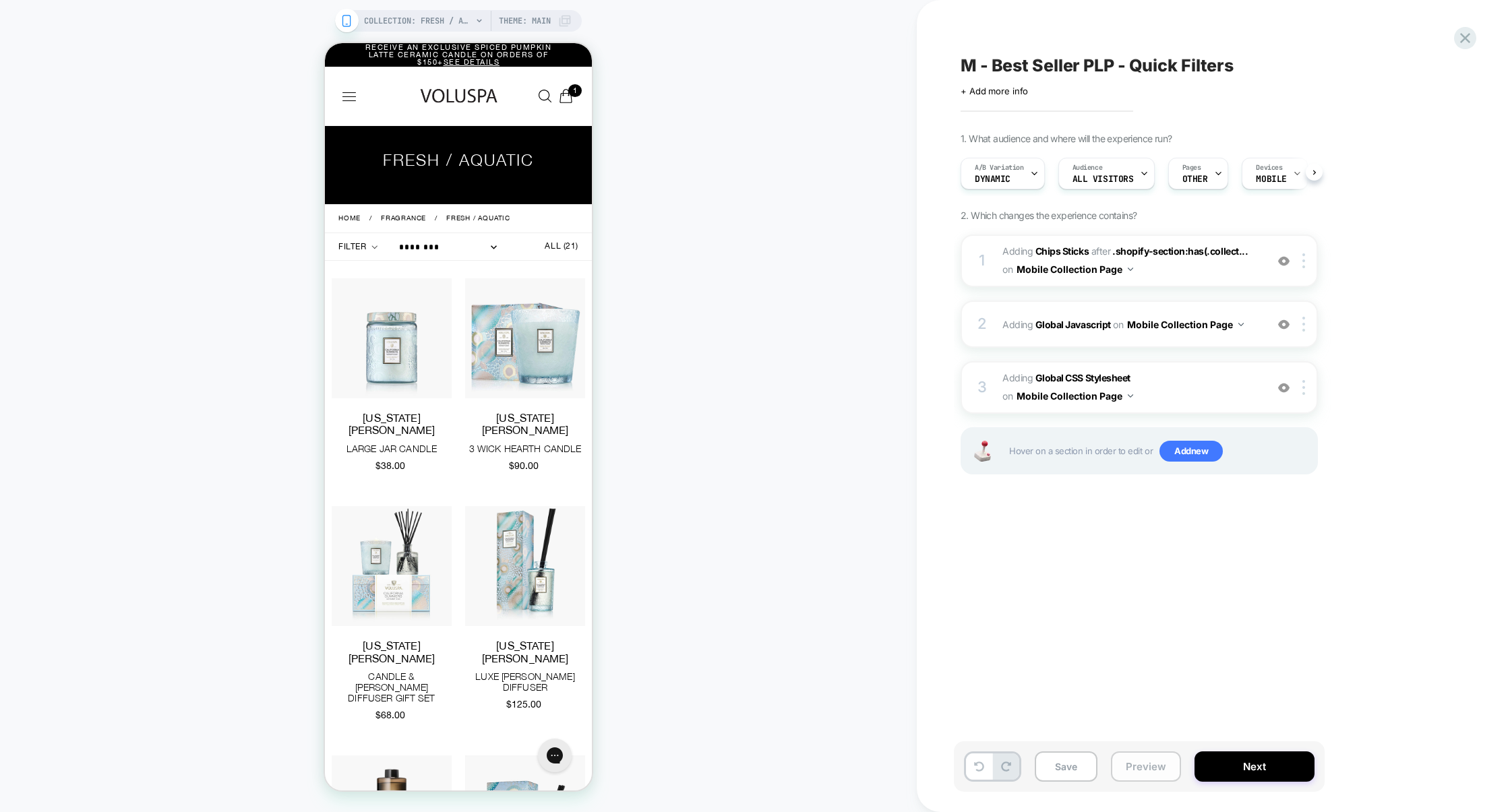
scroll to position [0, 1]
click at [1140, 764] on button "Preview" at bounding box center [1146, 766] width 70 height 30
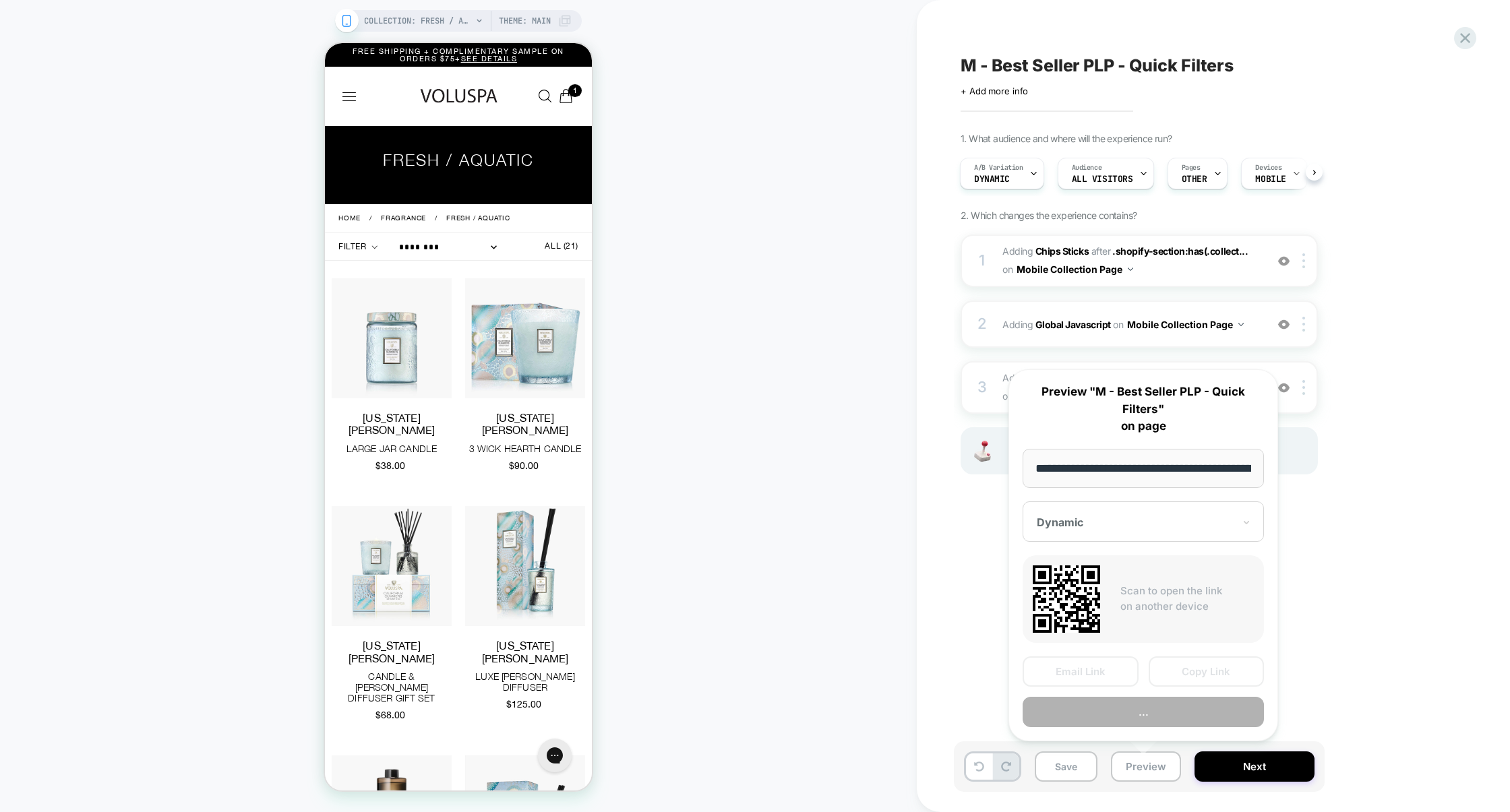
scroll to position [0, 135]
click at [1171, 721] on button "Preview" at bounding box center [1144, 711] width 241 height 30
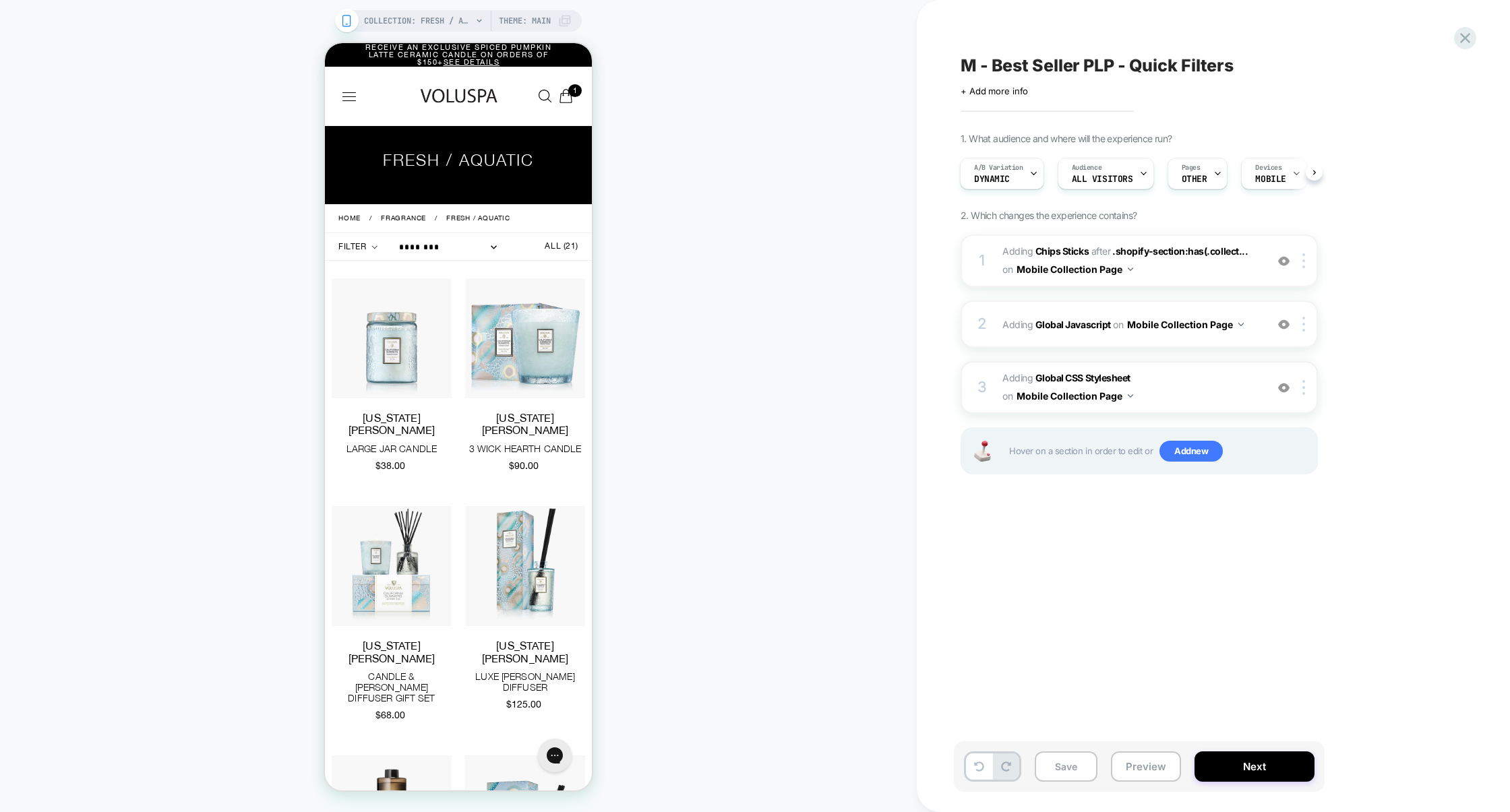
click at [1187, 379] on span "Adding Global CSS Stylesheet on Mobile Collection Page" at bounding box center [1130, 387] width 257 height 37
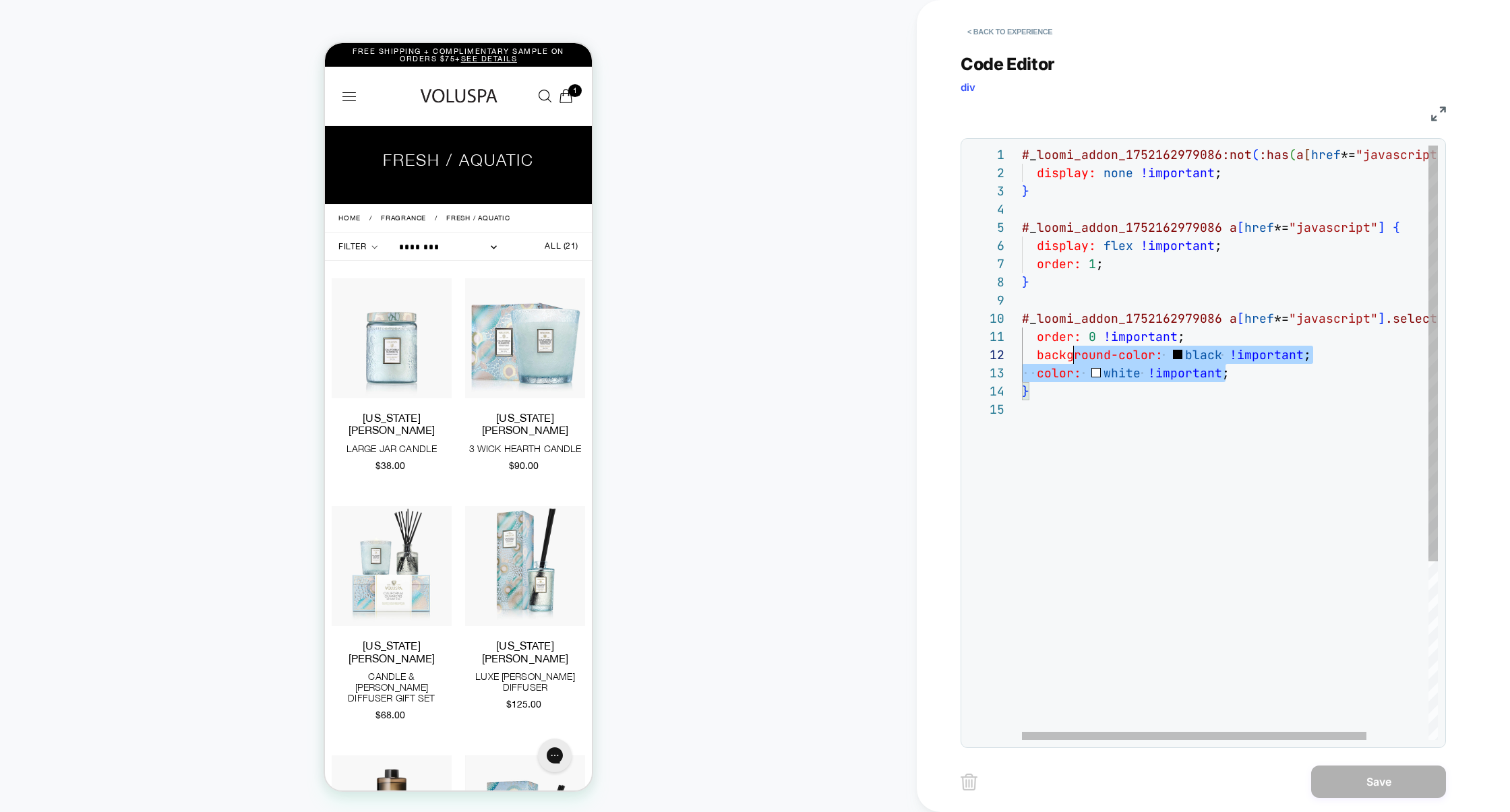
scroll to position [18, 0]
drag, startPoint x: 1253, startPoint y: 376, endPoint x: 1014, endPoint y: 343, distance: 241.3
click at [1022, 343] on div "# _ loomi_addon_1752162979086:not ( :has ( a [ href *= "javascript" ] ) ) { dis…" at bounding box center [1267, 570] width 490 height 849
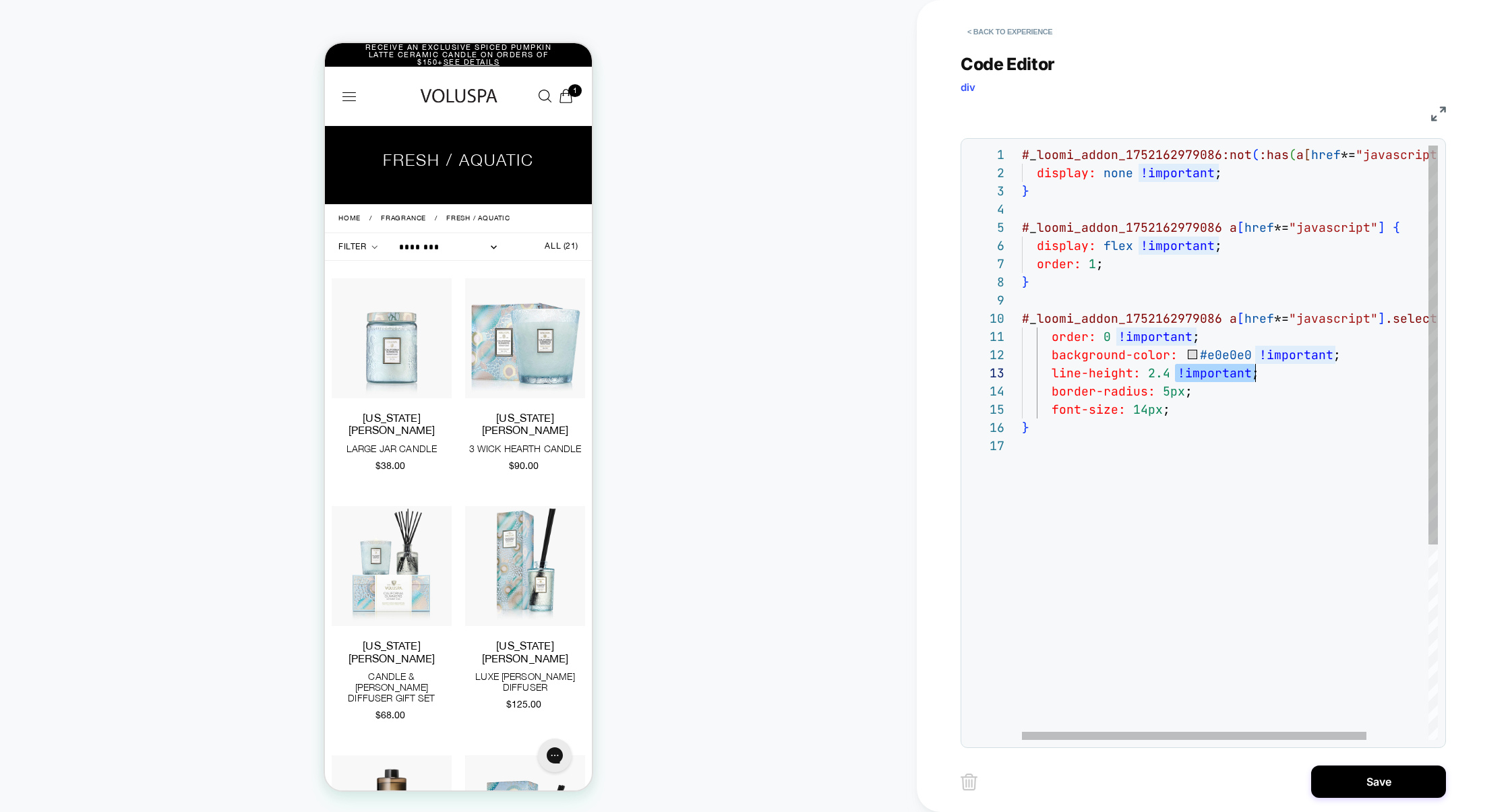
scroll to position [37, 233]
drag, startPoint x: 1178, startPoint y: 374, endPoint x: 1257, endPoint y: 376, distance: 79.0
click at [1257, 376] on div "# _ loomi_addon_1752162979086:not ( :has ( a [ href *= "javascript" ] ) ) { dis…" at bounding box center [1267, 588] width 490 height 886
click at [1231, 394] on div "# _ loomi_addon_1752162979086:not ( :has ( a [ href *= "javascript" ] ) ) { dis…" at bounding box center [1267, 588] width 490 height 886
type textarea "**********"
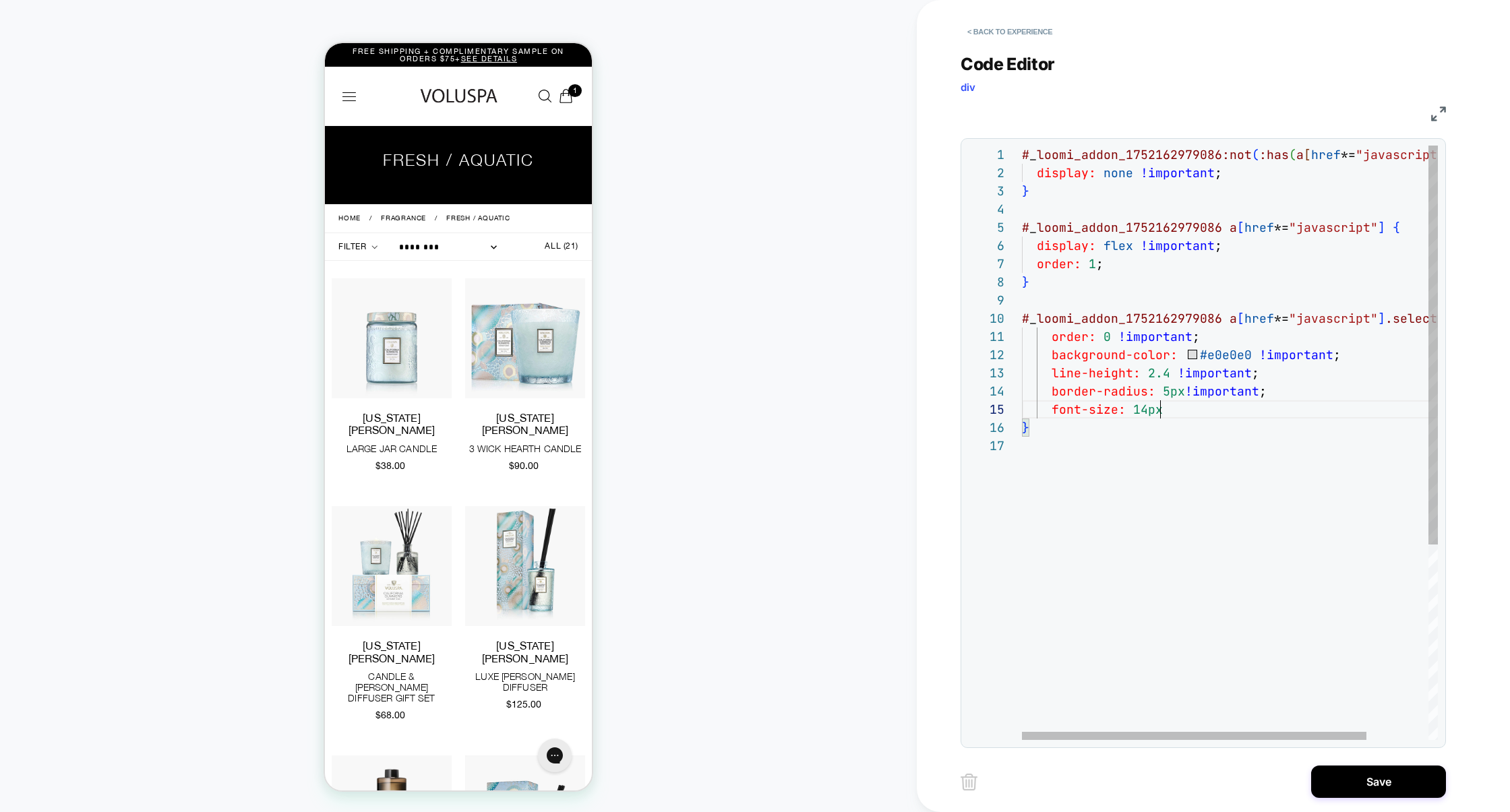
scroll to position [73, 219]
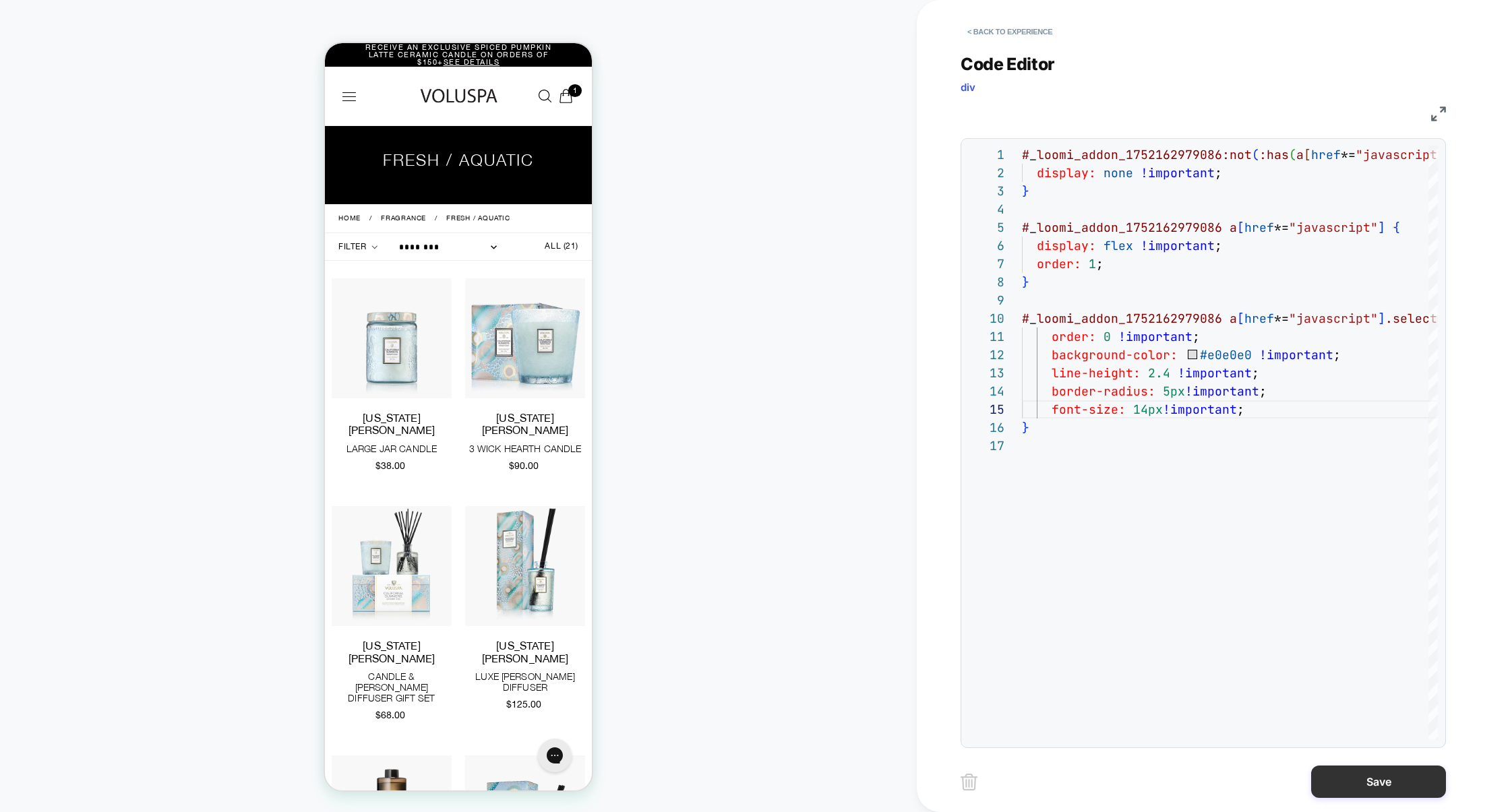
click at [1376, 774] on button "Save" at bounding box center [1378, 781] width 135 height 32
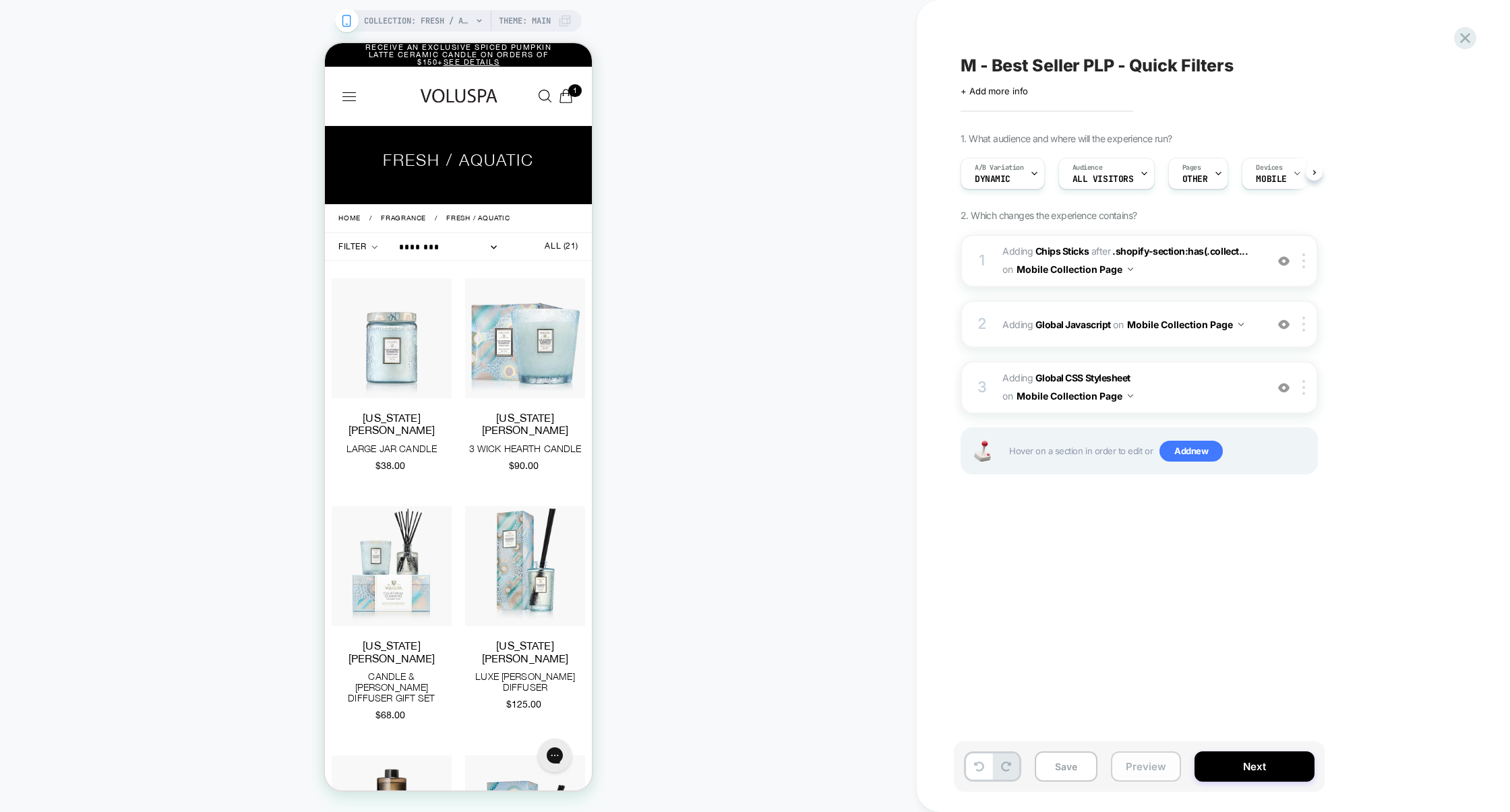
scroll to position [0, 1]
click at [1150, 761] on button "Preview" at bounding box center [1146, 766] width 70 height 30
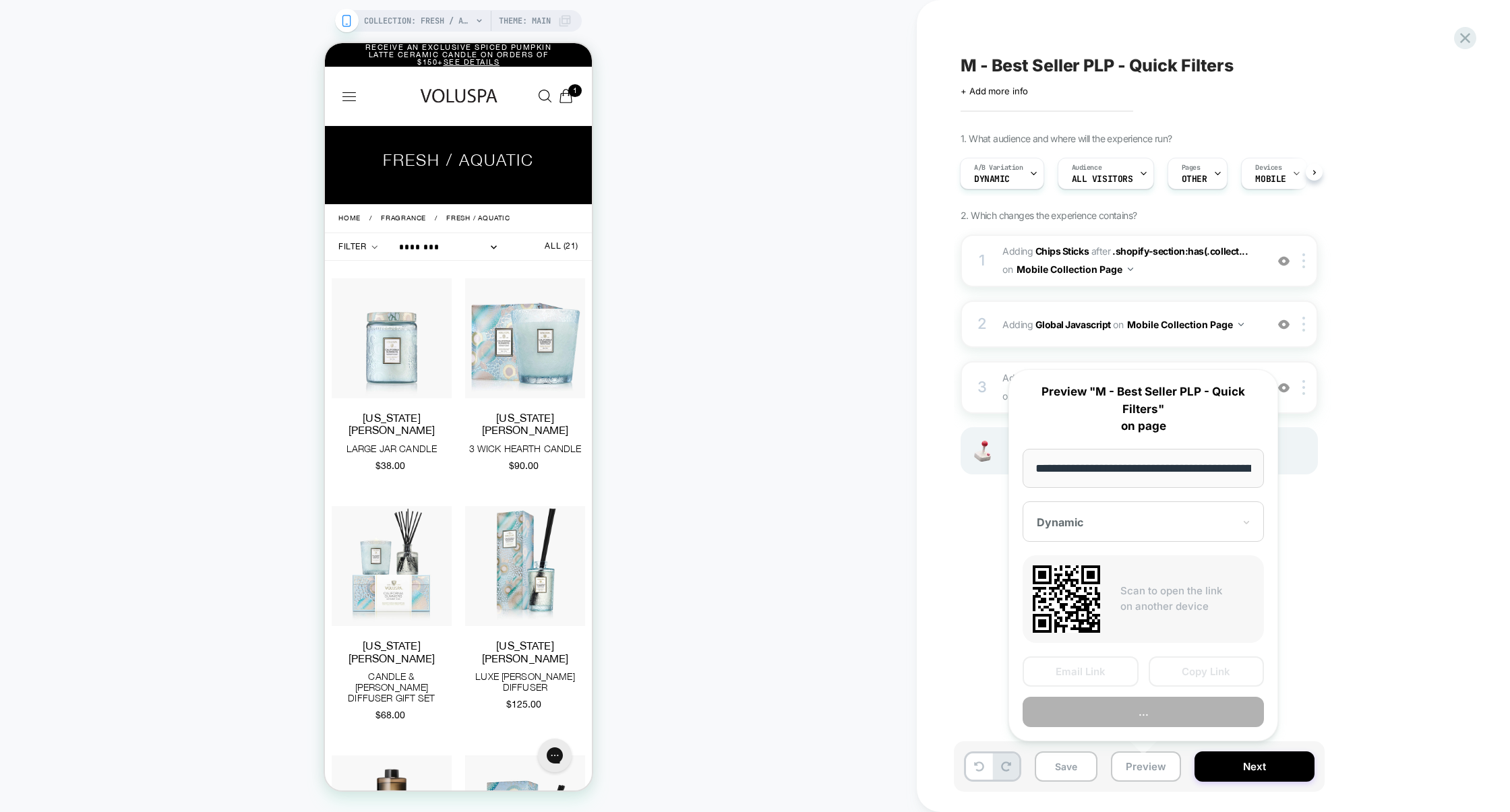
scroll to position [0, 135]
click at [1155, 711] on button "Preview" at bounding box center [1144, 711] width 241 height 30
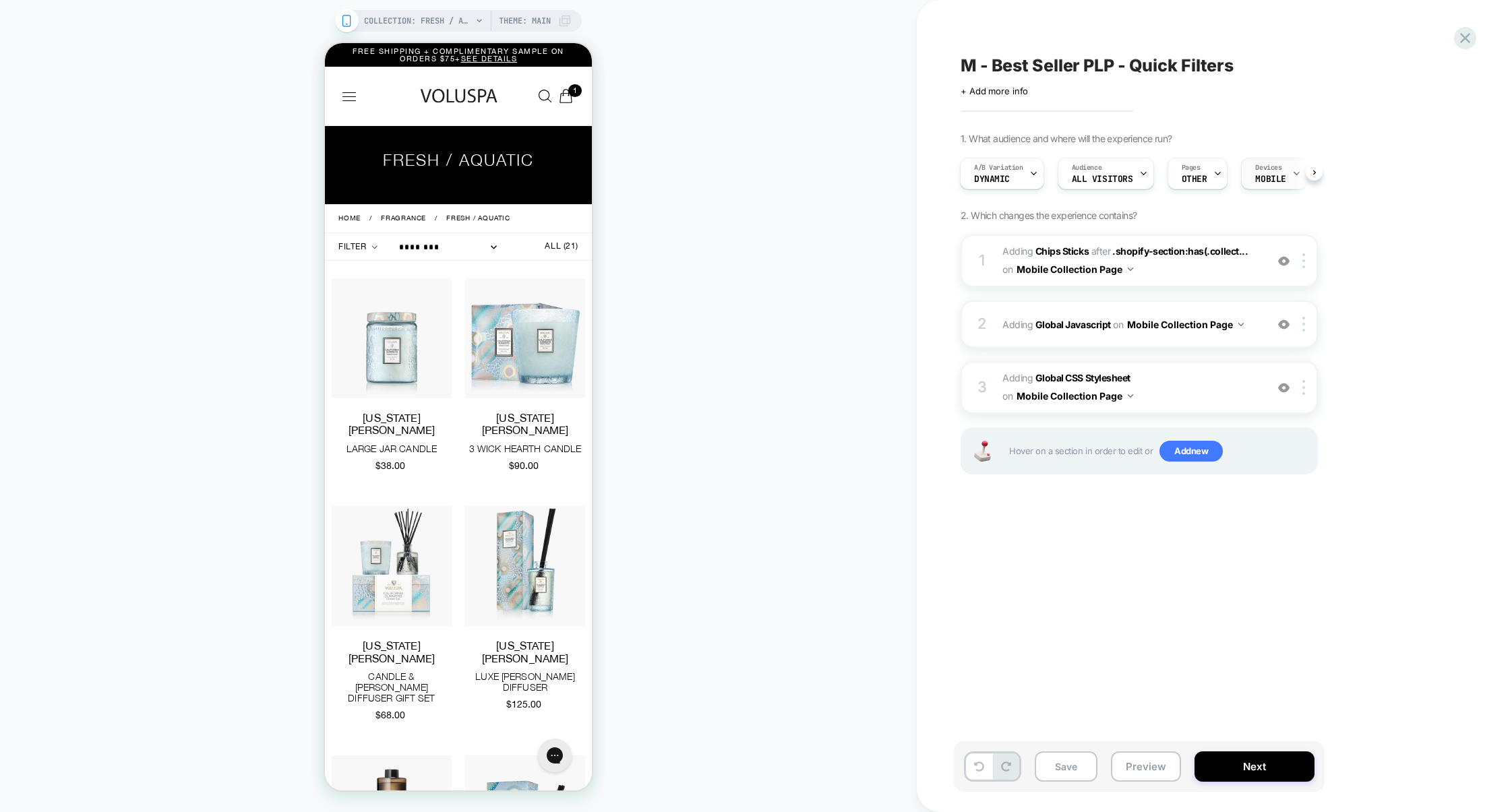
click at [1270, 179] on span "MOBILE" at bounding box center [1270, 179] width 30 height 10
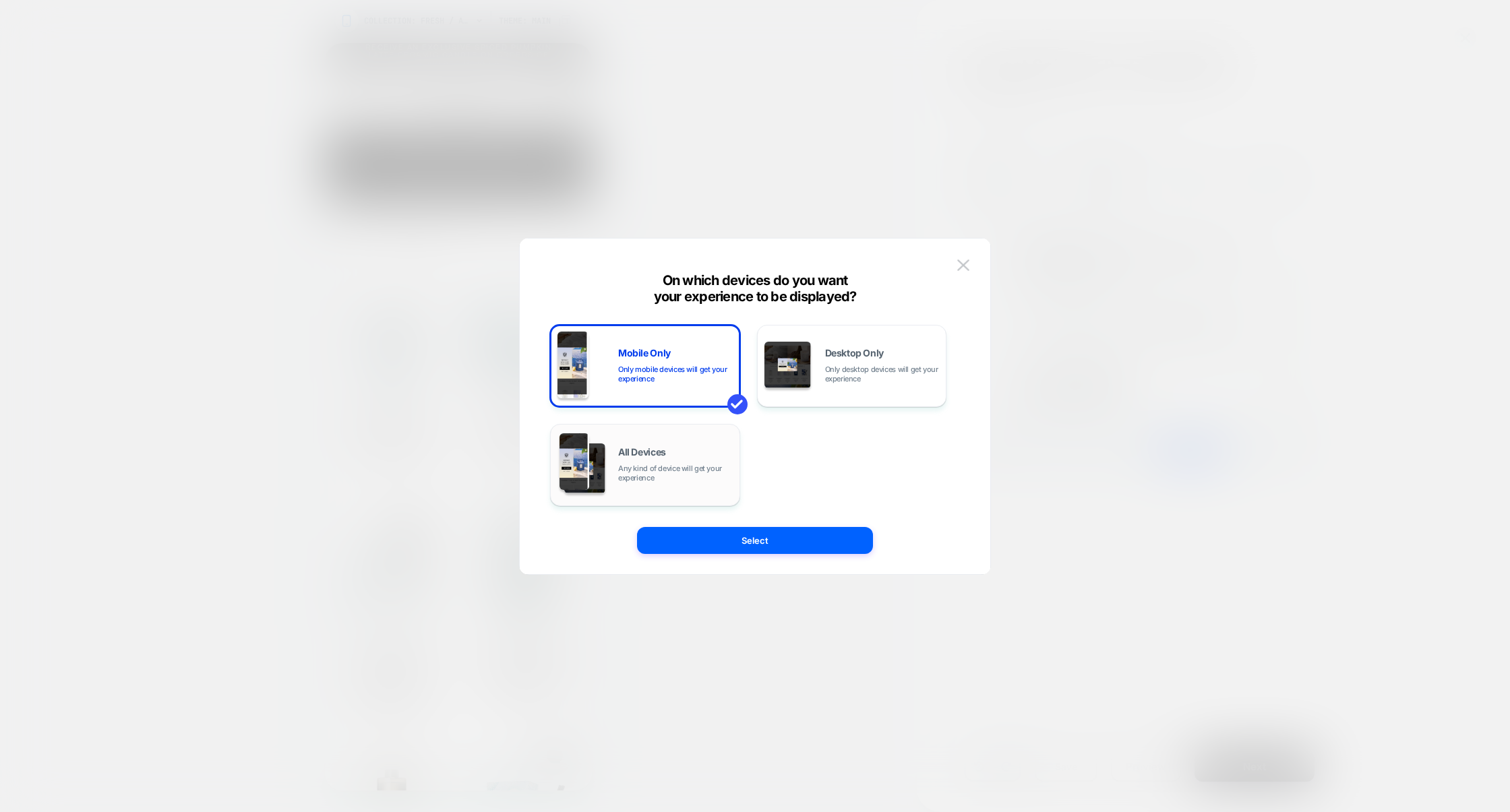
click at [702, 457] on div "All Devices Any kind of device will get your experience" at bounding box center [675, 465] width 115 height 35
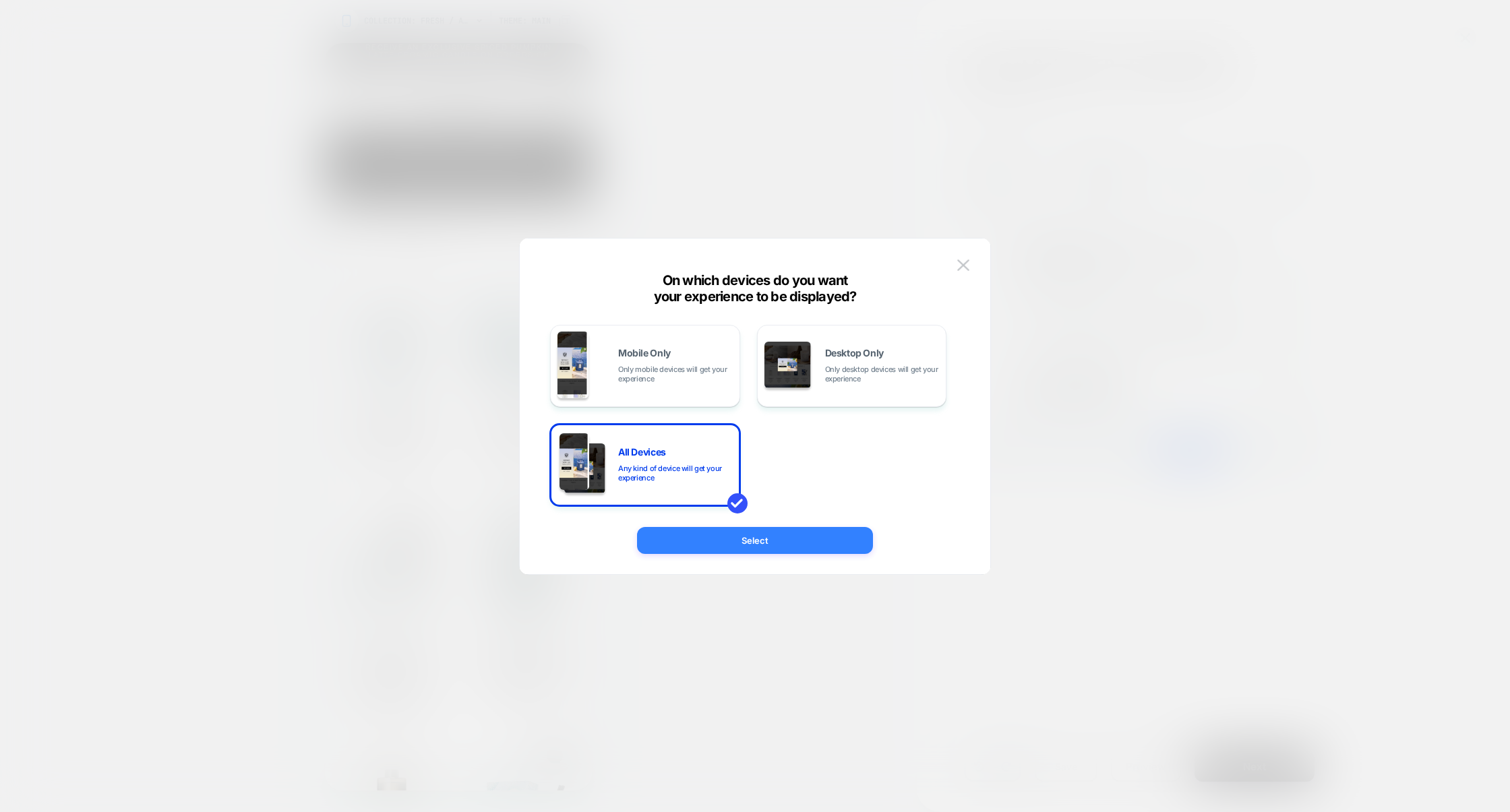
click at [758, 542] on button "Select" at bounding box center [755, 540] width 236 height 27
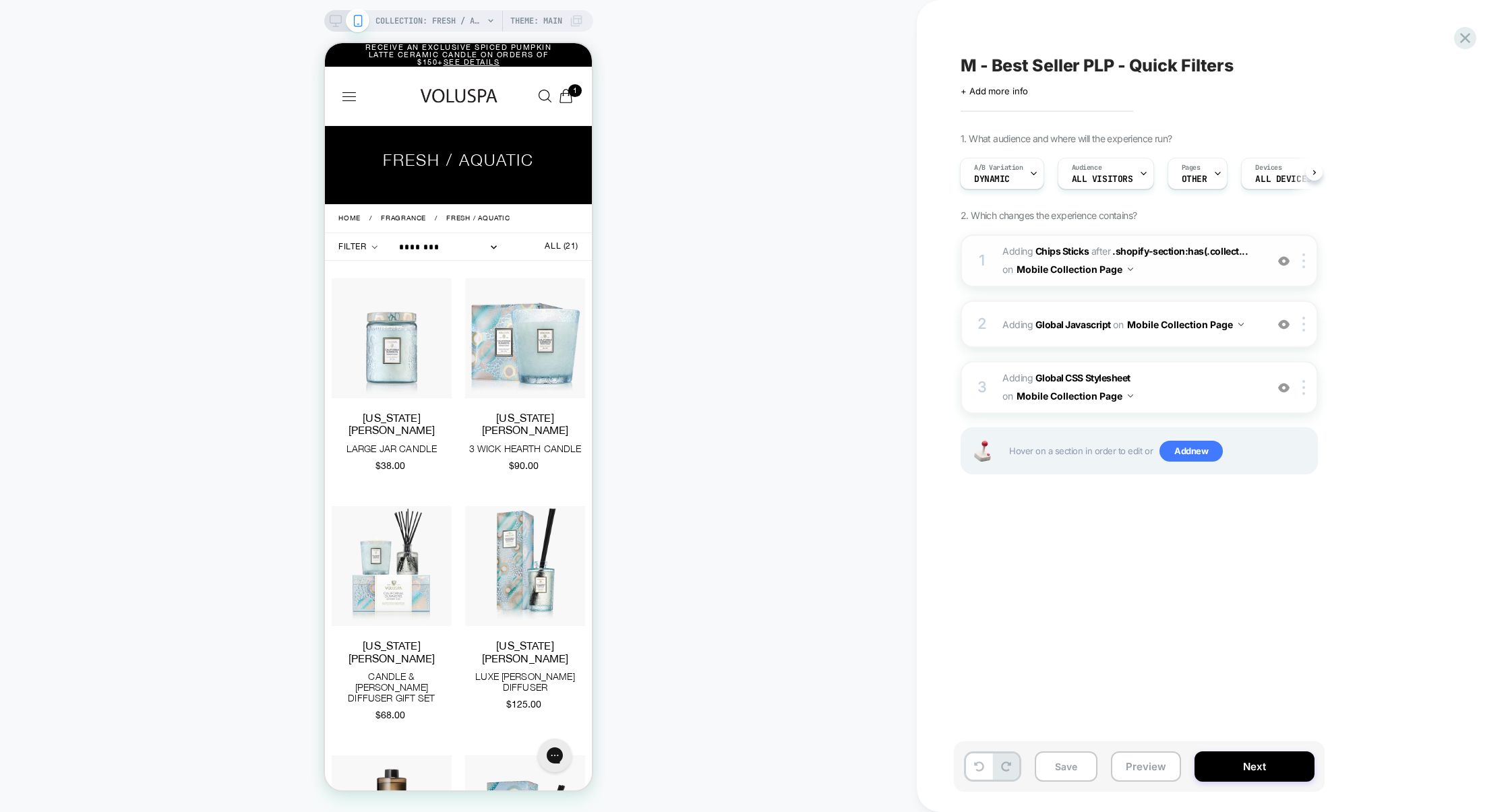
click at [1108, 272] on button "Mobile Collection Page" at bounding box center [1075, 269] width 117 height 20
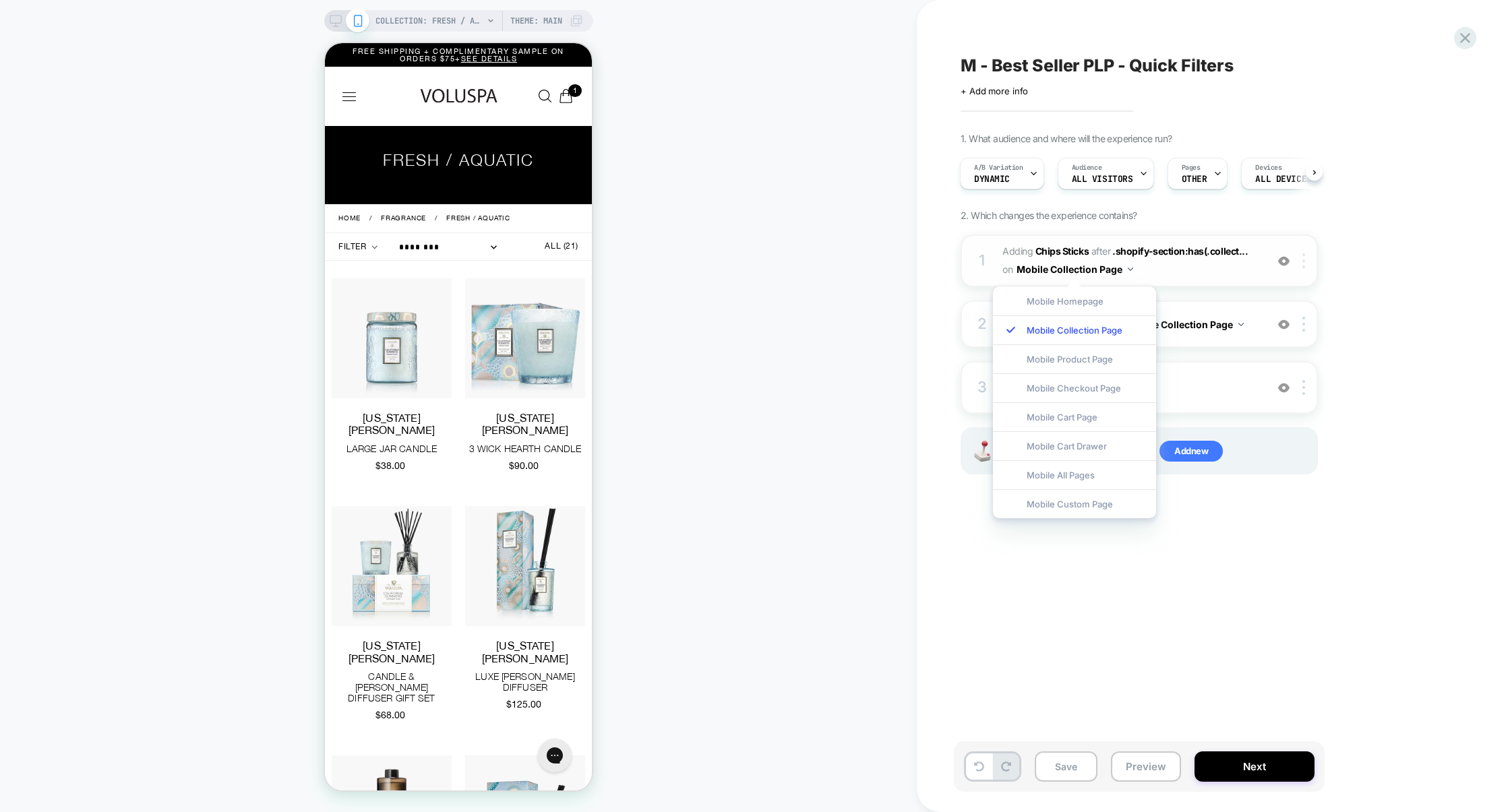
click at [1307, 259] on div at bounding box center [1306, 261] width 22 height 15
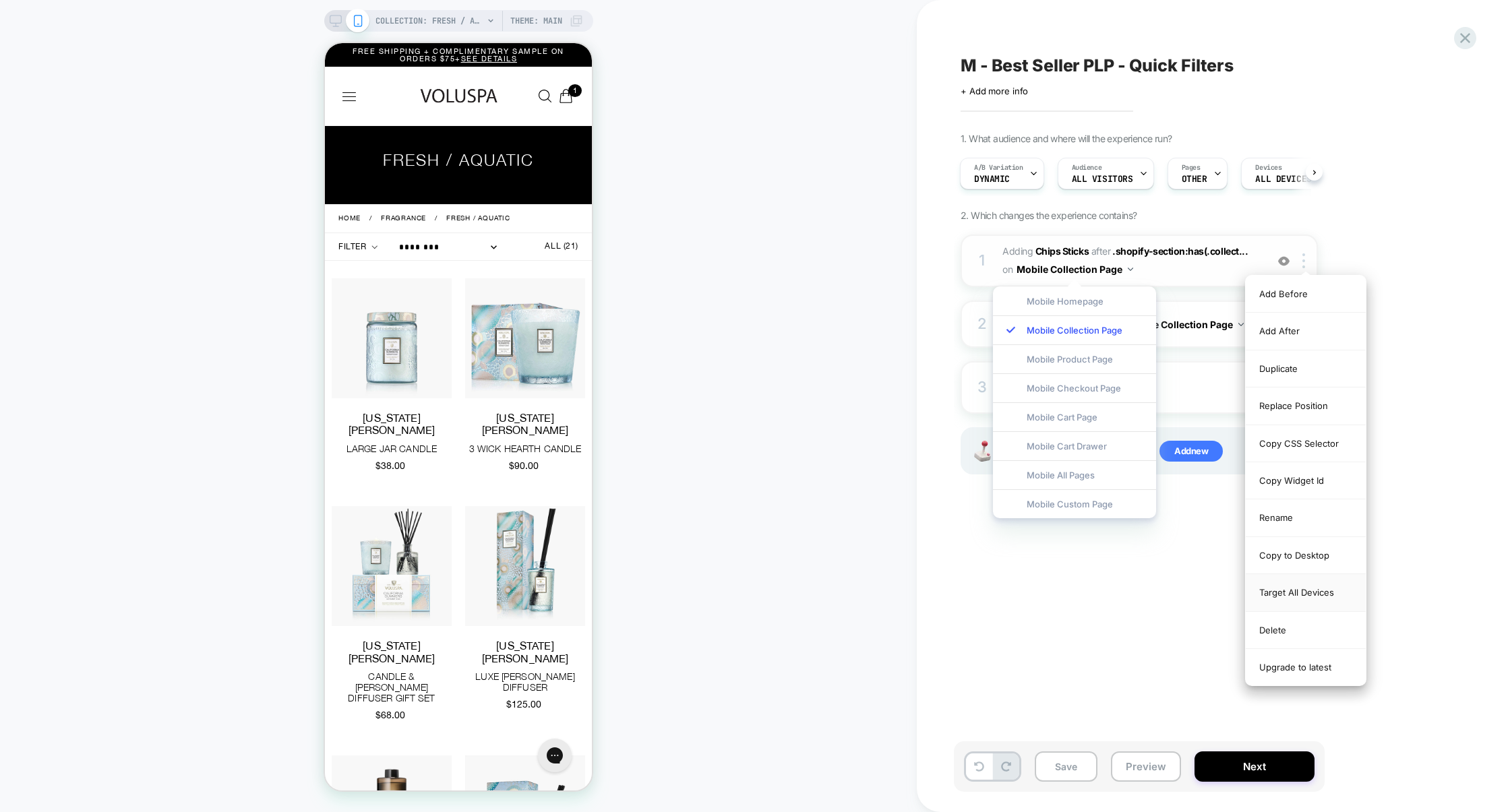
click at [1300, 592] on div "Target All Devices" at bounding box center [1306, 593] width 120 height 37
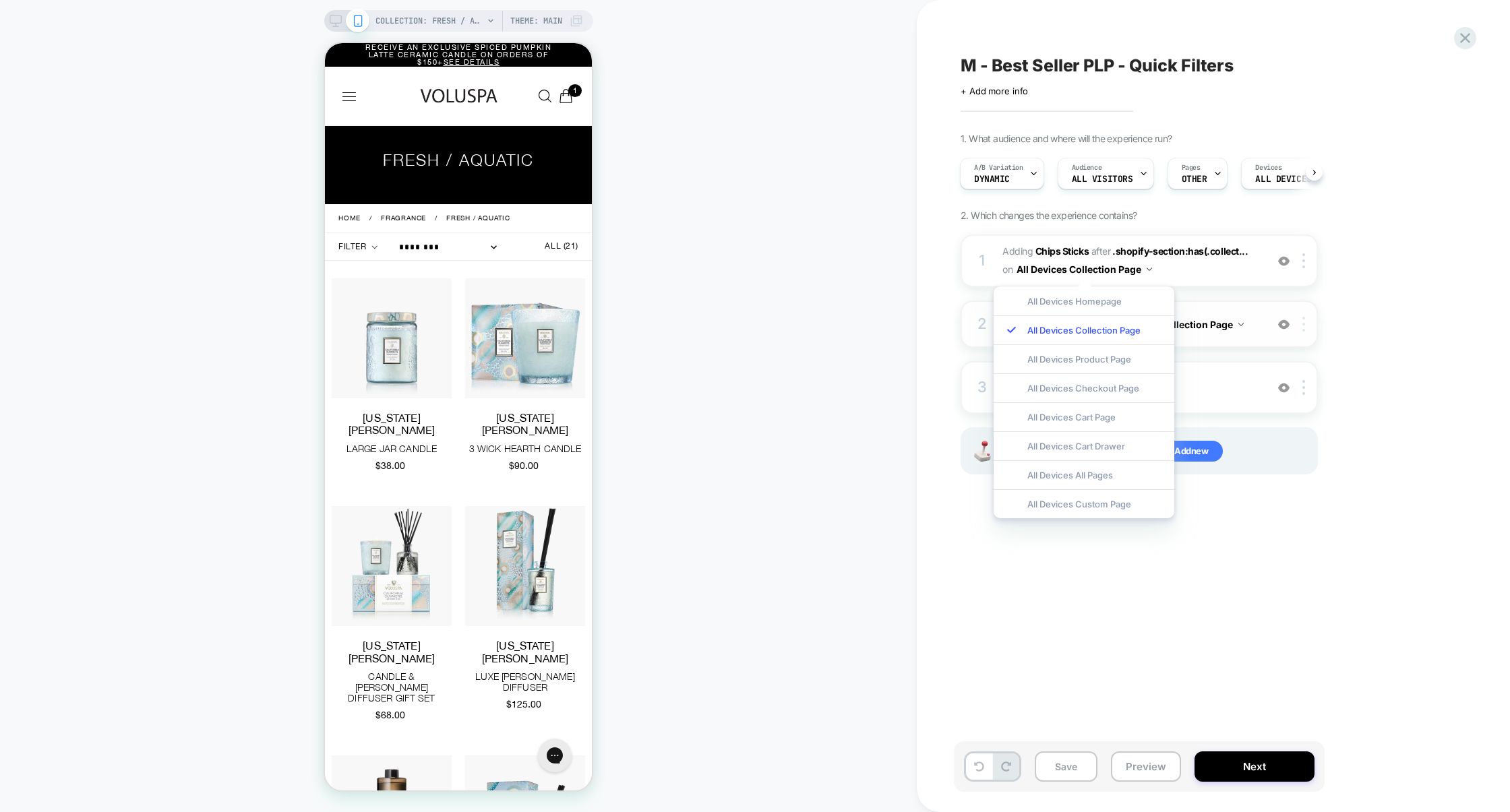
click at [1307, 327] on div at bounding box center [1306, 324] width 22 height 15
click at [1321, 467] on div "Target All Devices" at bounding box center [1306, 468] width 120 height 37
click at [1307, 392] on div at bounding box center [1306, 392] width 22 height 15
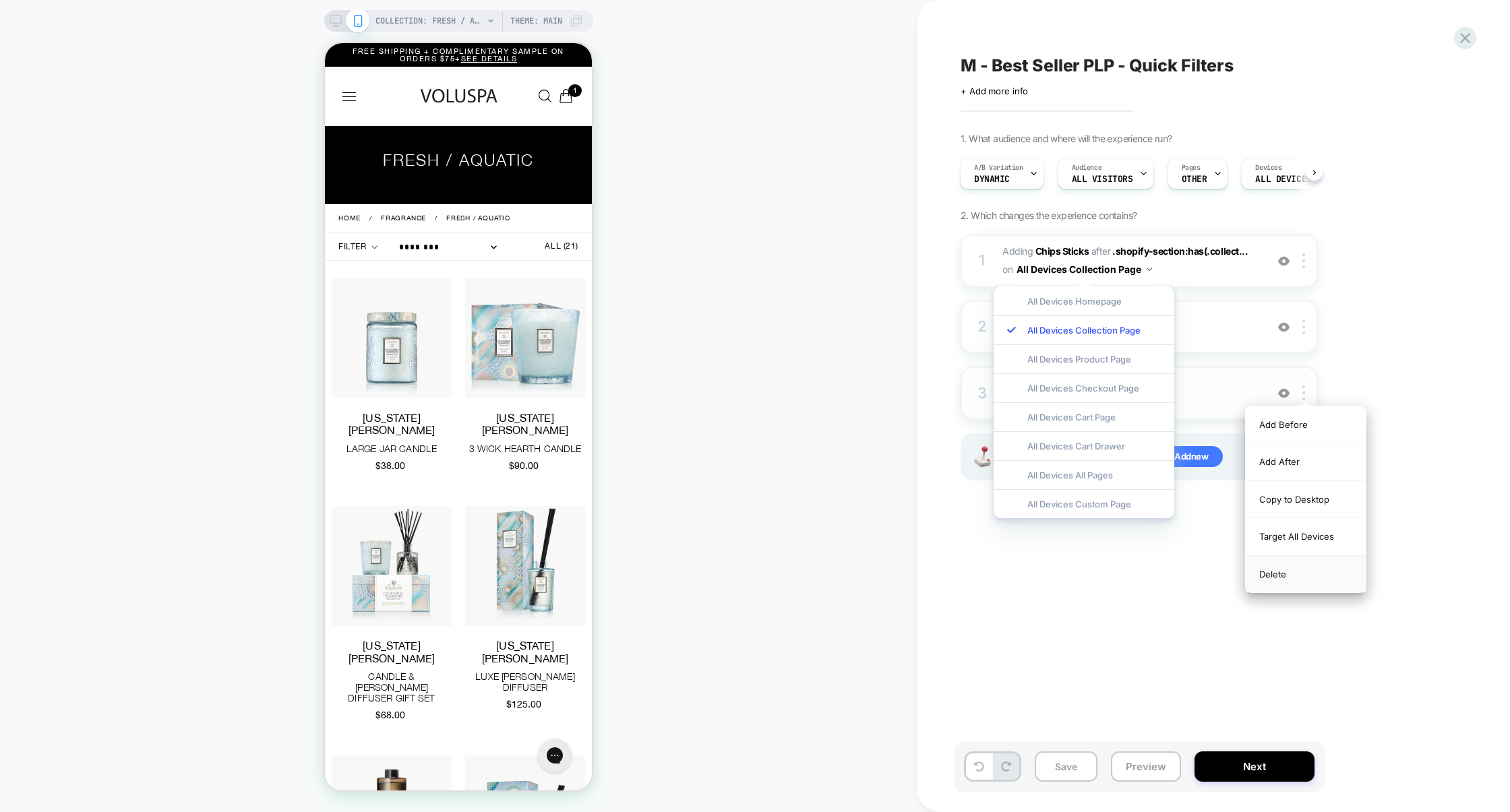
click at [1294, 539] on div "Target All Devices" at bounding box center [1306, 536] width 120 height 37
click at [1179, 572] on div "M - Best Seller PLP - Quick Filters Click to edit experience details + Add more…" at bounding box center [1207, 406] width 506 height 785
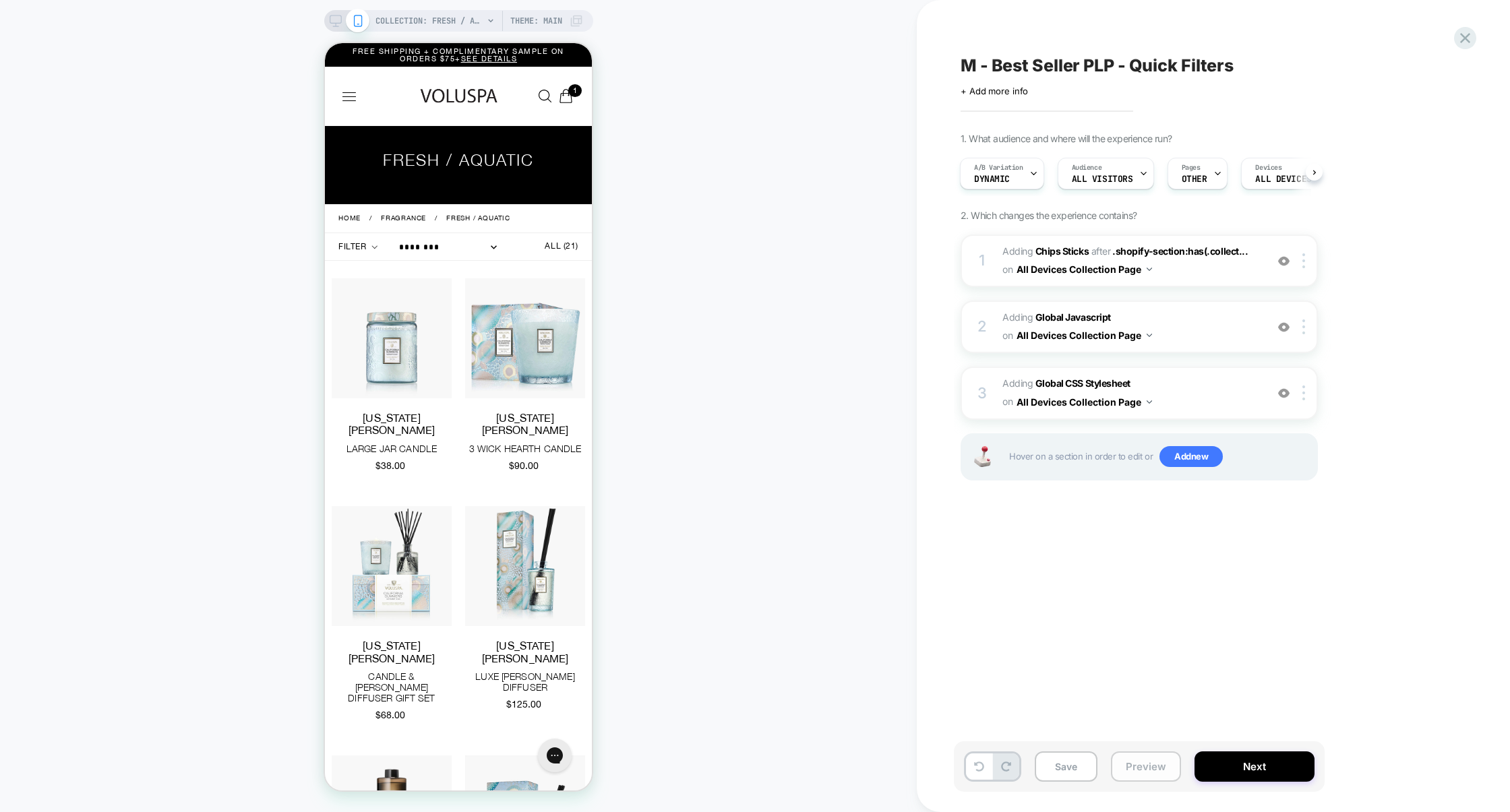
click at [1145, 774] on button "Preview" at bounding box center [1146, 766] width 70 height 30
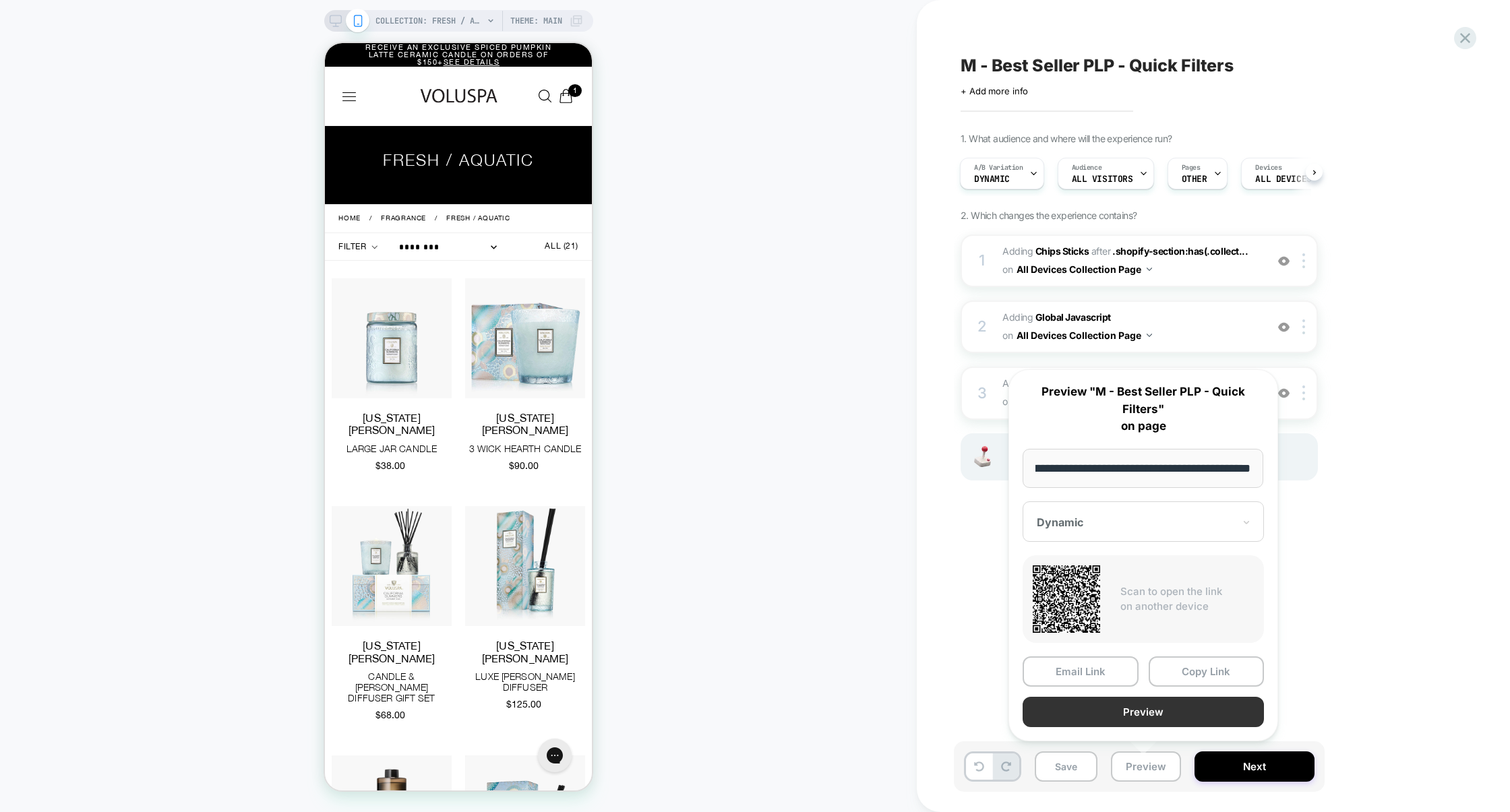
scroll to position [0, 0]
click at [1150, 713] on button "Preview" at bounding box center [1144, 711] width 241 height 30
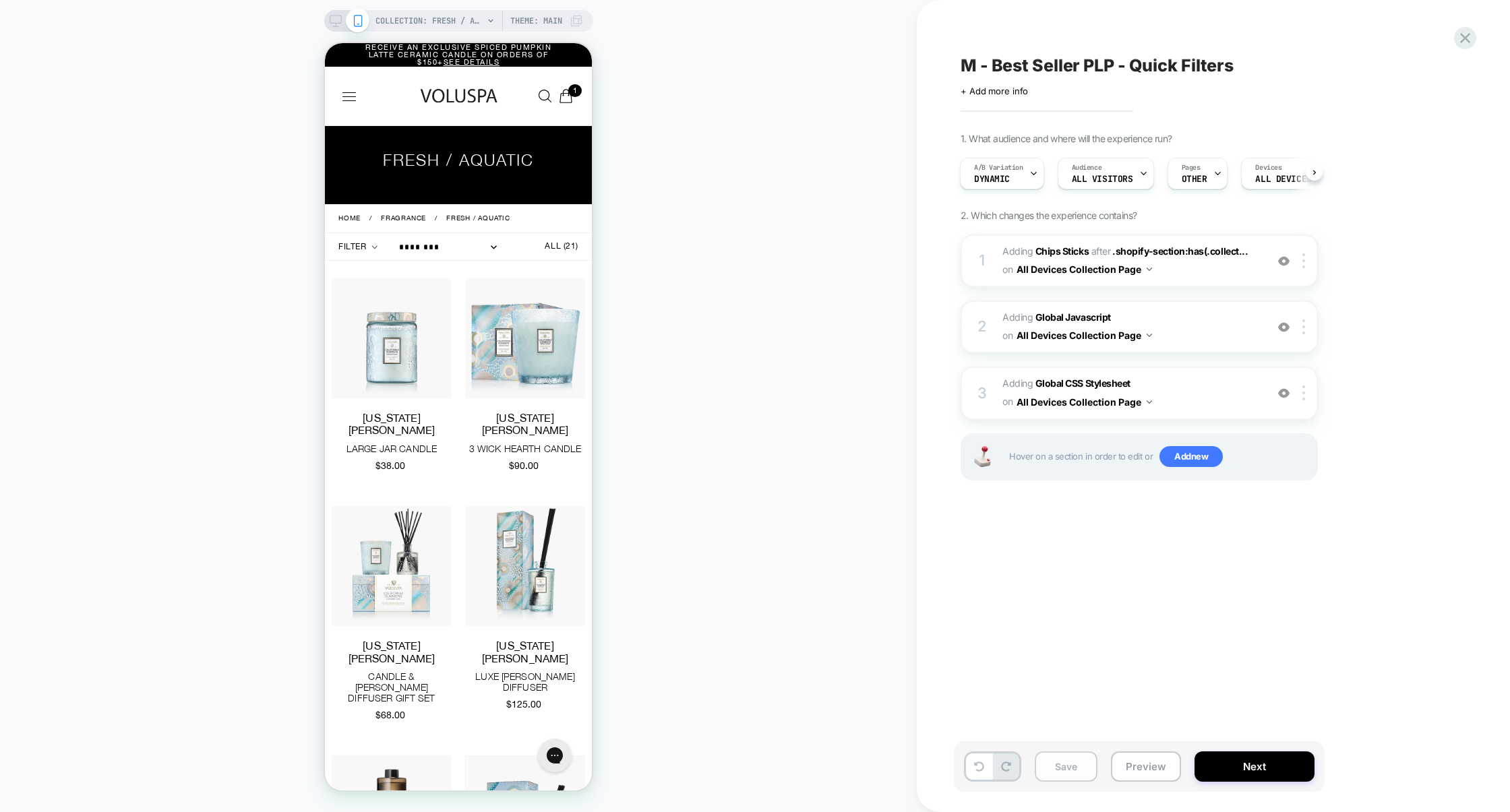
click at [1082, 770] on button "Save" at bounding box center [1066, 766] width 63 height 30
click at [1151, 772] on button "Preview" at bounding box center [1146, 766] width 70 height 30
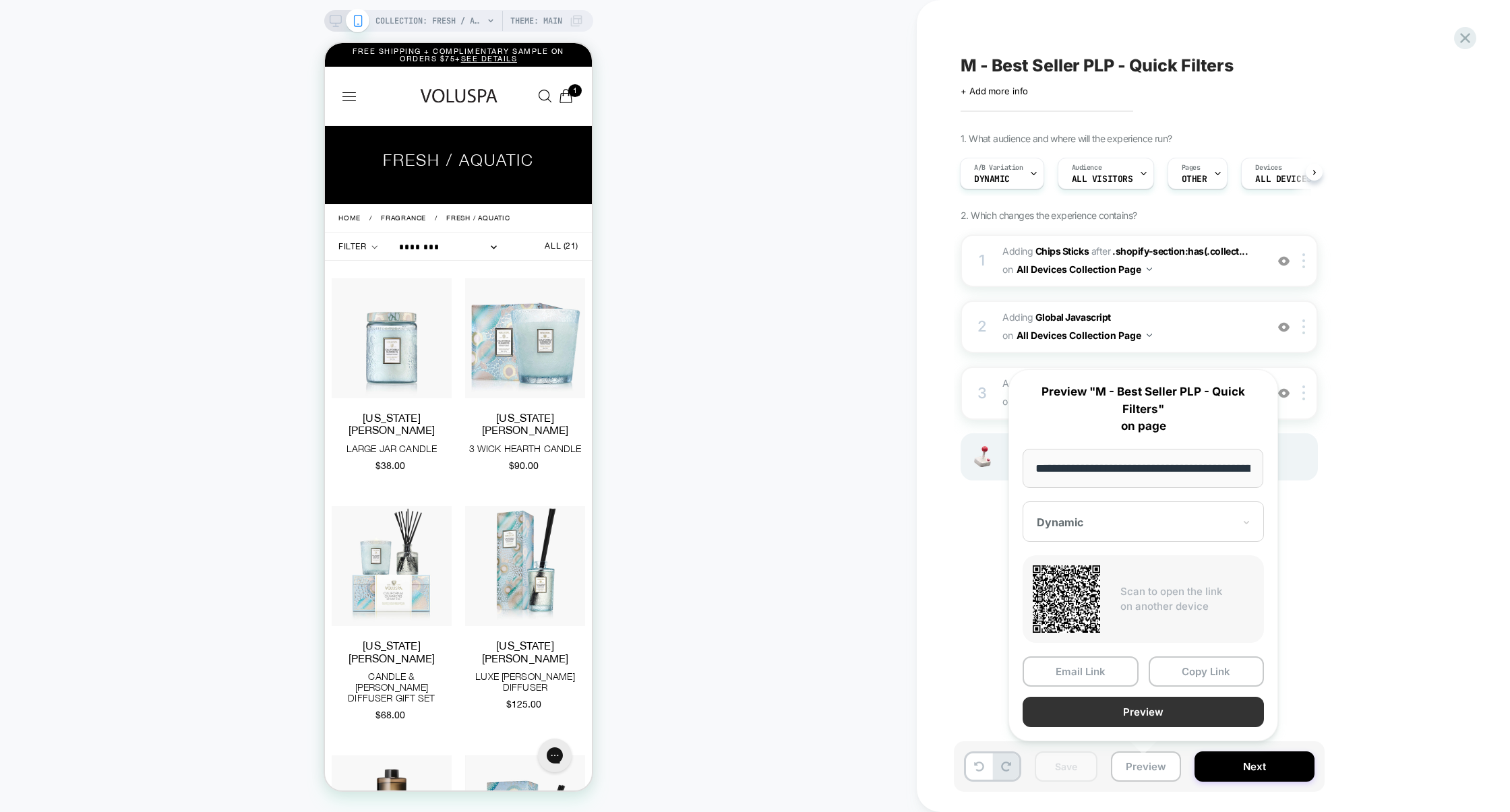
click at [1154, 718] on button "Preview" at bounding box center [1144, 711] width 241 height 30
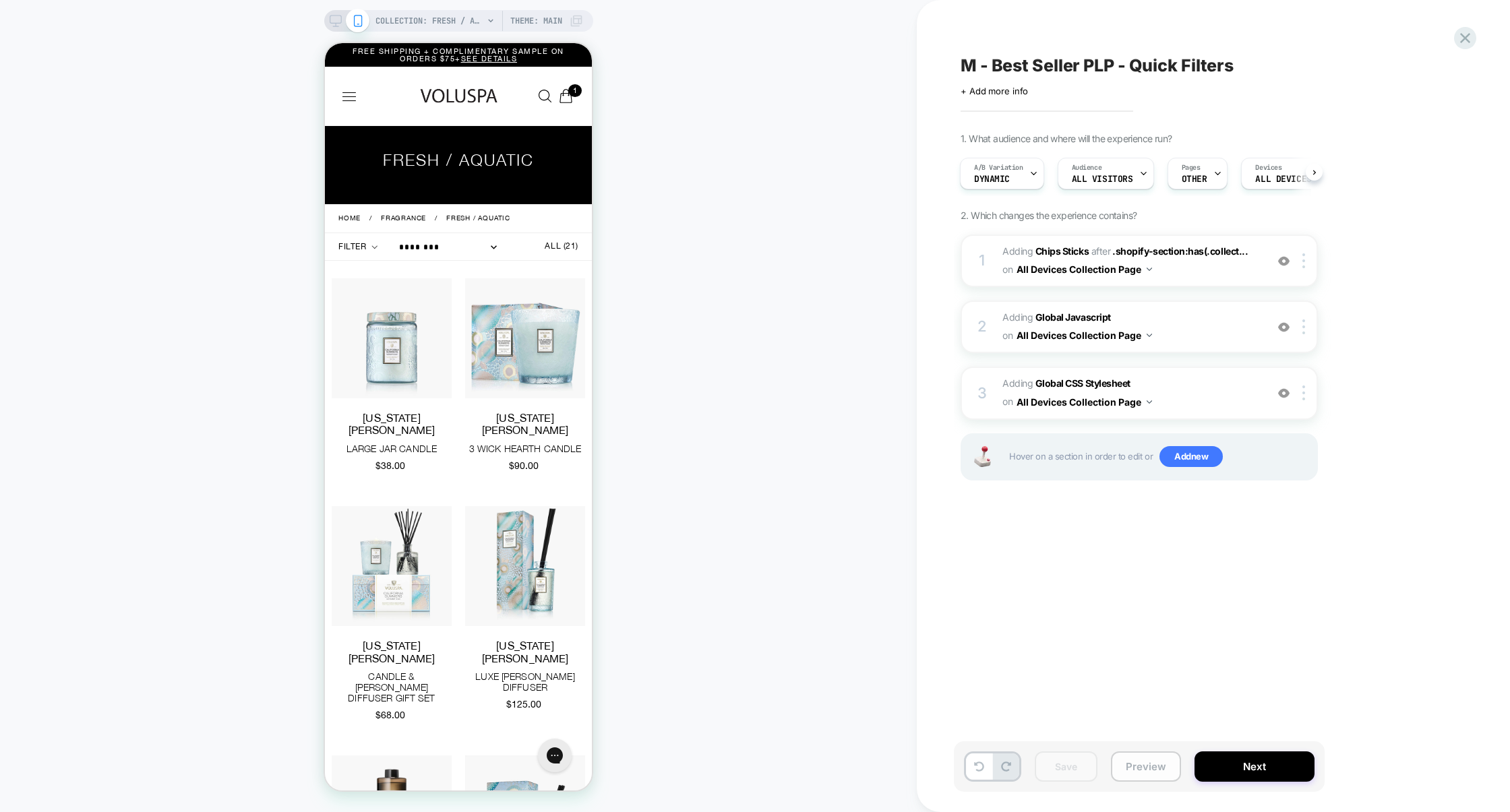
click at [1144, 771] on button "Preview" at bounding box center [1146, 766] width 70 height 30
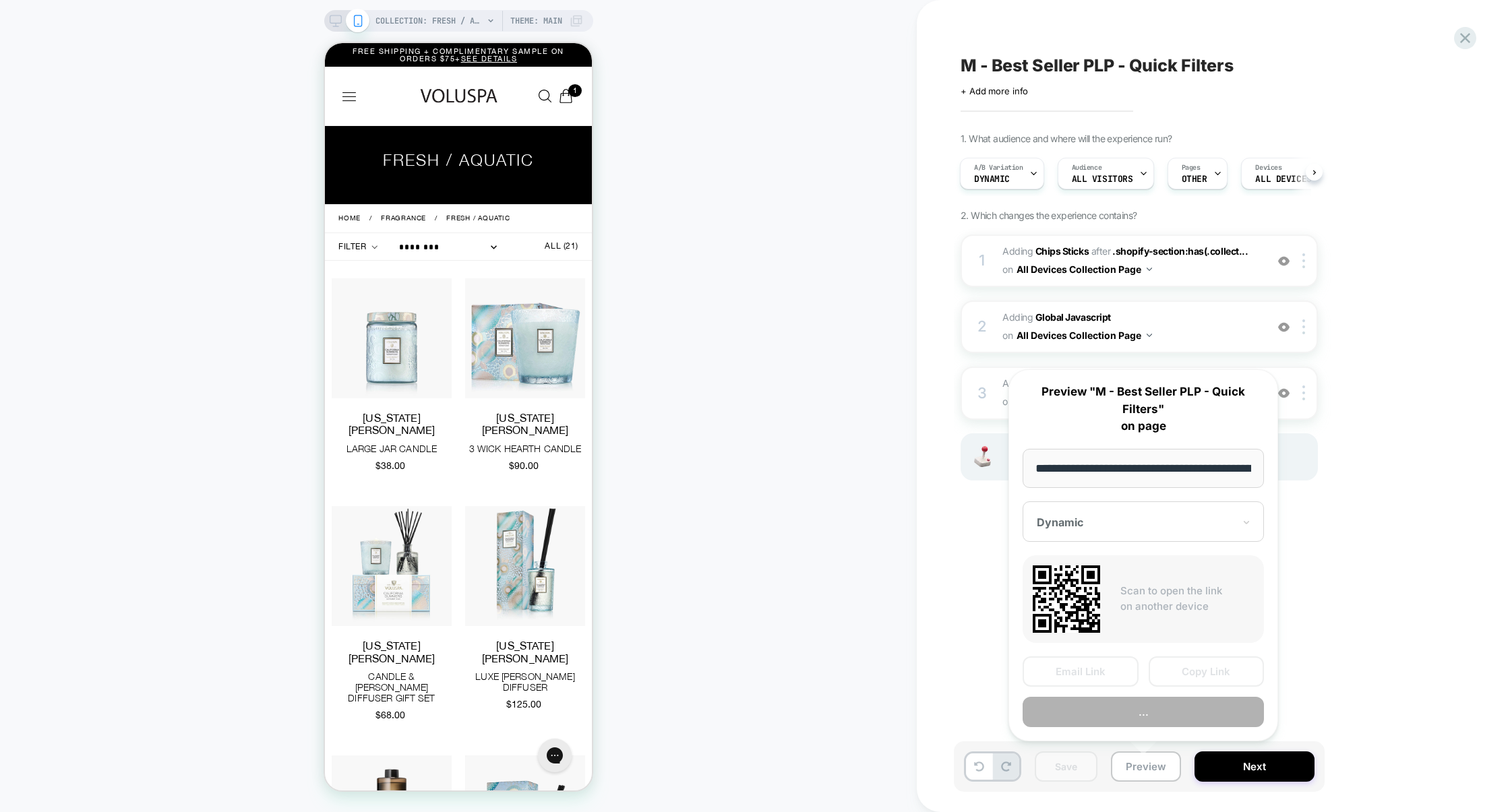
scroll to position [0, 135]
click at [1204, 675] on button "Copy Link" at bounding box center [1207, 671] width 116 height 30
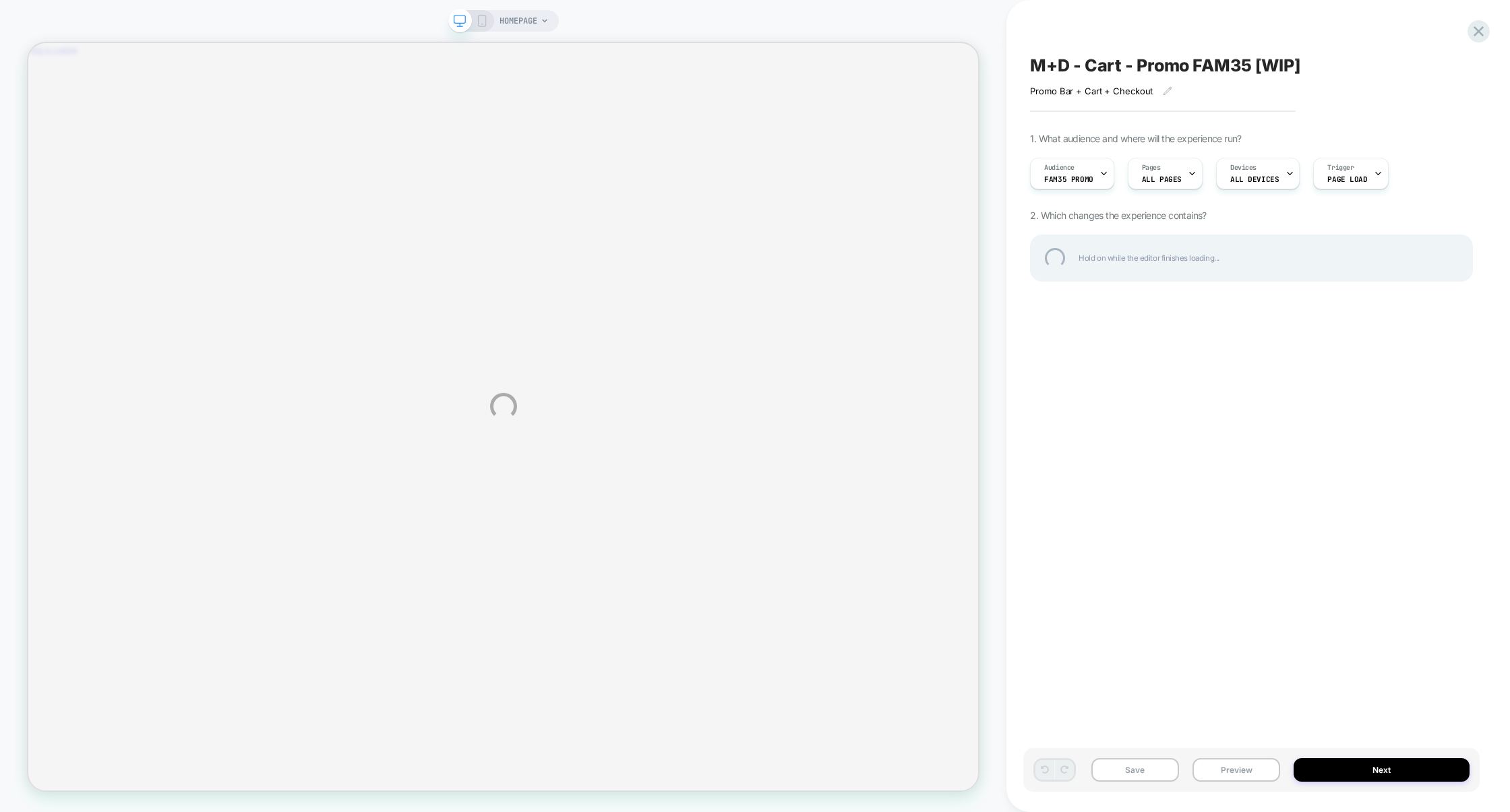
scroll to position [0, 1041]
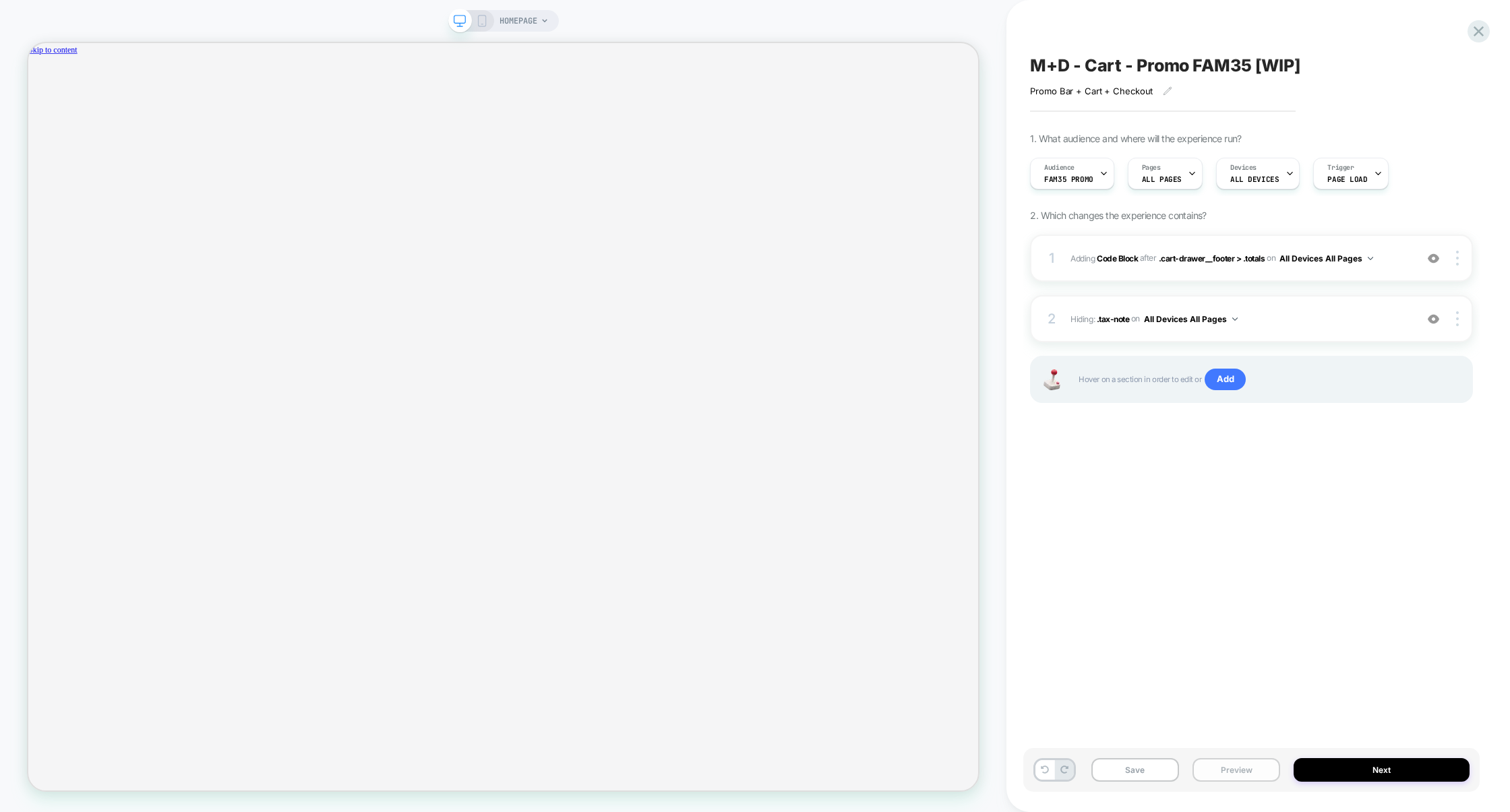
click at [1231, 770] on button "Preview" at bounding box center [1237, 770] width 88 height 23
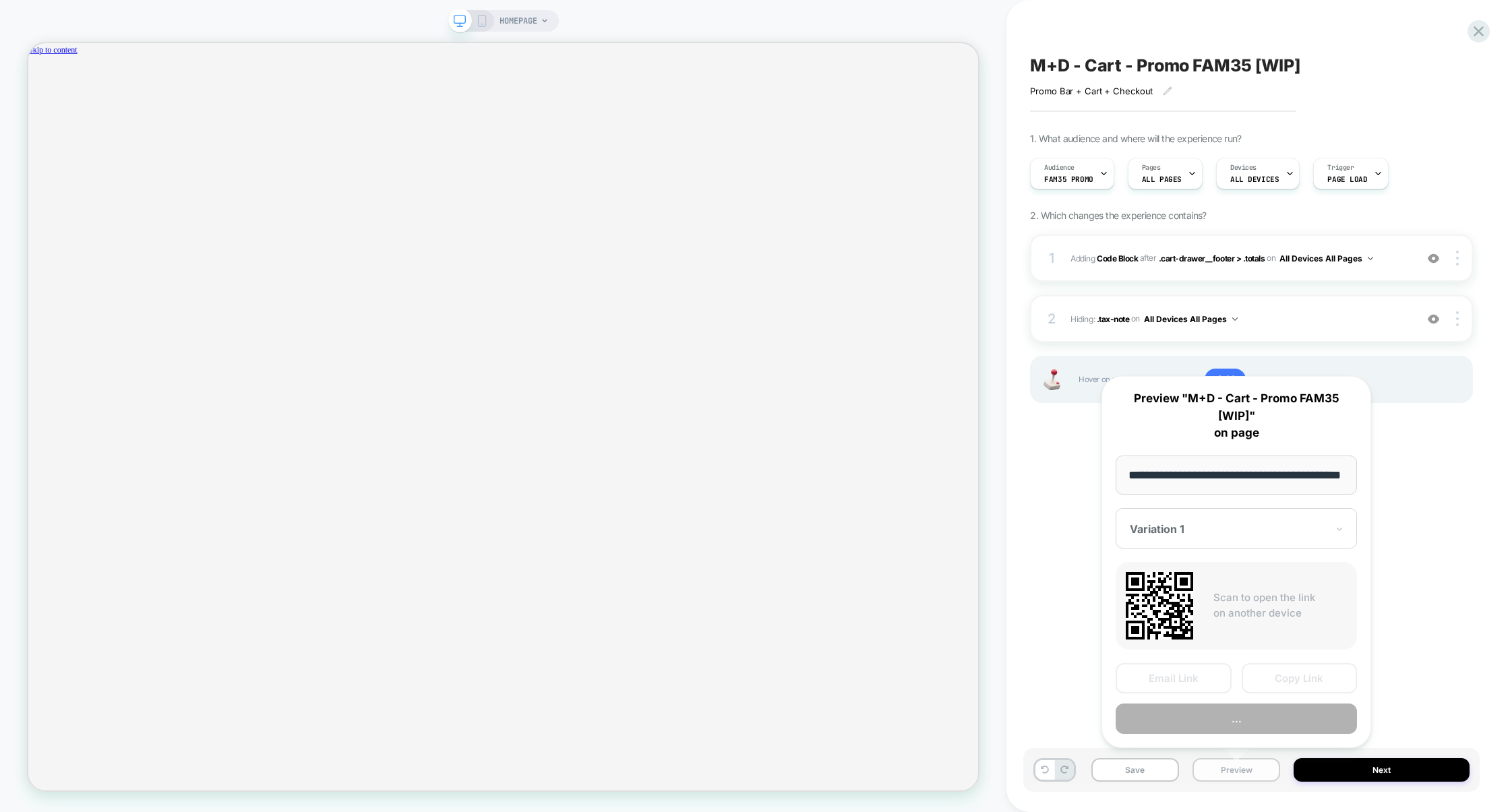
scroll to position [0, 42]
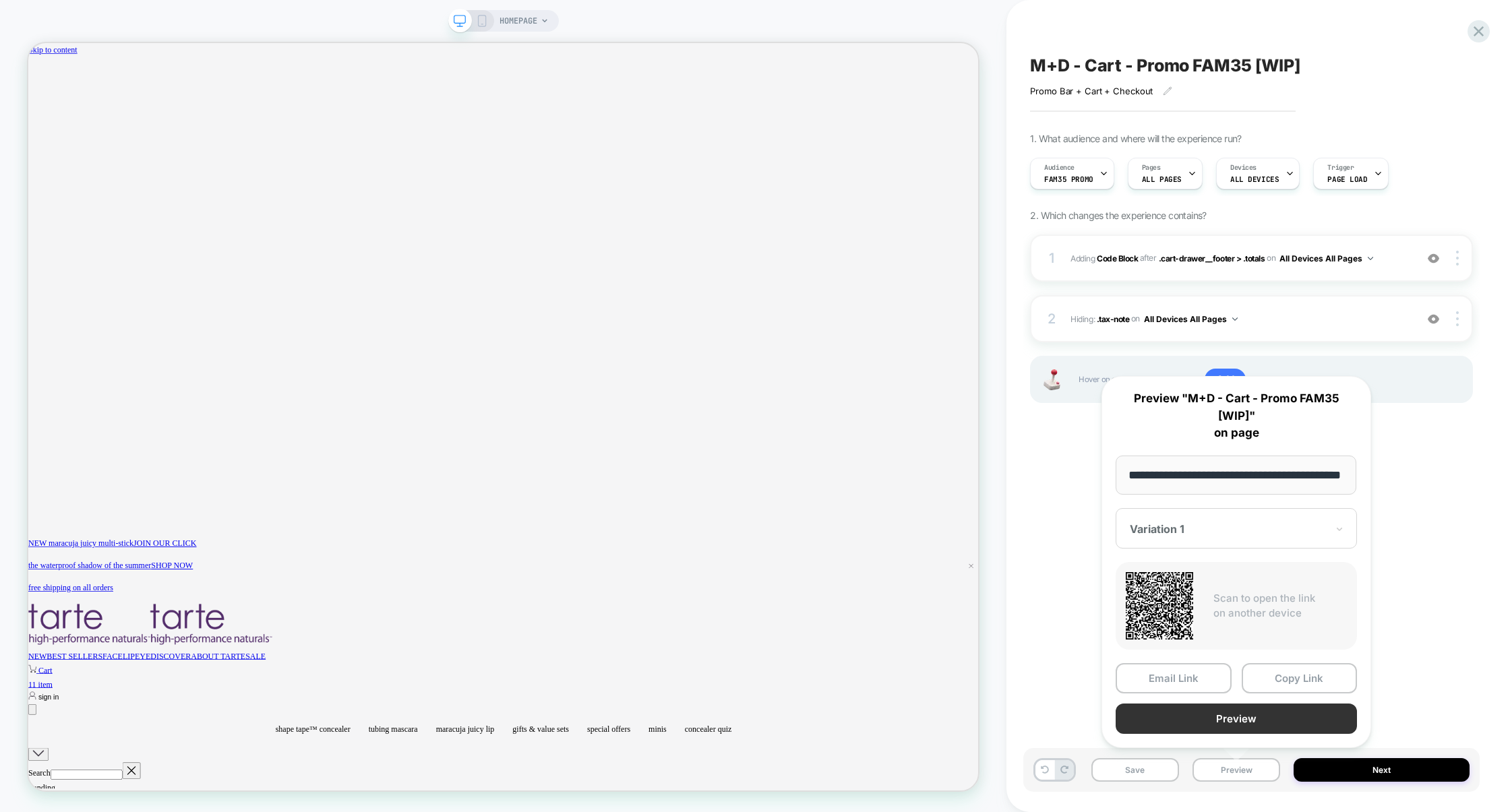
click at [1217, 729] on button "Preview" at bounding box center [1237, 718] width 241 height 30
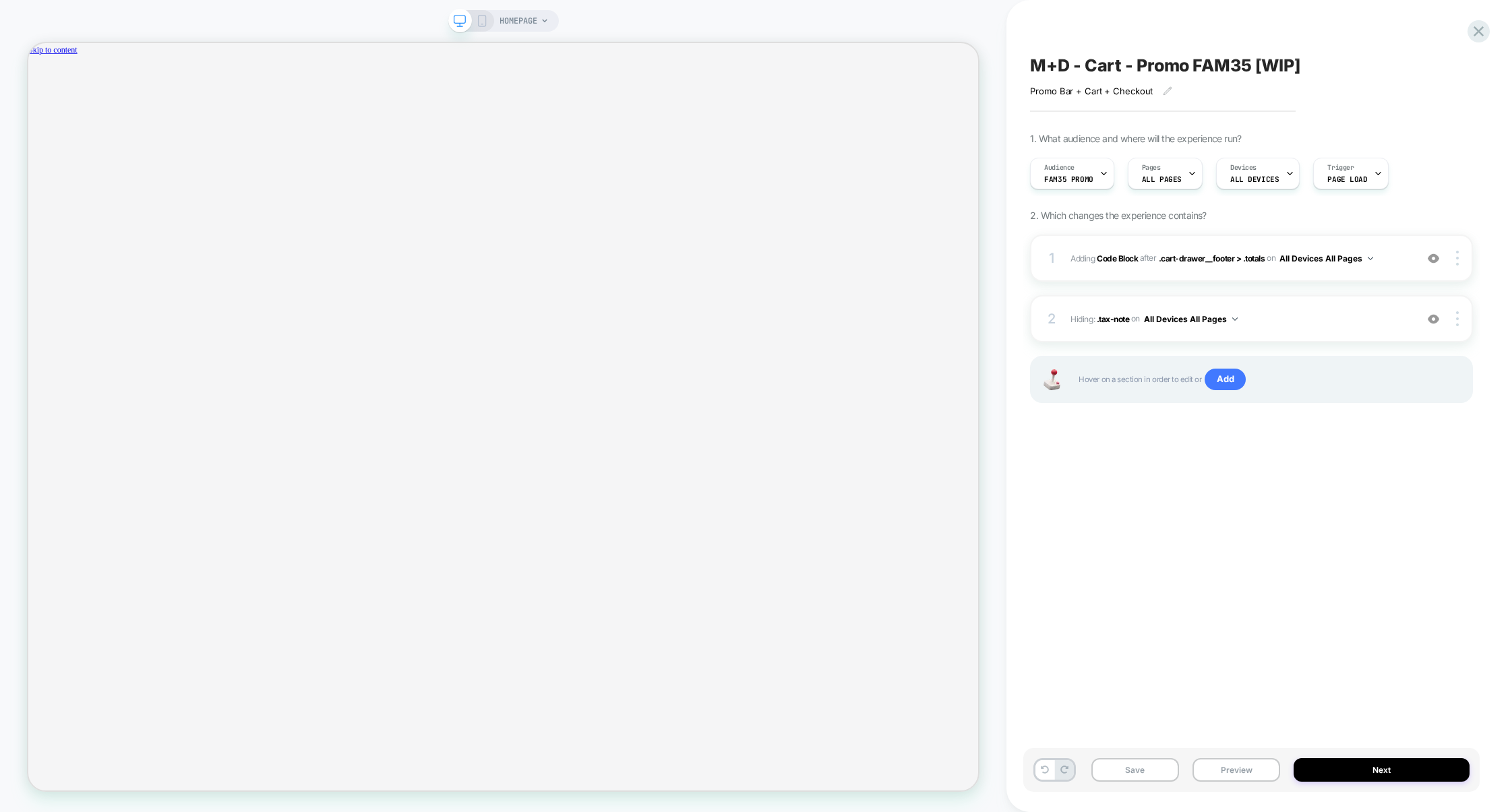
scroll to position [0, 1041]
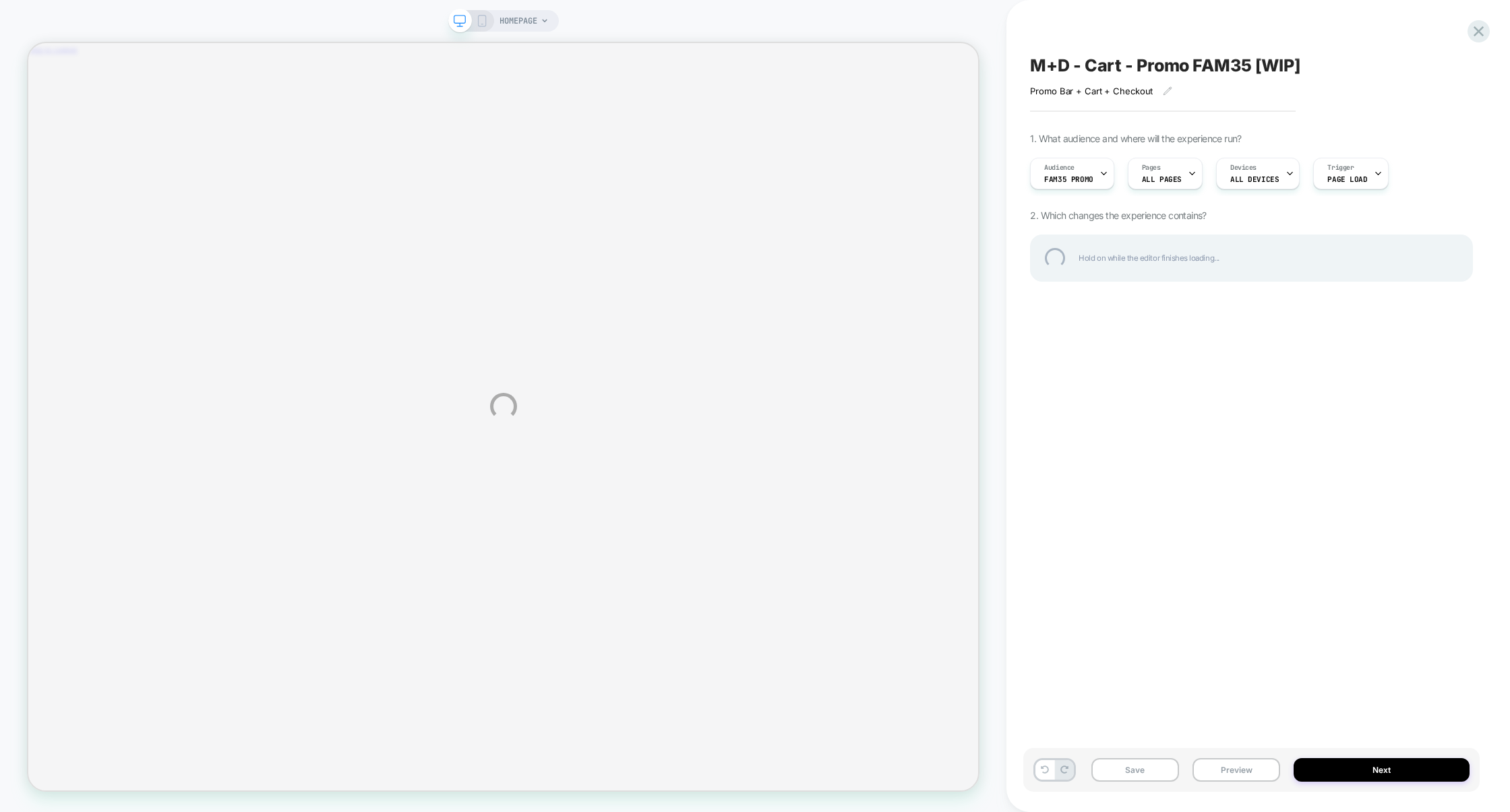
scroll to position [0, 1041]
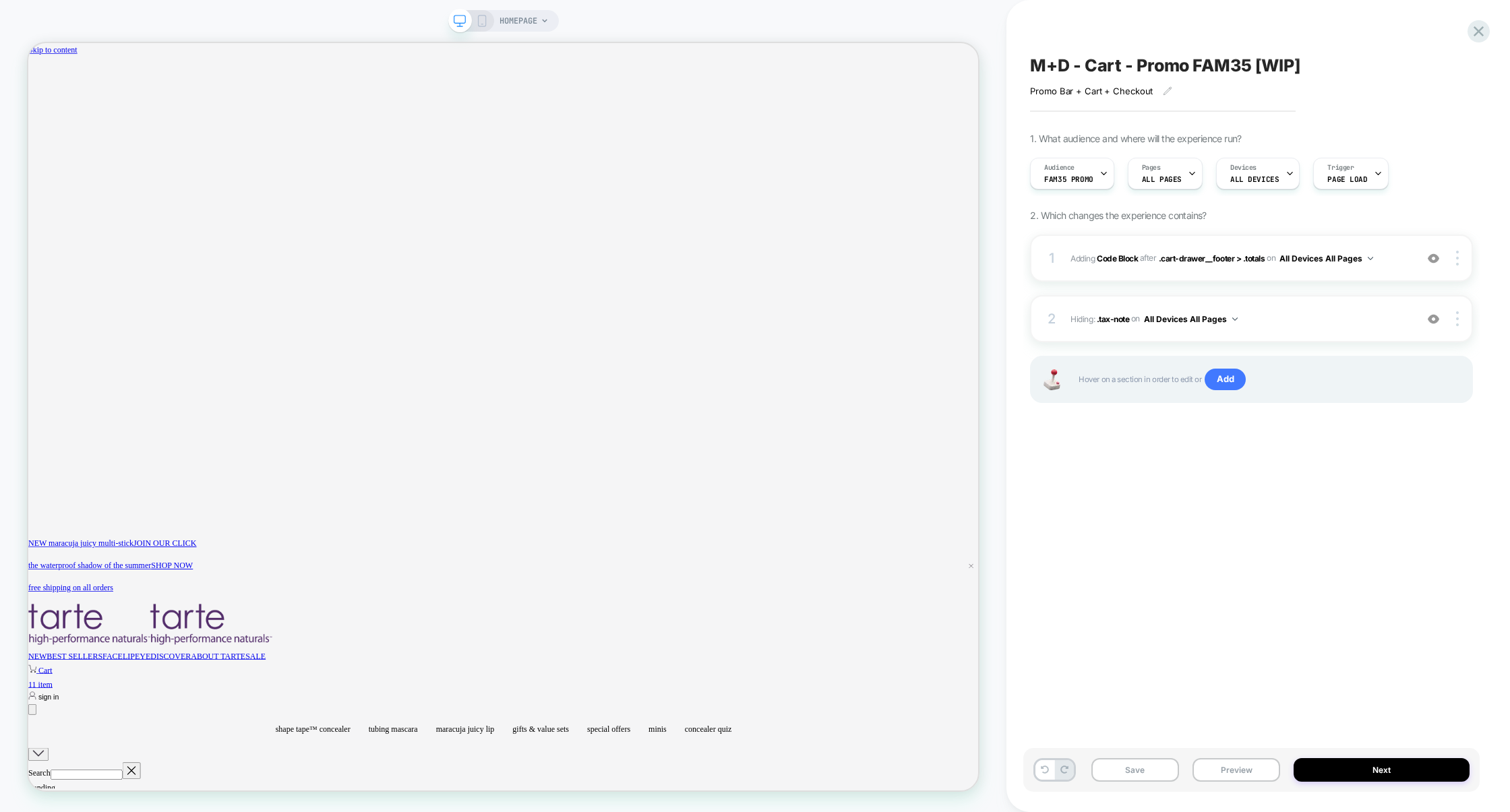
click at [1073, 183] on span "Fam35 Promo" at bounding box center [1068, 179] width 48 height 10
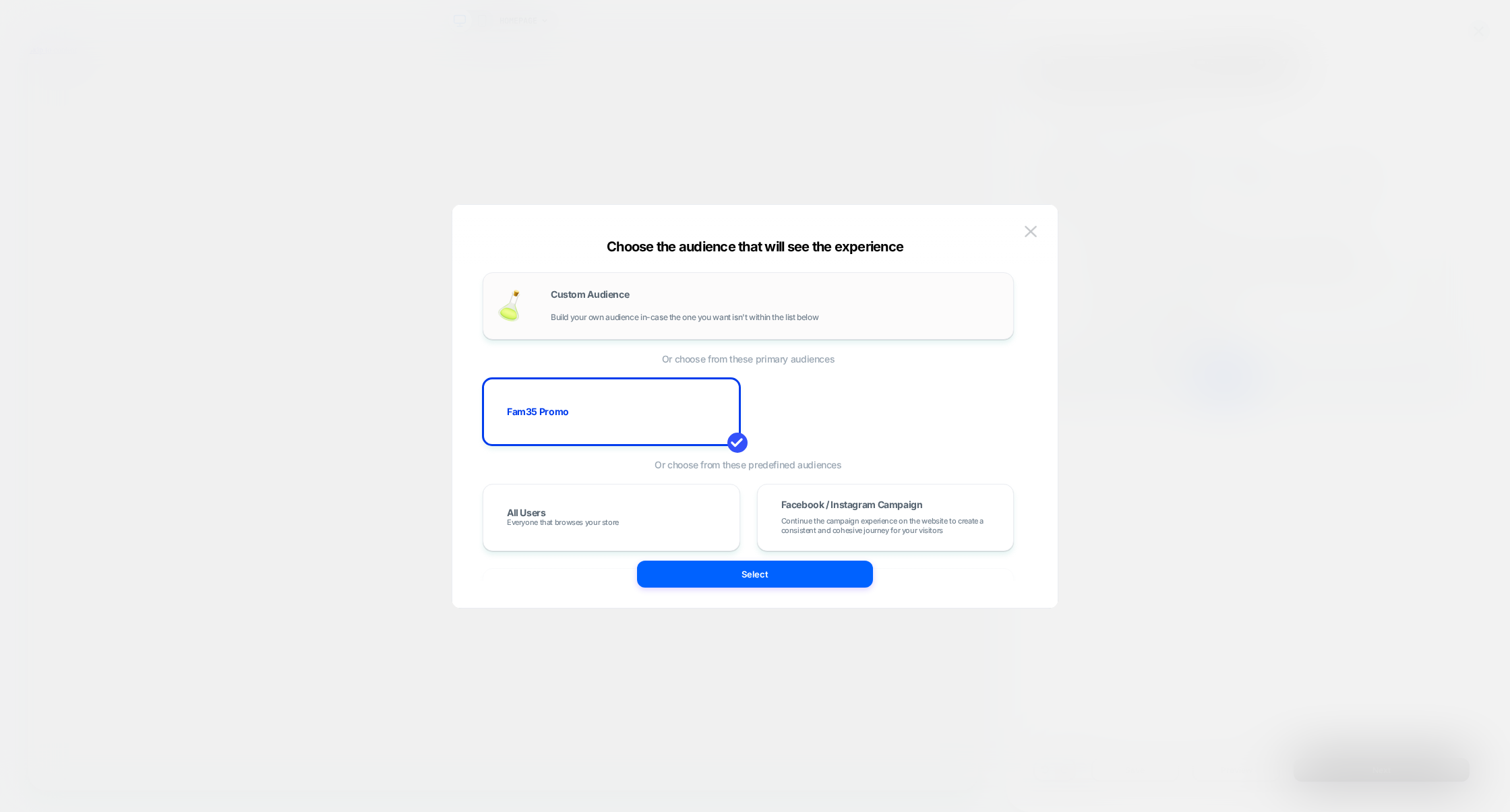
scroll to position [0, 2082]
click at [567, 515] on div "All Users Everyone that browses your store" at bounding box center [611, 517] width 229 height 39
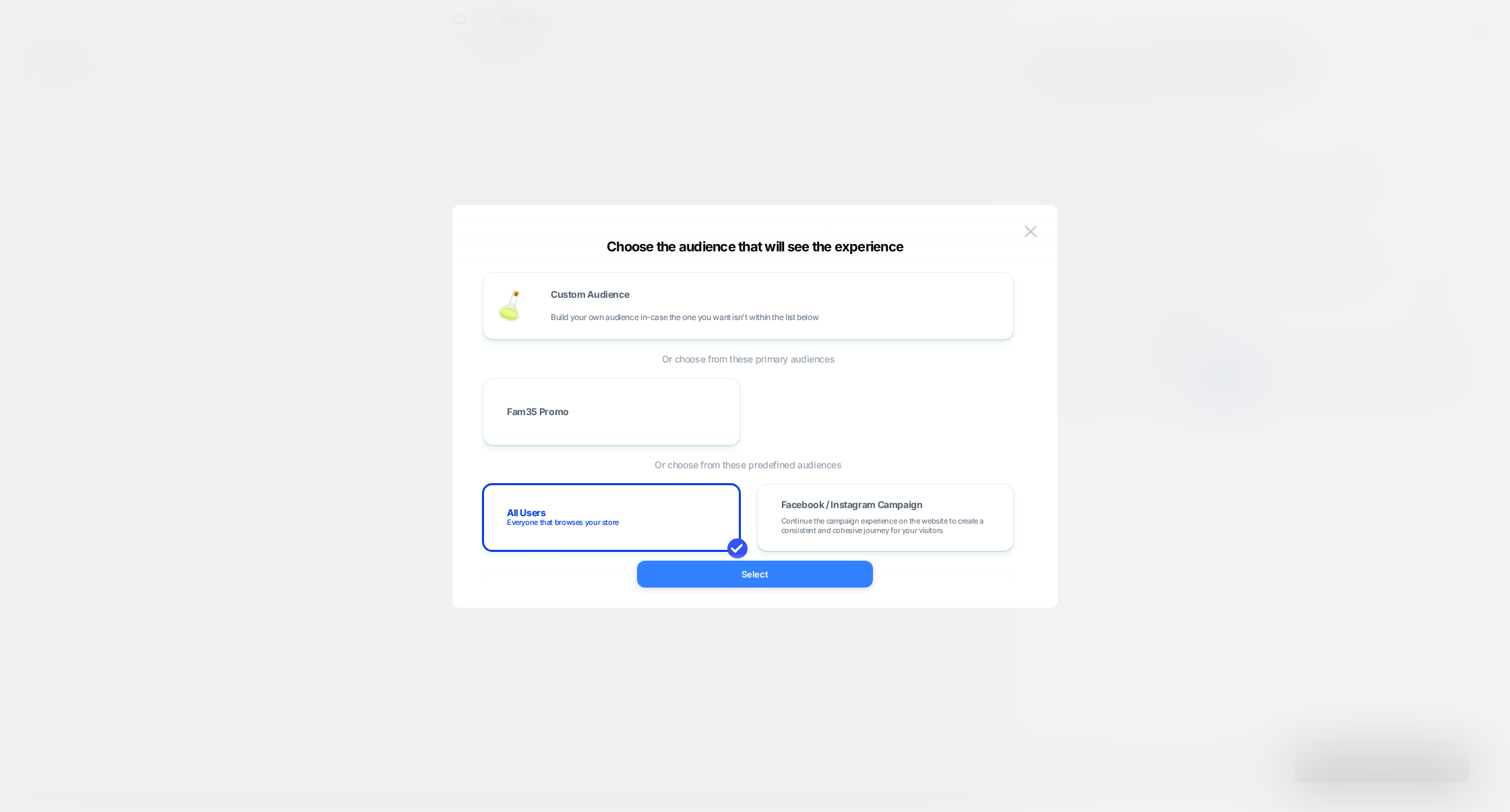
click at [722, 579] on button "Select" at bounding box center [755, 574] width 236 height 27
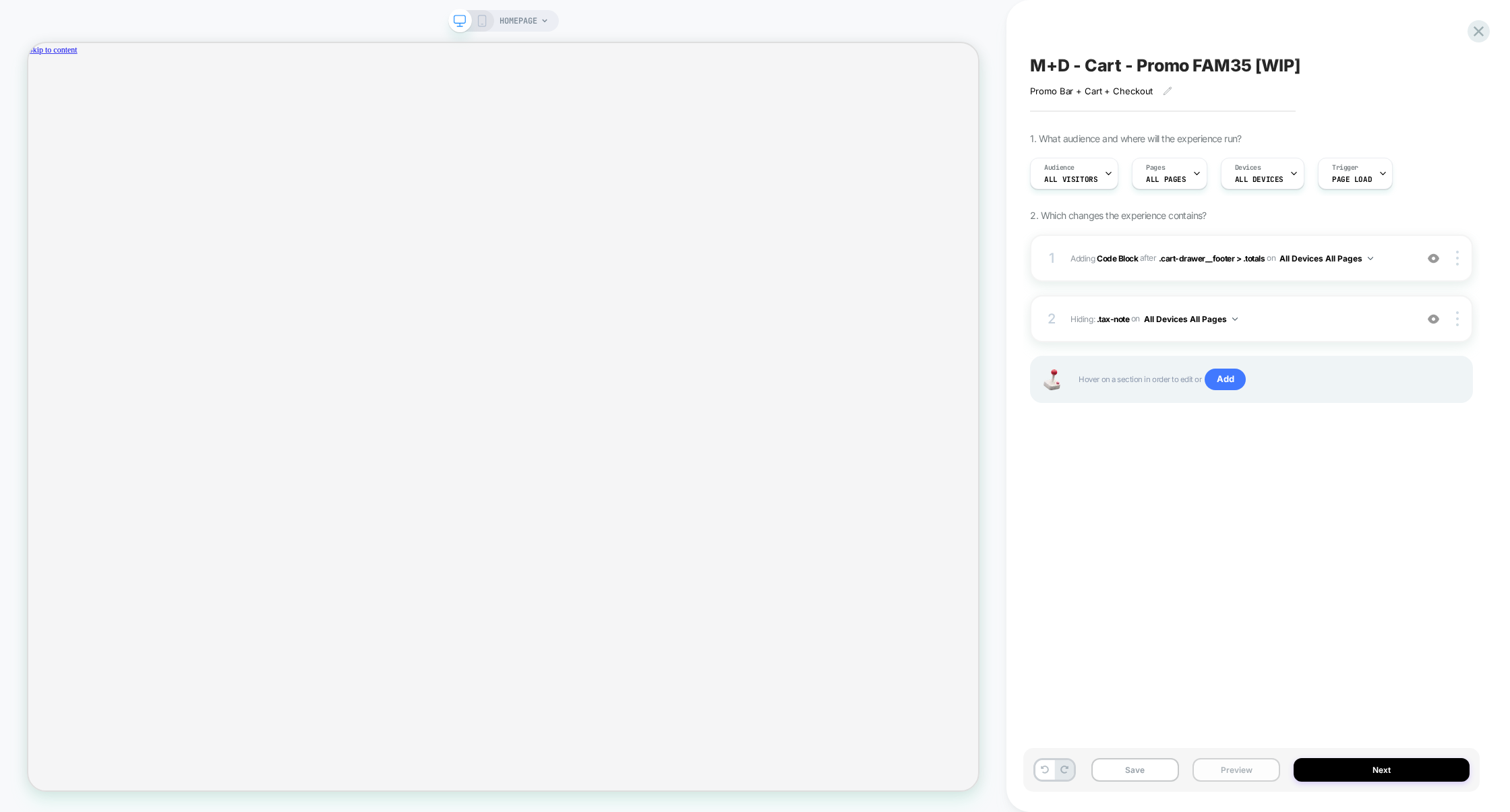
click at [1255, 780] on button "Preview" at bounding box center [1237, 770] width 88 height 23
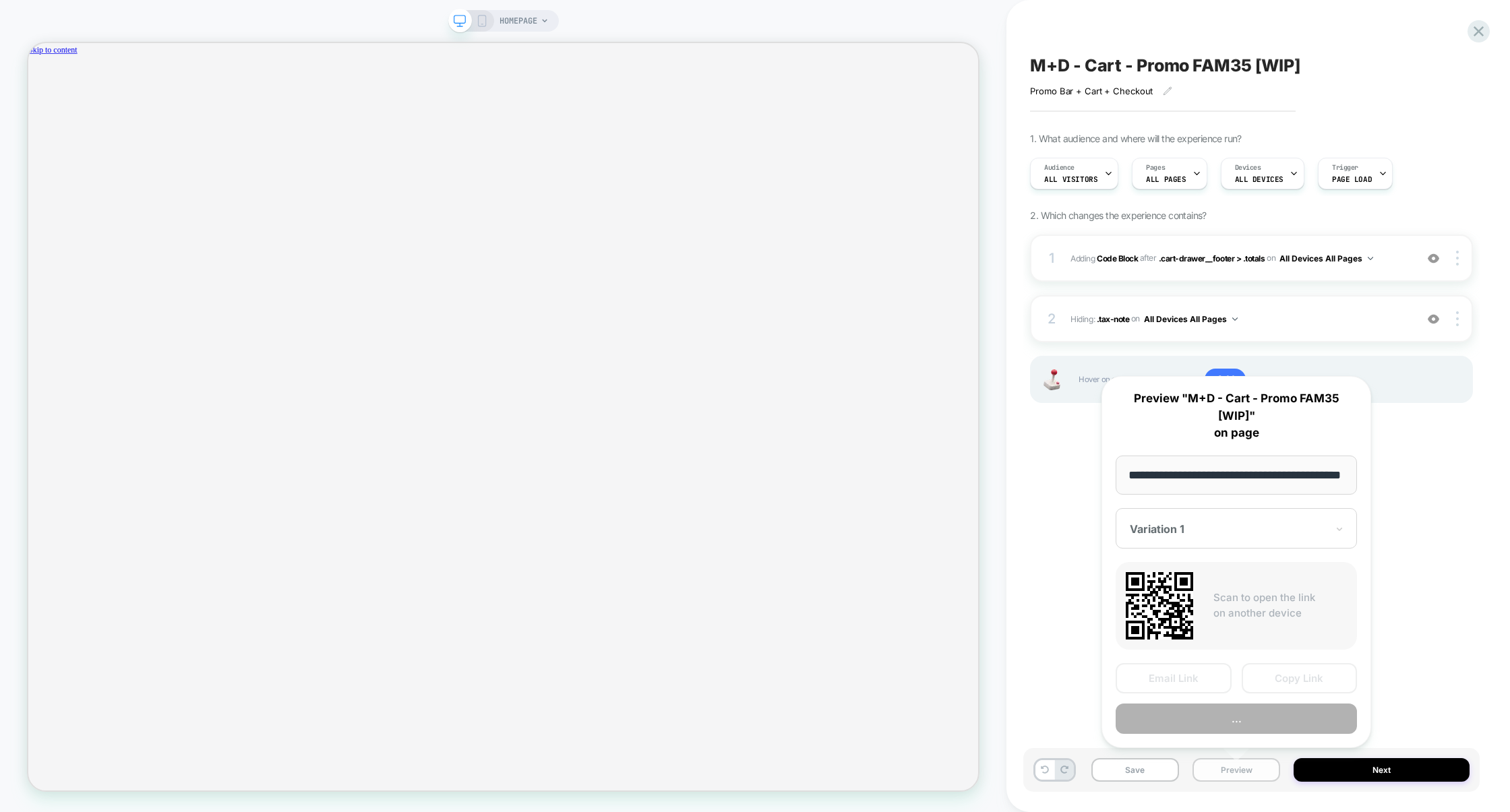
scroll to position [0, 42]
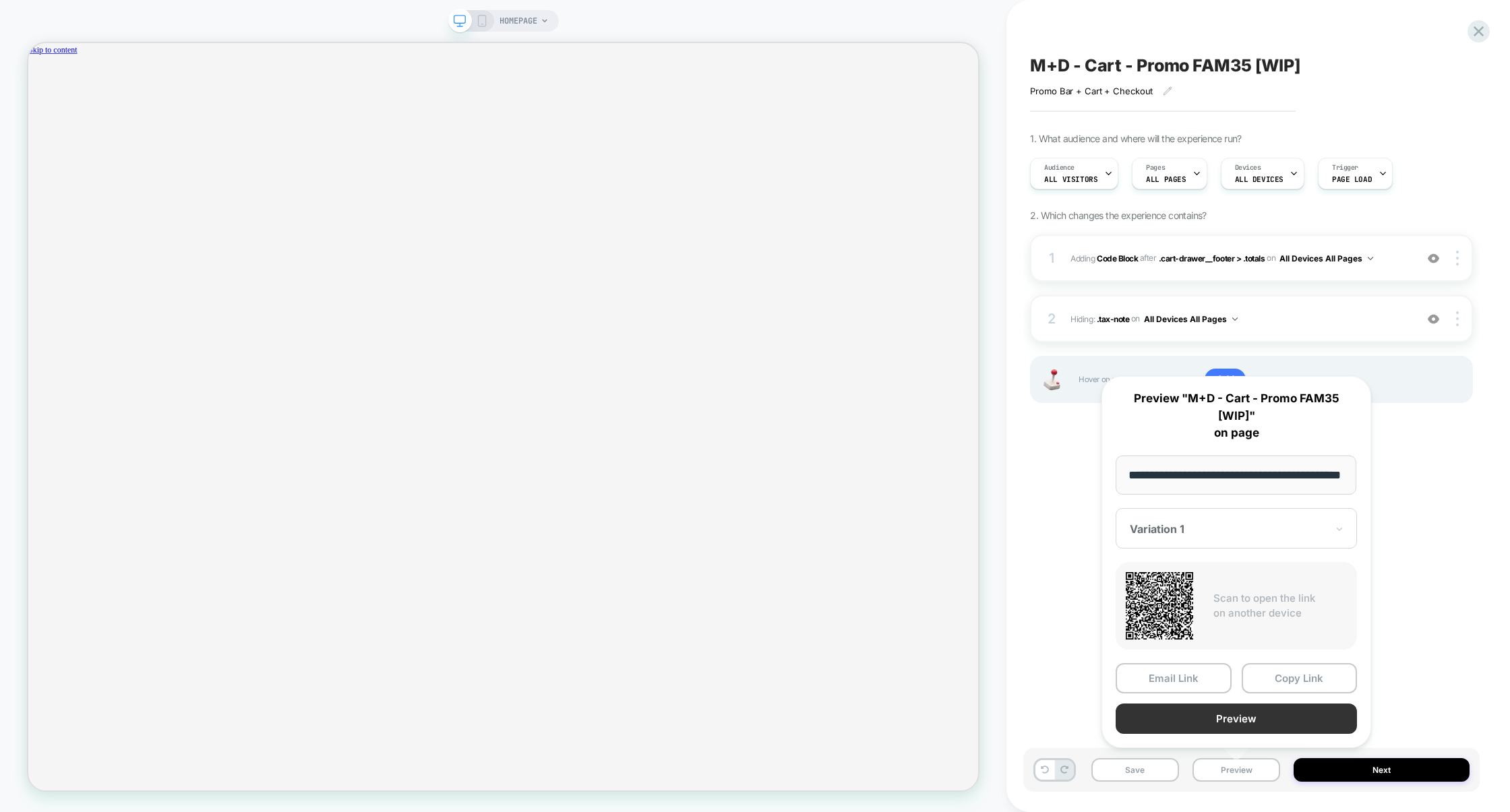
click at [1247, 721] on button "Preview" at bounding box center [1237, 718] width 241 height 30
